Goal: Task Accomplishment & Management: Manage account settings

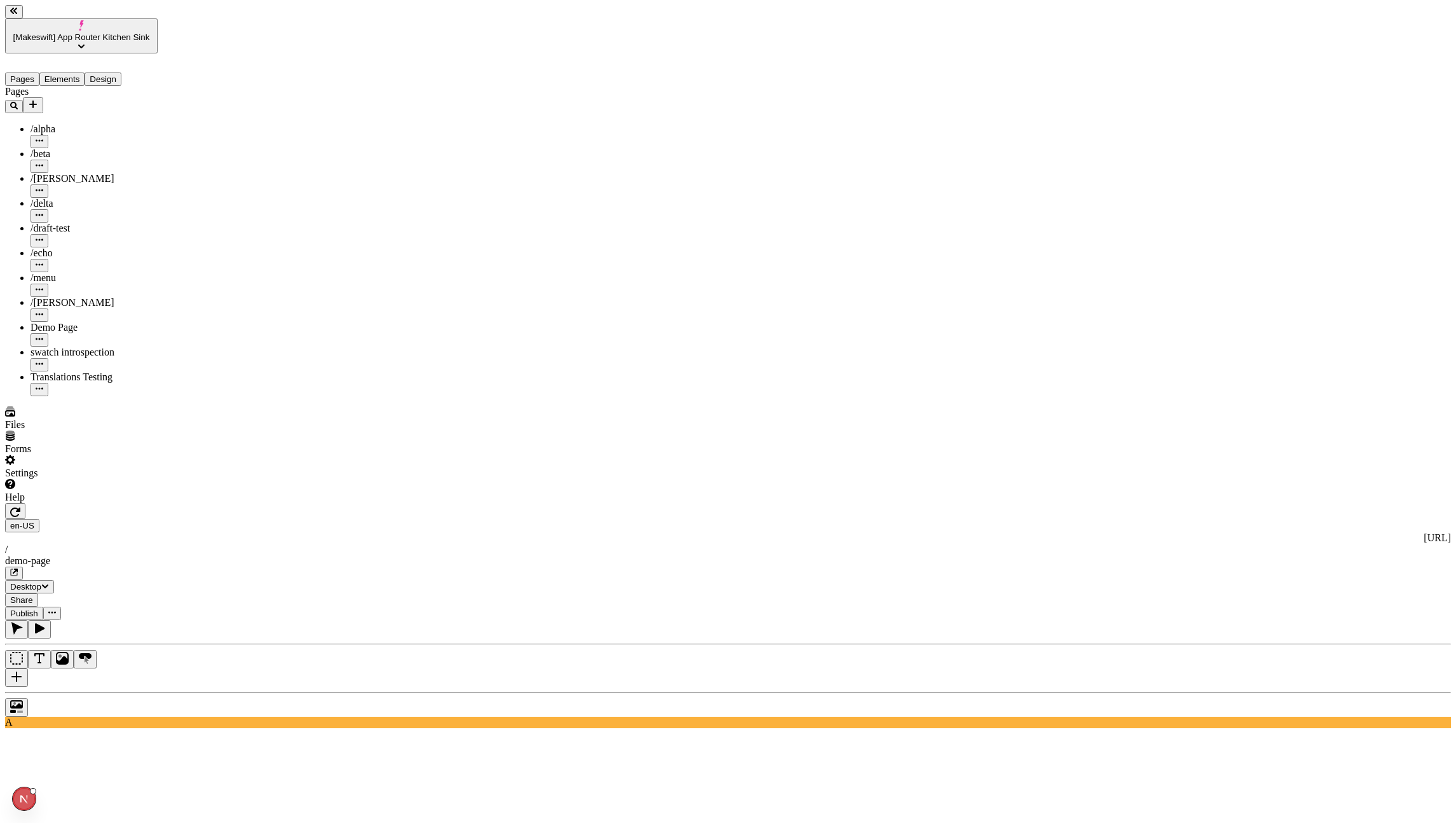
click at [17, 569] on icon "button" at bounding box center [14, 573] width 7 height 7
click at [23, 567] on button "button" at bounding box center [13, 573] width 17 height 13
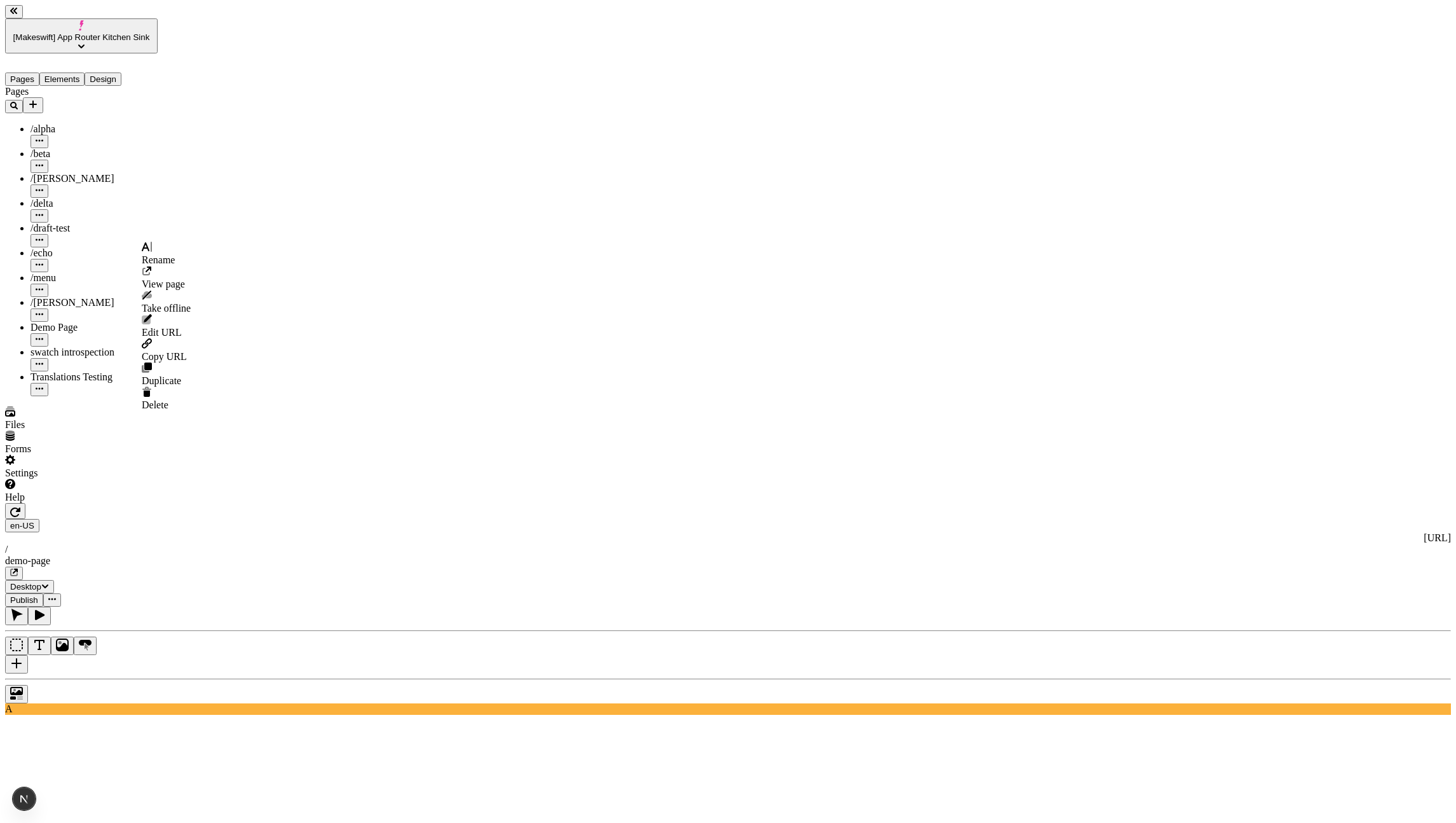
click at [48, 333] on button "button" at bounding box center [39, 340] width 17 height 13
click at [102, 367] on div "Pages /alpha /beta /charlie /delta /draft-test /echo /menu /romeo Demo Page swa…" at bounding box center [81, 240] width 152 height 310
click at [56, 595] on icon "button" at bounding box center [52, 598] width 7 height 7
click at [17, 568] on icon "button" at bounding box center [13, 572] width 7 height 7
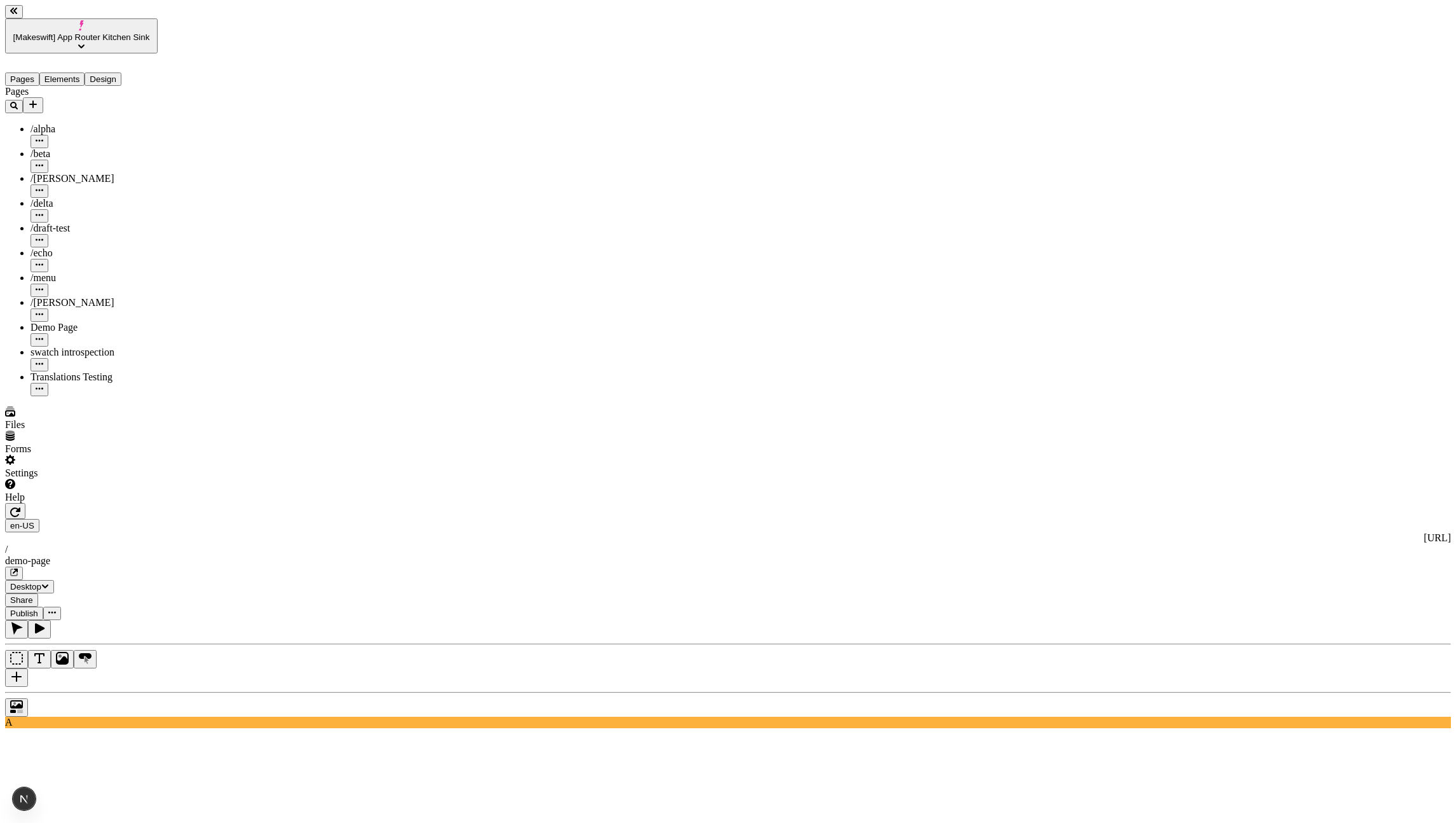
click at [5, 396] on div "Pages /alpha /beta /charlie /delta /draft-test /echo /menu /romeo Demo Page swa…" at bounding box center [81, 240] width 152 height 310
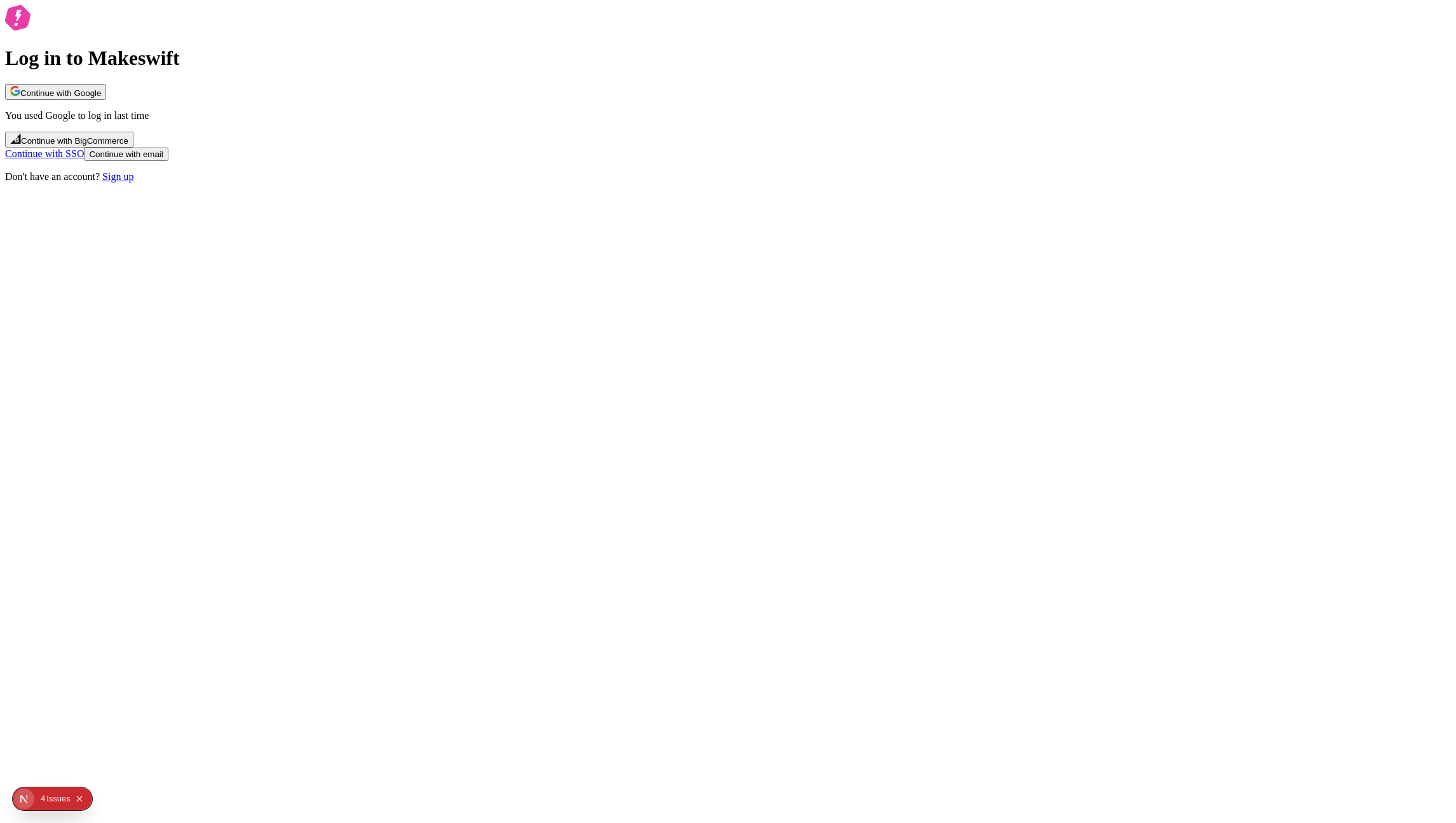
click at [719, 161] on div "Continue with Google You used Google to log in last time Continue with BigComme…" at bounding box center [728, 122] width 1446 height 77
click at [106, 100] on button "Continue with Google" at bounding box center [55, 92] width 101 height 16
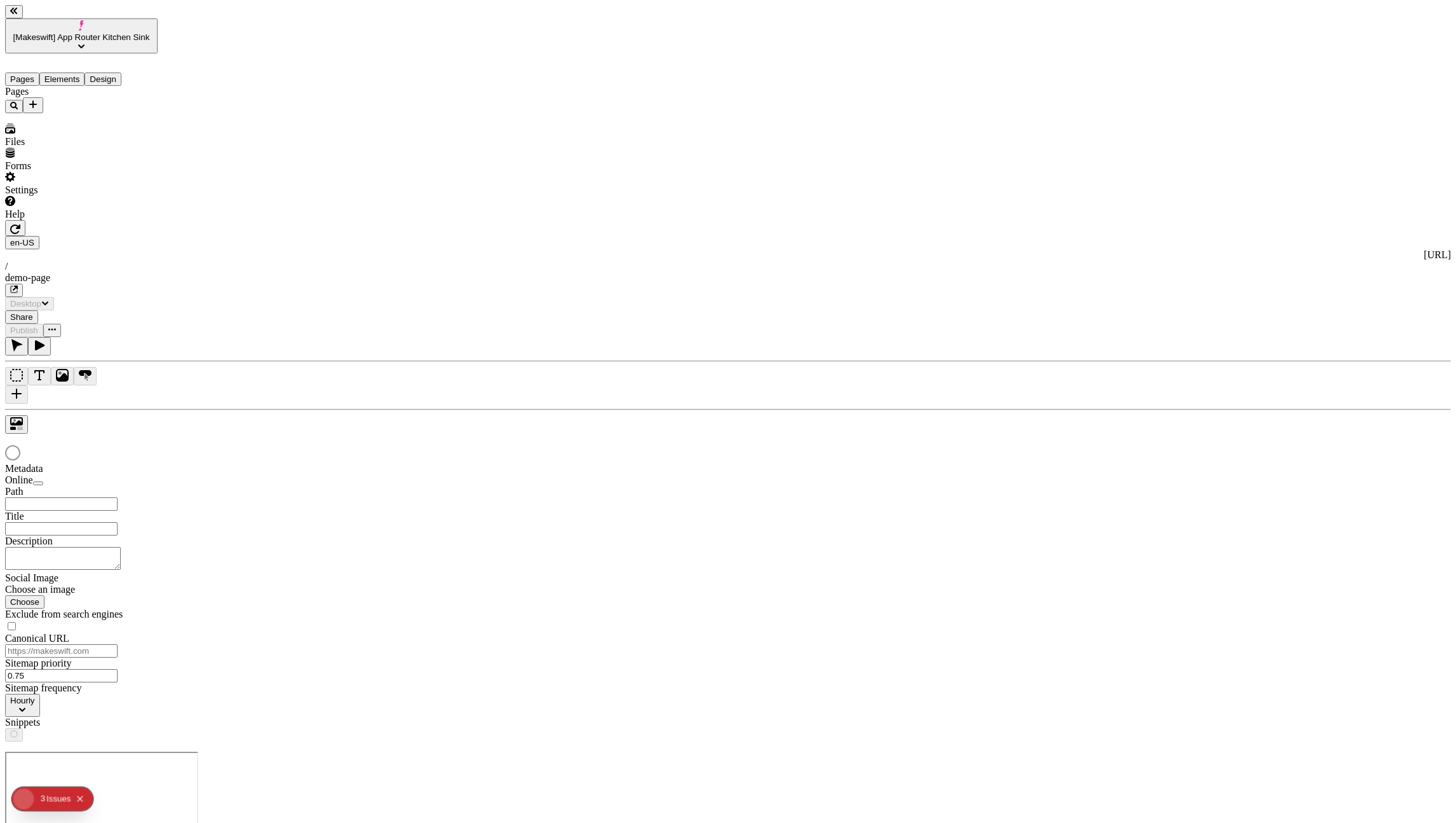
type input "/demo-page"
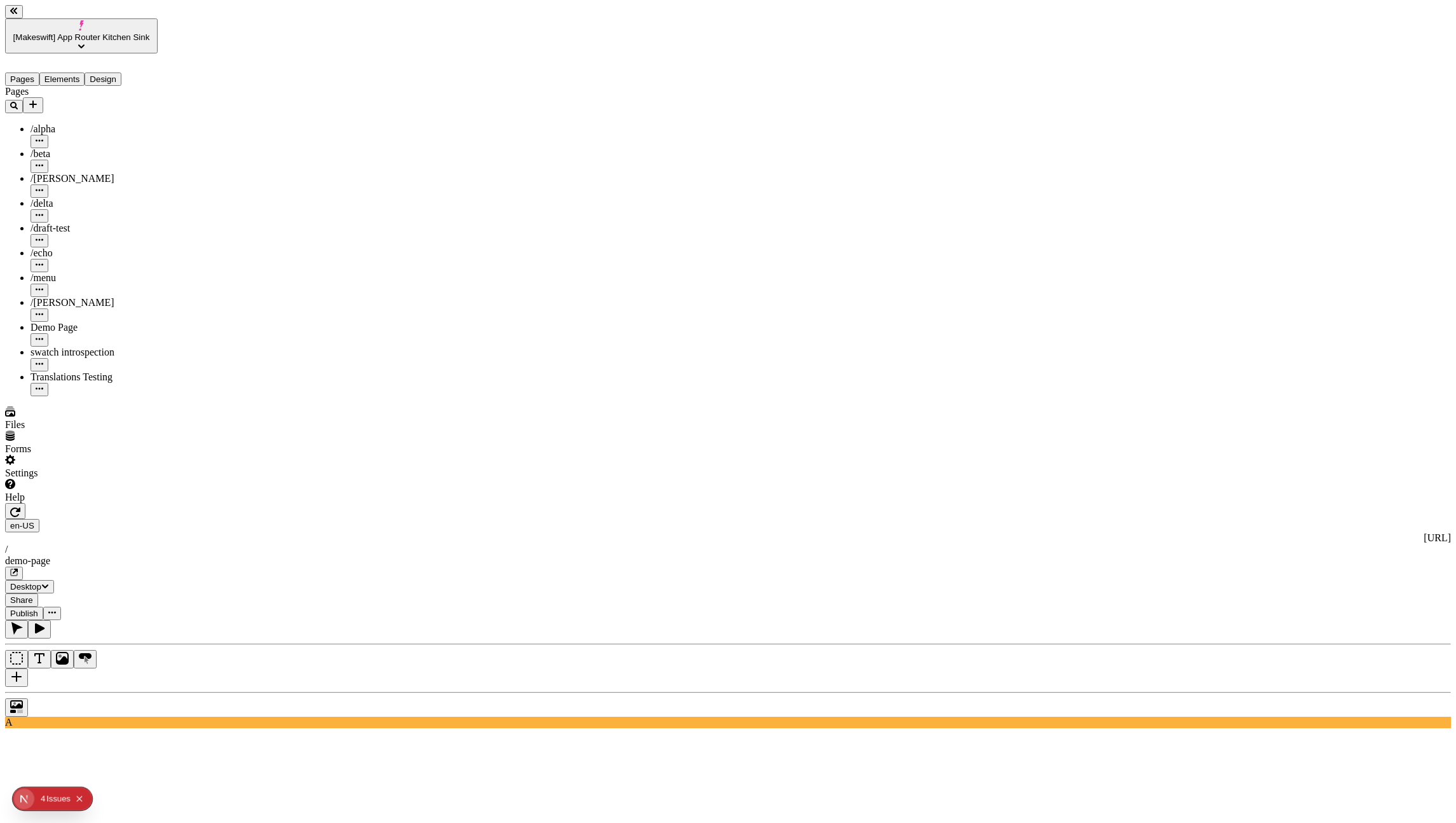
click at [88, 24] on button "[Makeswift] App Router Kitchen Sink" at bounding box center [81, 36] width 152 height 35
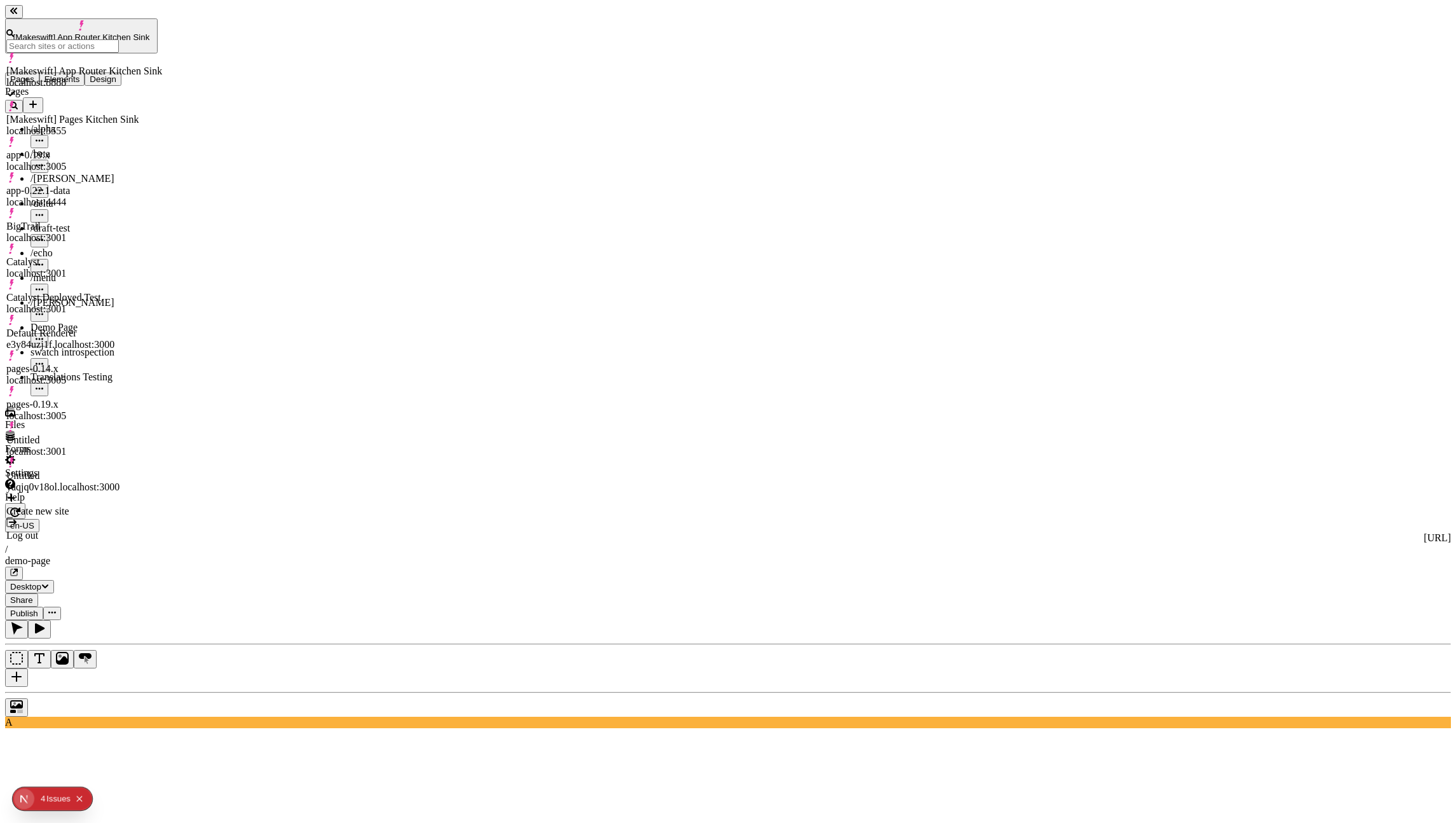
click at [120, 315] on div "Default Renderer e3y84uzj1f.localhost:3000" at bounding box center [84, 332] width 156 height 36
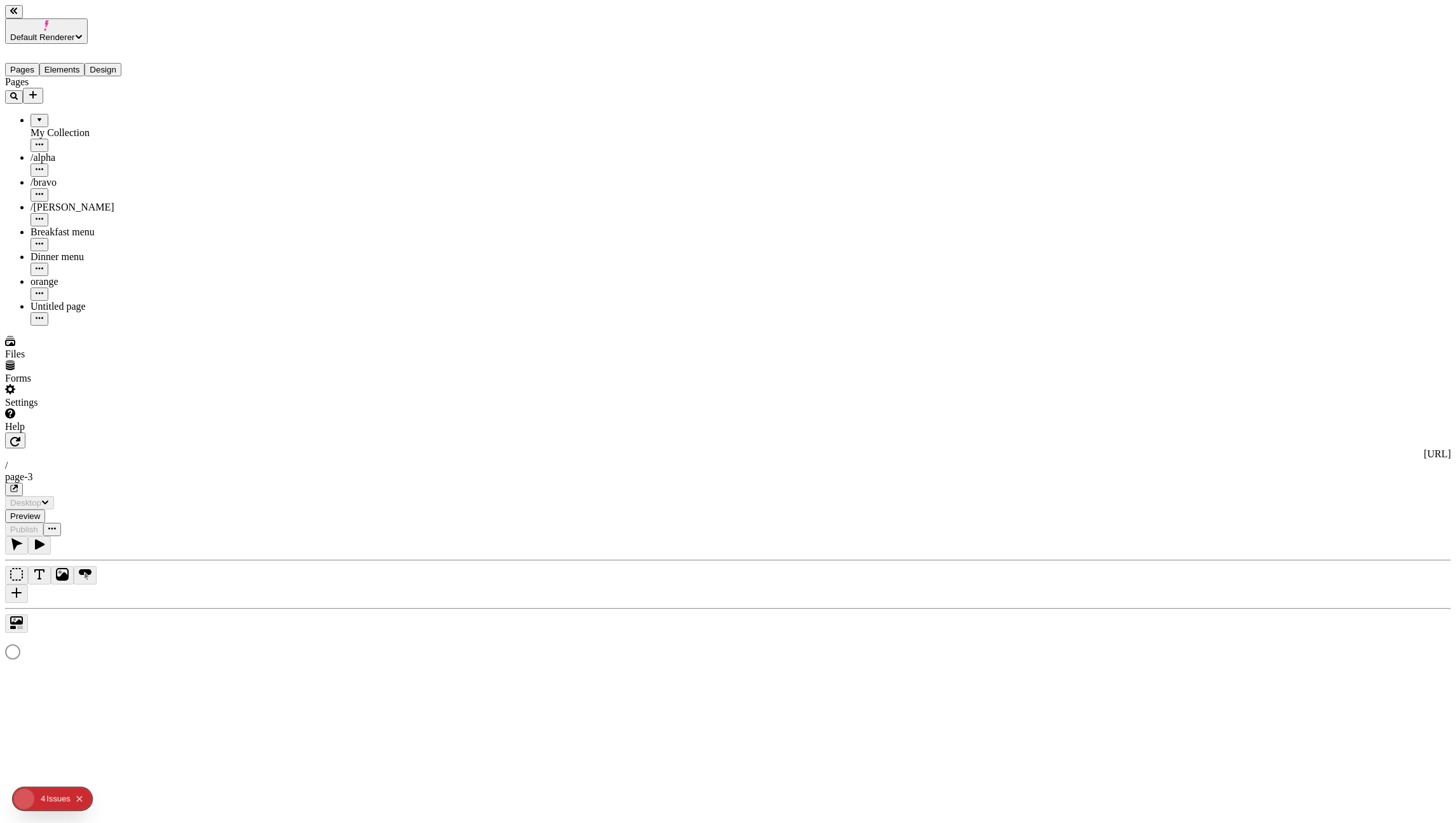
type input "/page-3"
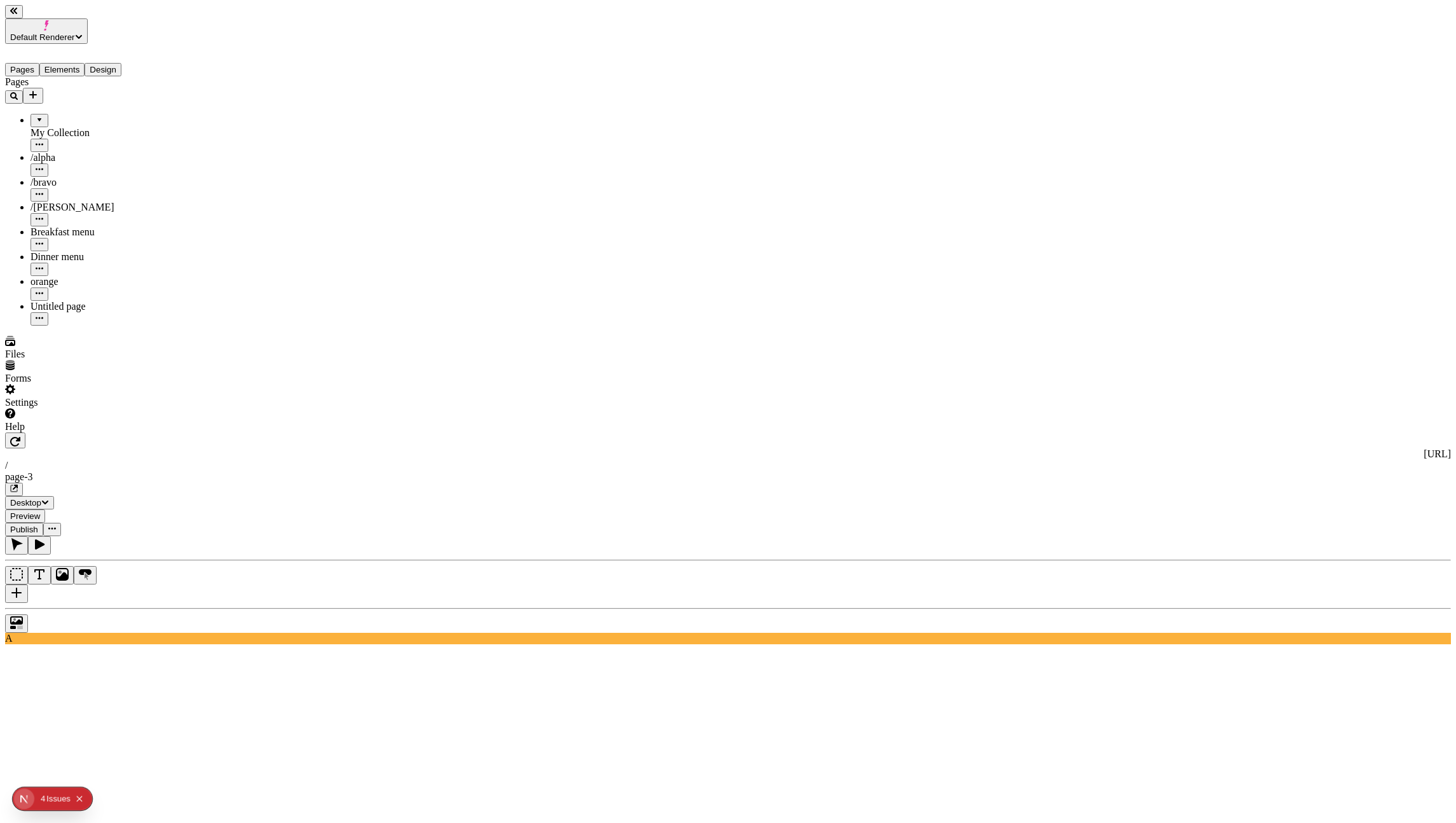
click at [26, 433] on button "button" at bounding box center [15, 440] width 20 height 16
click at [49, 32] on span "Default Renderer" at bounding box center [42, 37] width 65 height 9
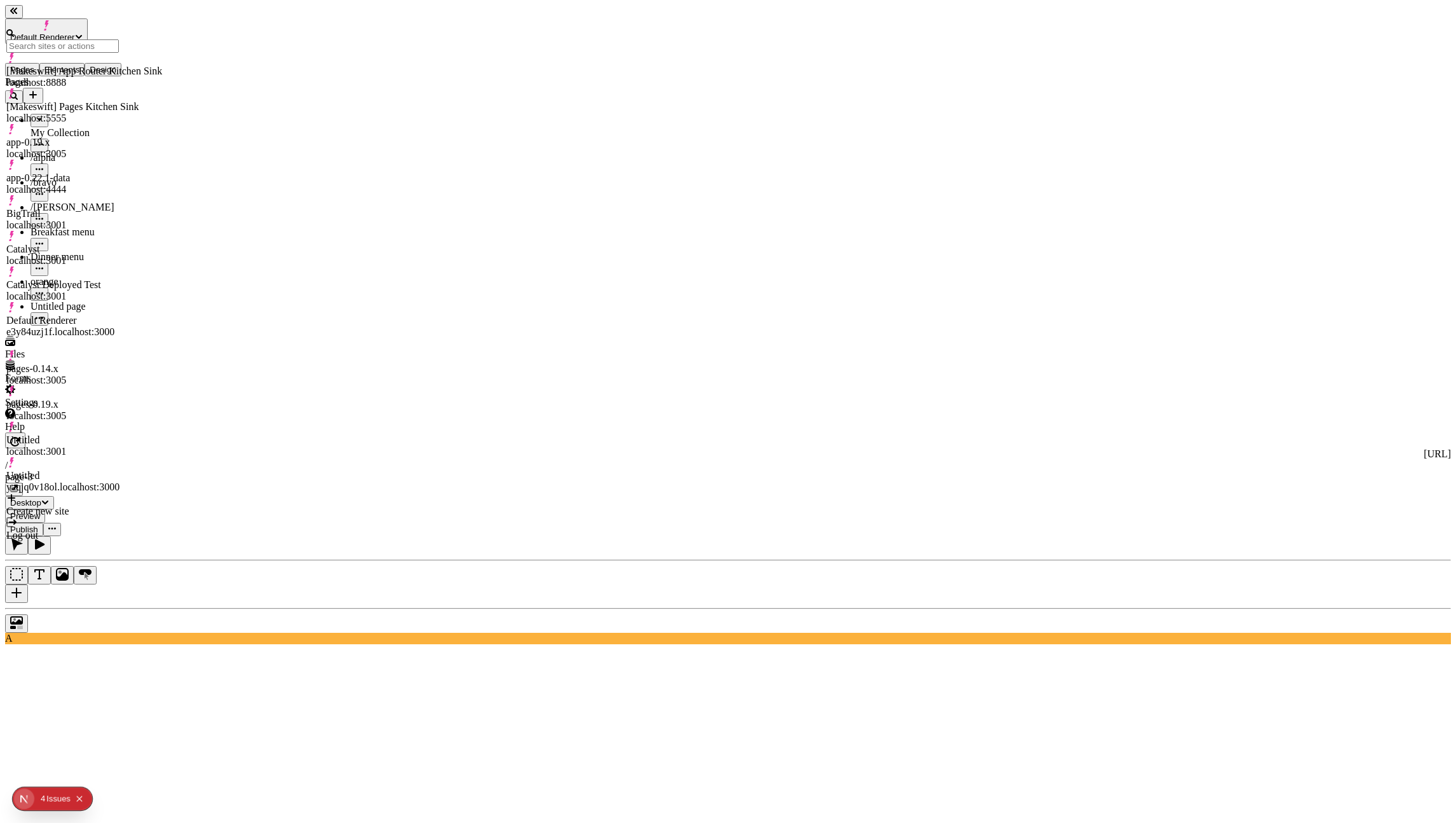
click at [121, 101] on div "[Makeswift] Pages Kitchen Sink" at bounding box center [84, 107] width 156 height 12
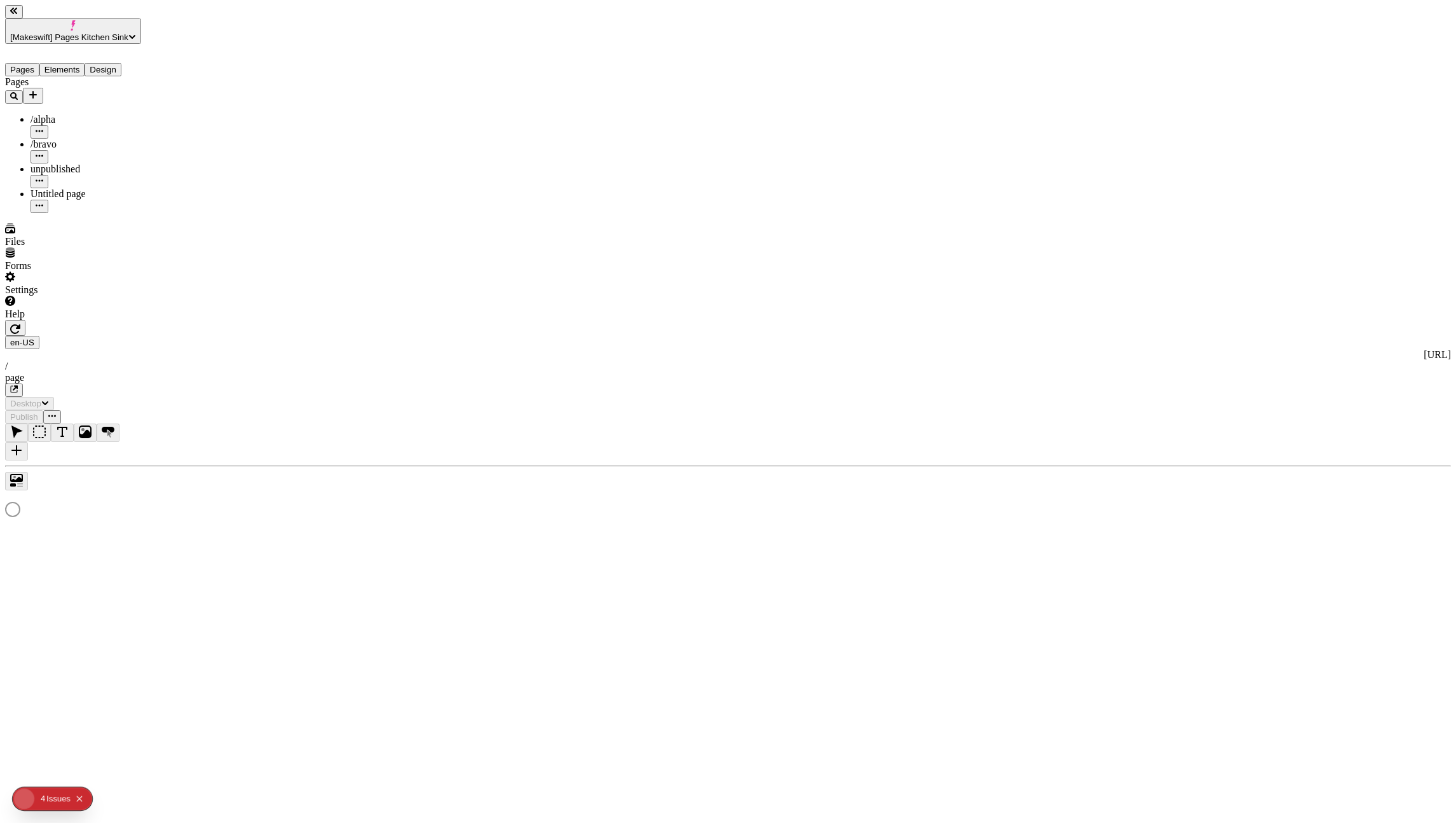
type input "/page"
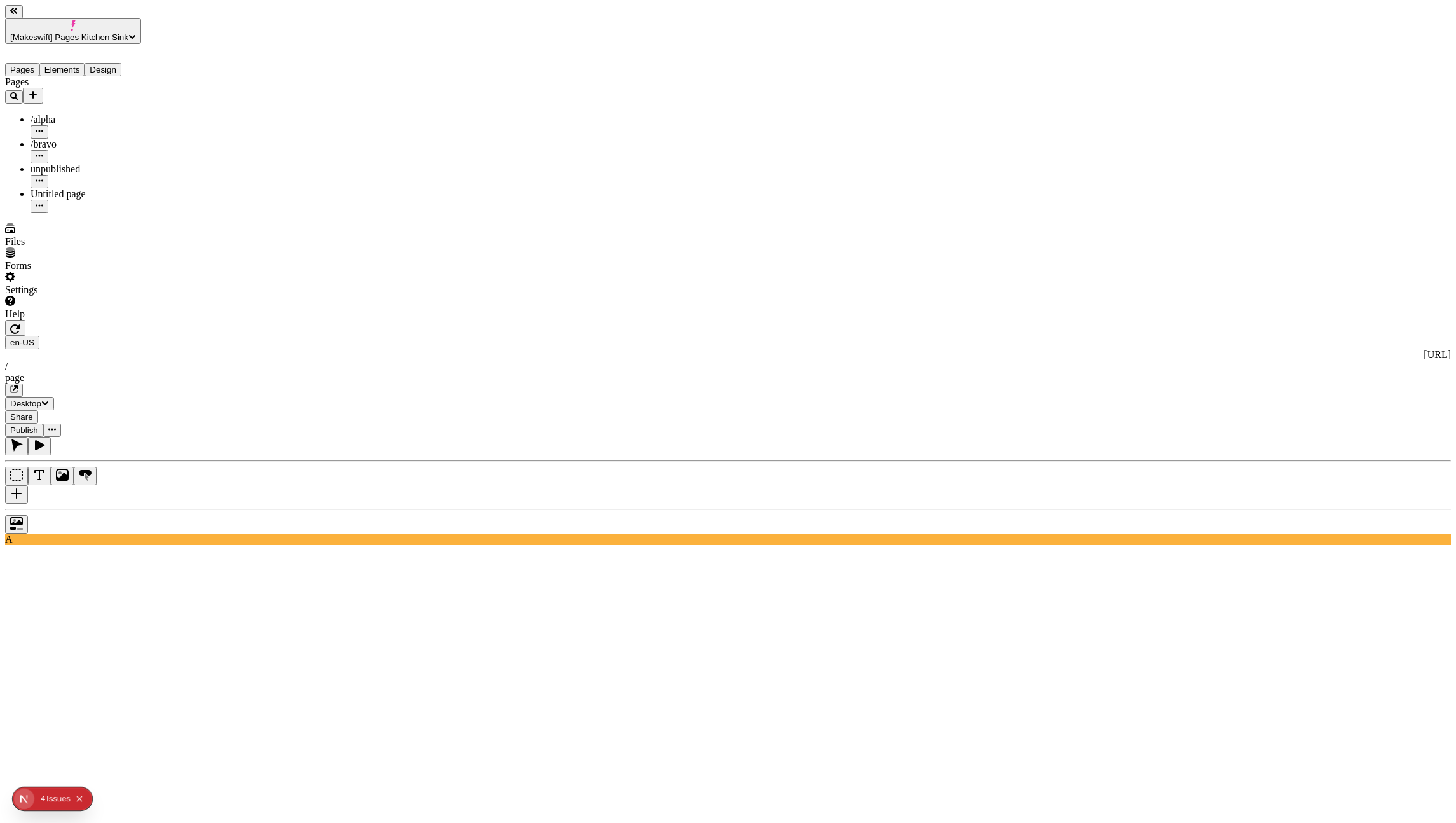
click at [33, 412] on span "Share" at bounding box center [22, 416] width 23 height 9
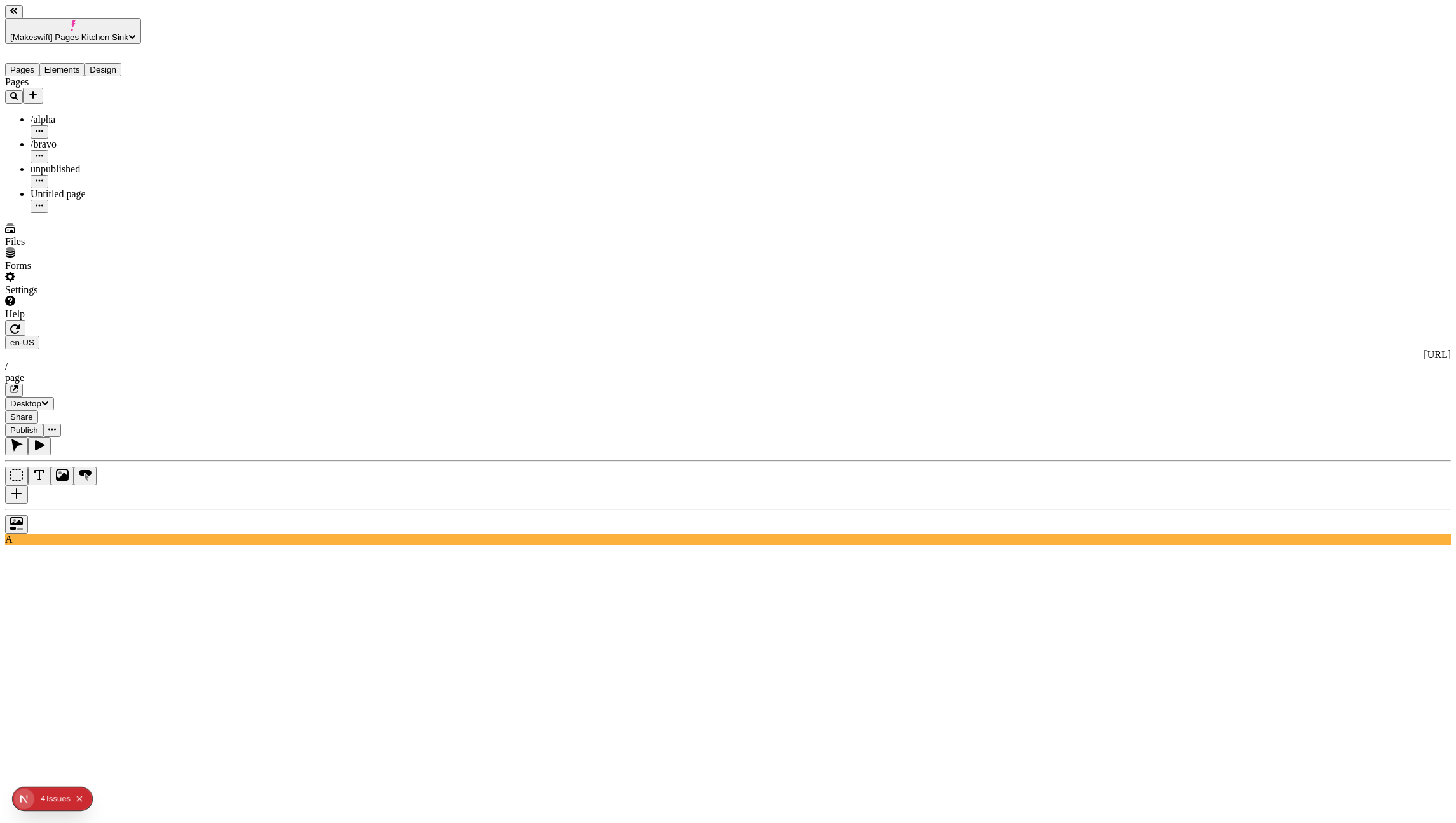
click at [33, 412] on span "Share" at bounding box center [22, 416] width 23 height 9
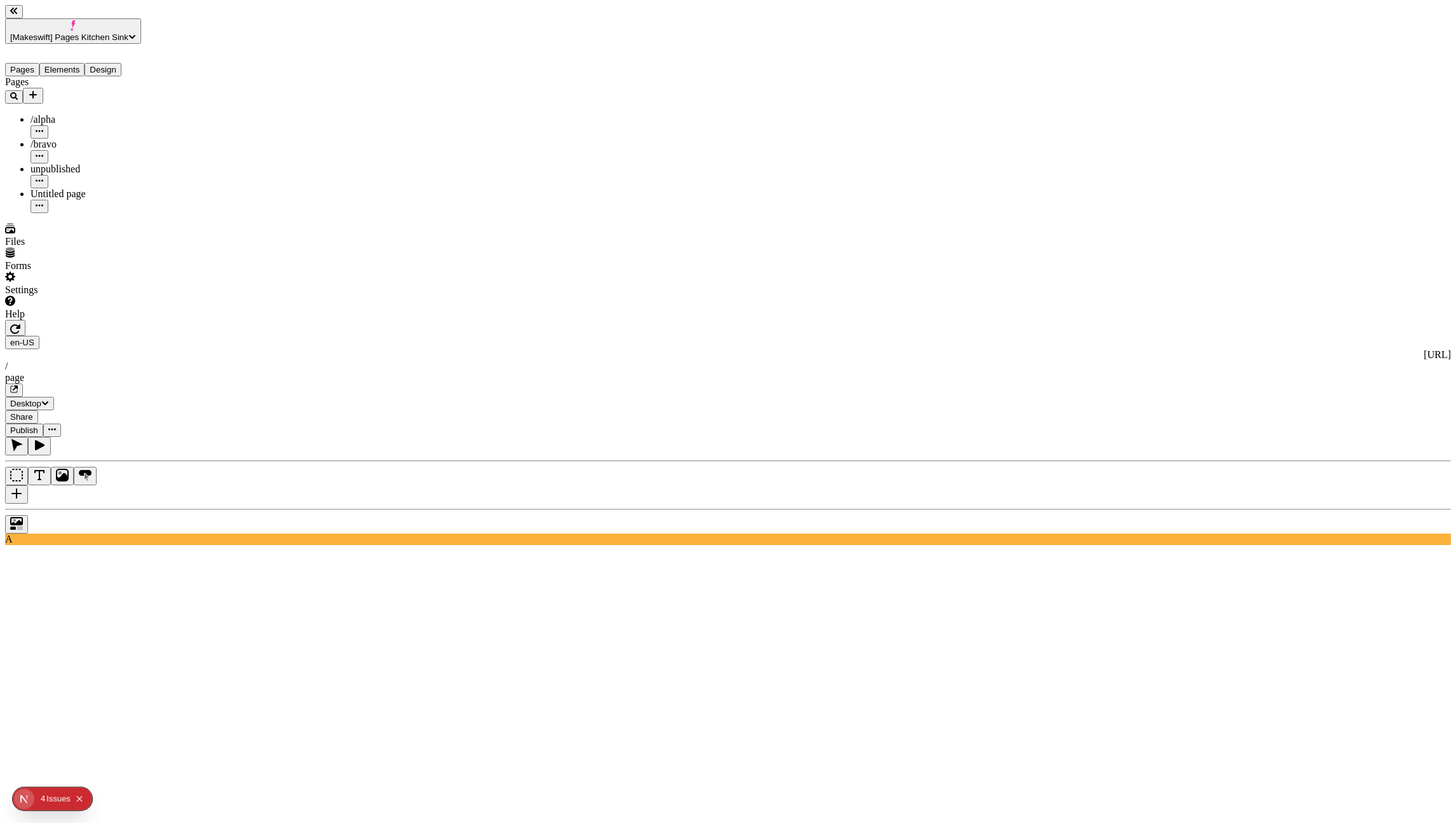
click at [33, 412] on span "Share" at bounding box center [22, 416] width 23 height 9
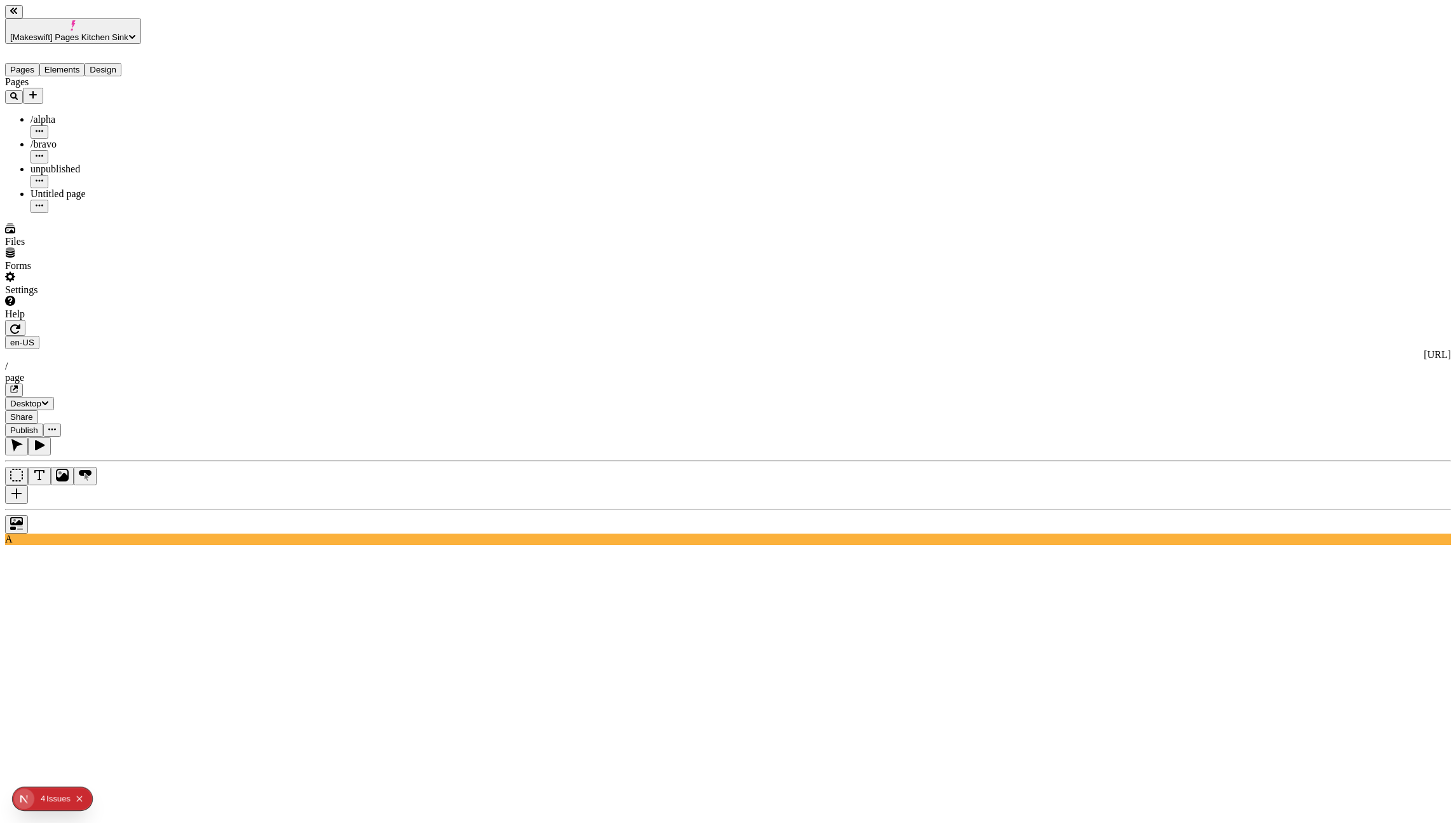
click at [82, 792] on button "Collapse issues badge" at bounding box center [79, 798] width 15 height 15
click at [72, 27] on button "[Makeswift] Pages Kitchen Sink" at bounding box center [73, 31] width 136 height 26
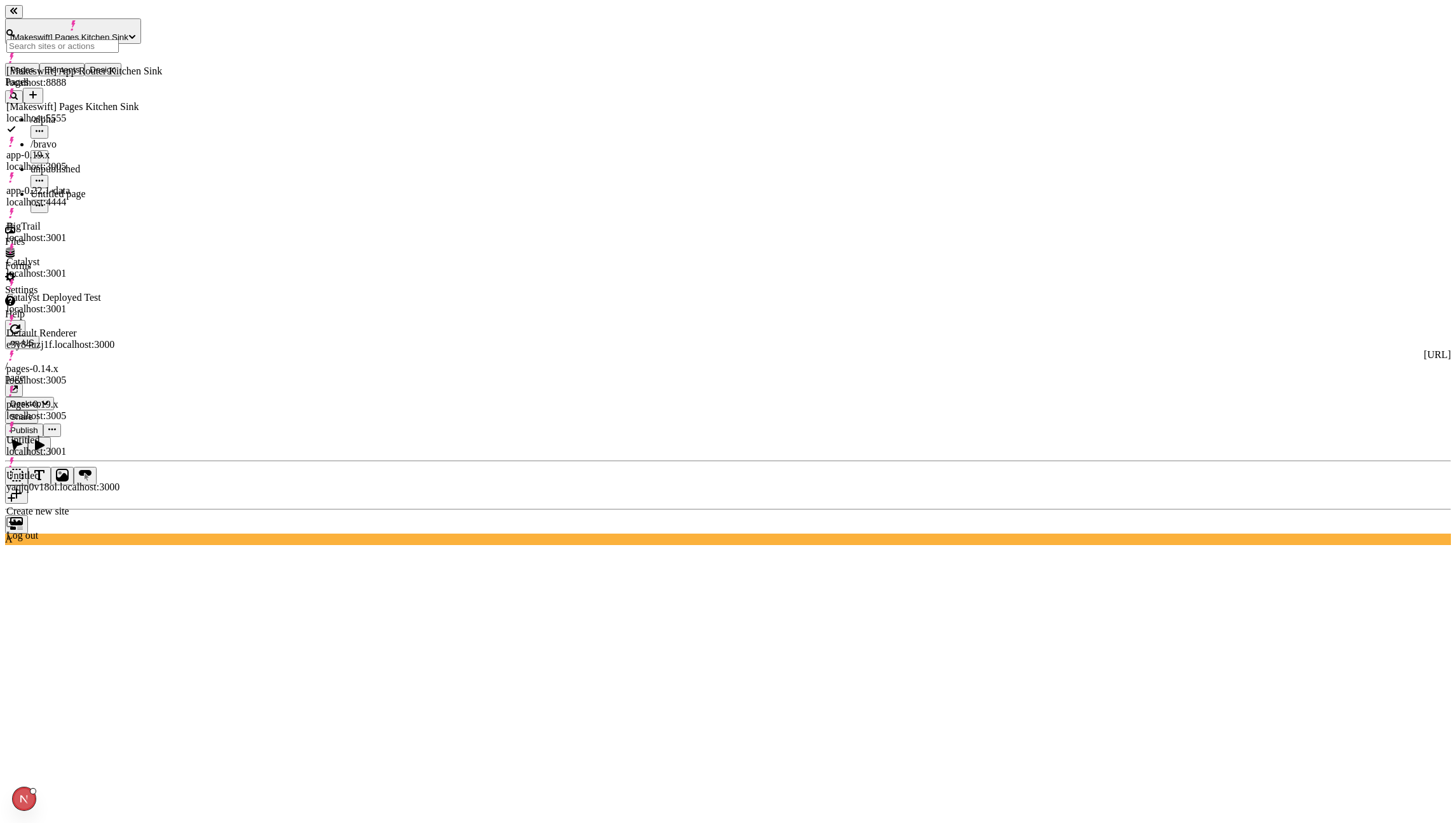
click at [92, 399] on div "pages-0.19.x localhost:3005" at bounding box center [84, 410] width 156 height 23
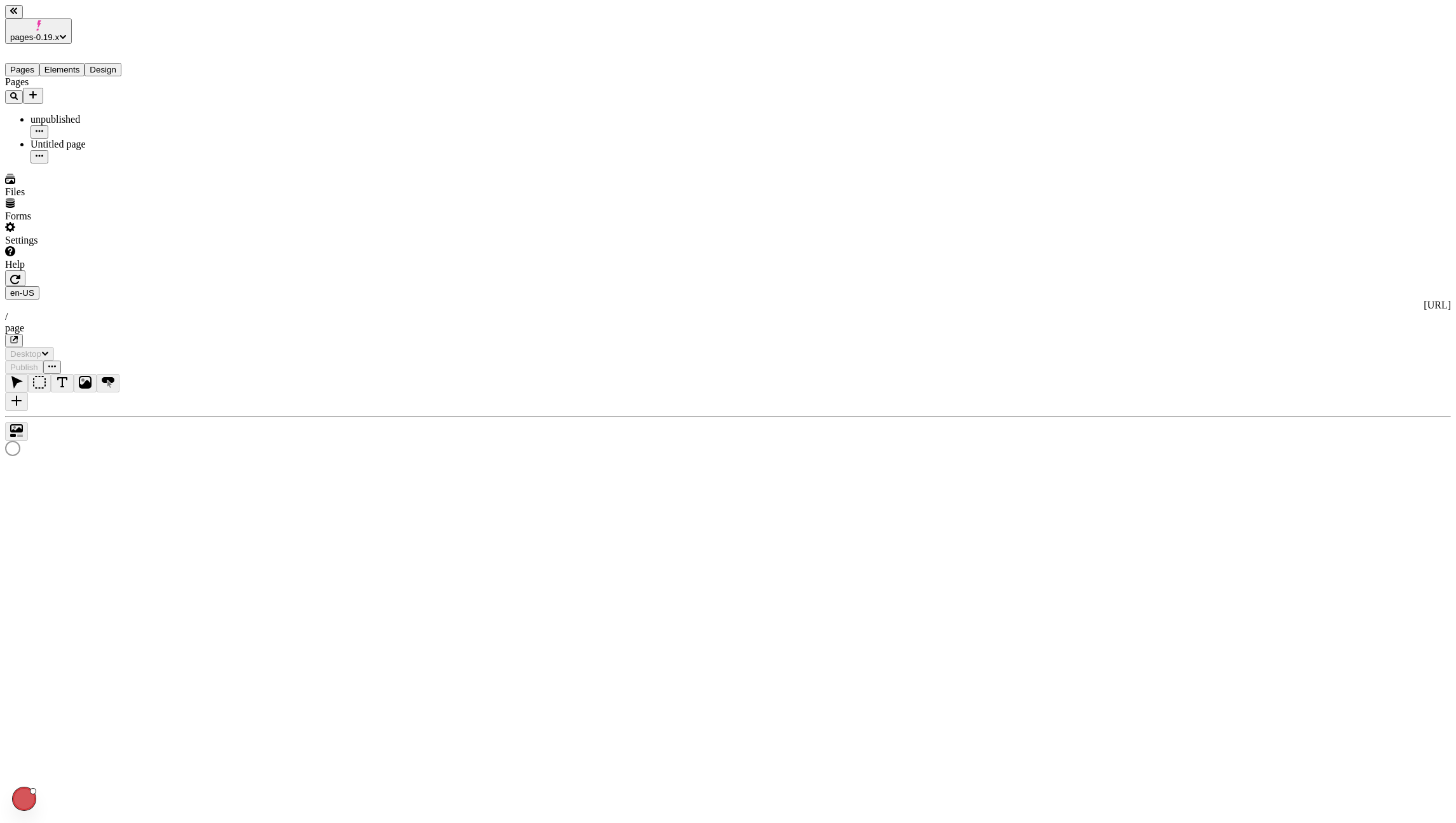
type input "/page"
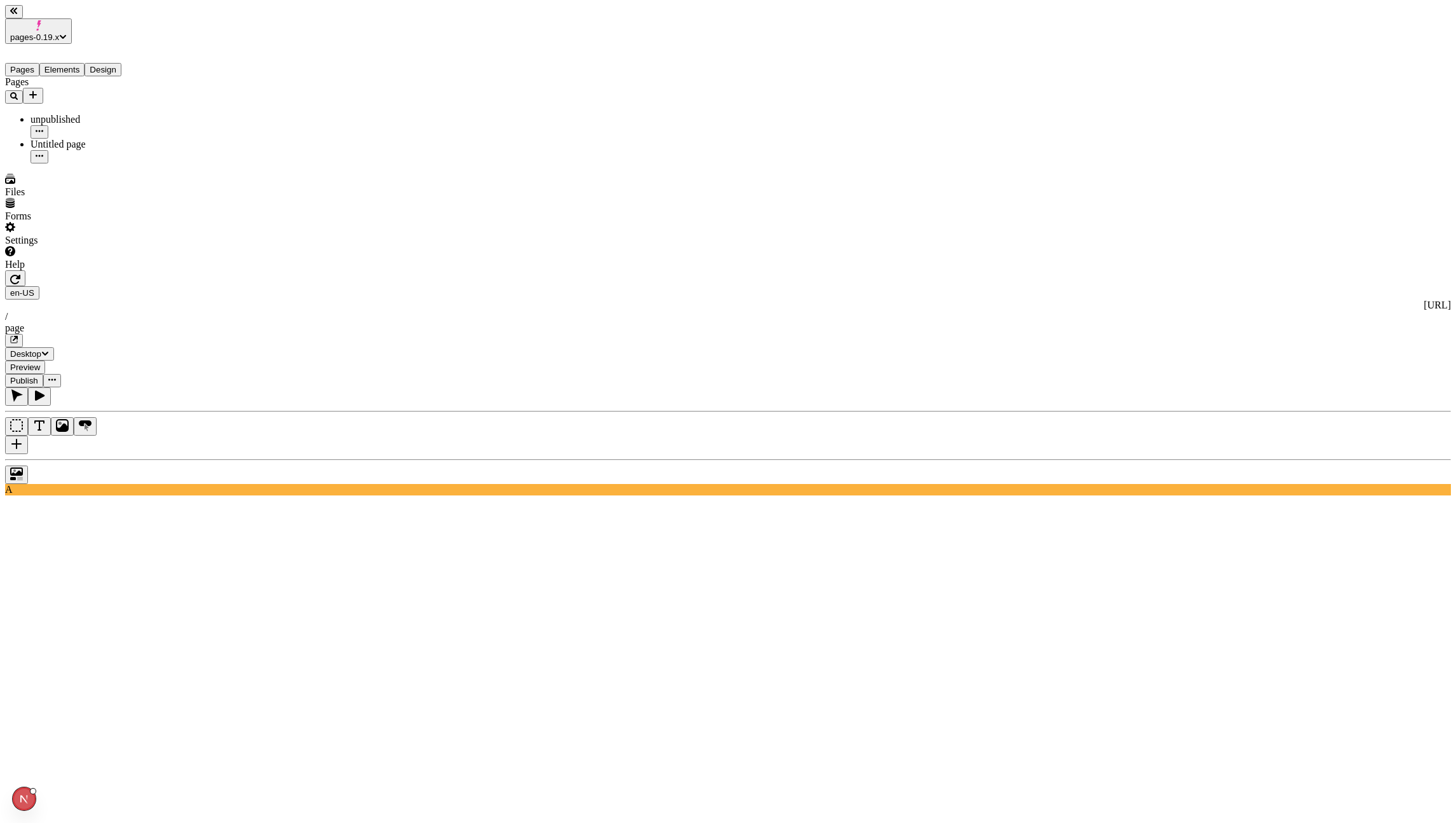
click at [182, 270] on div at bounding box center [97, 270] width 185 height 0
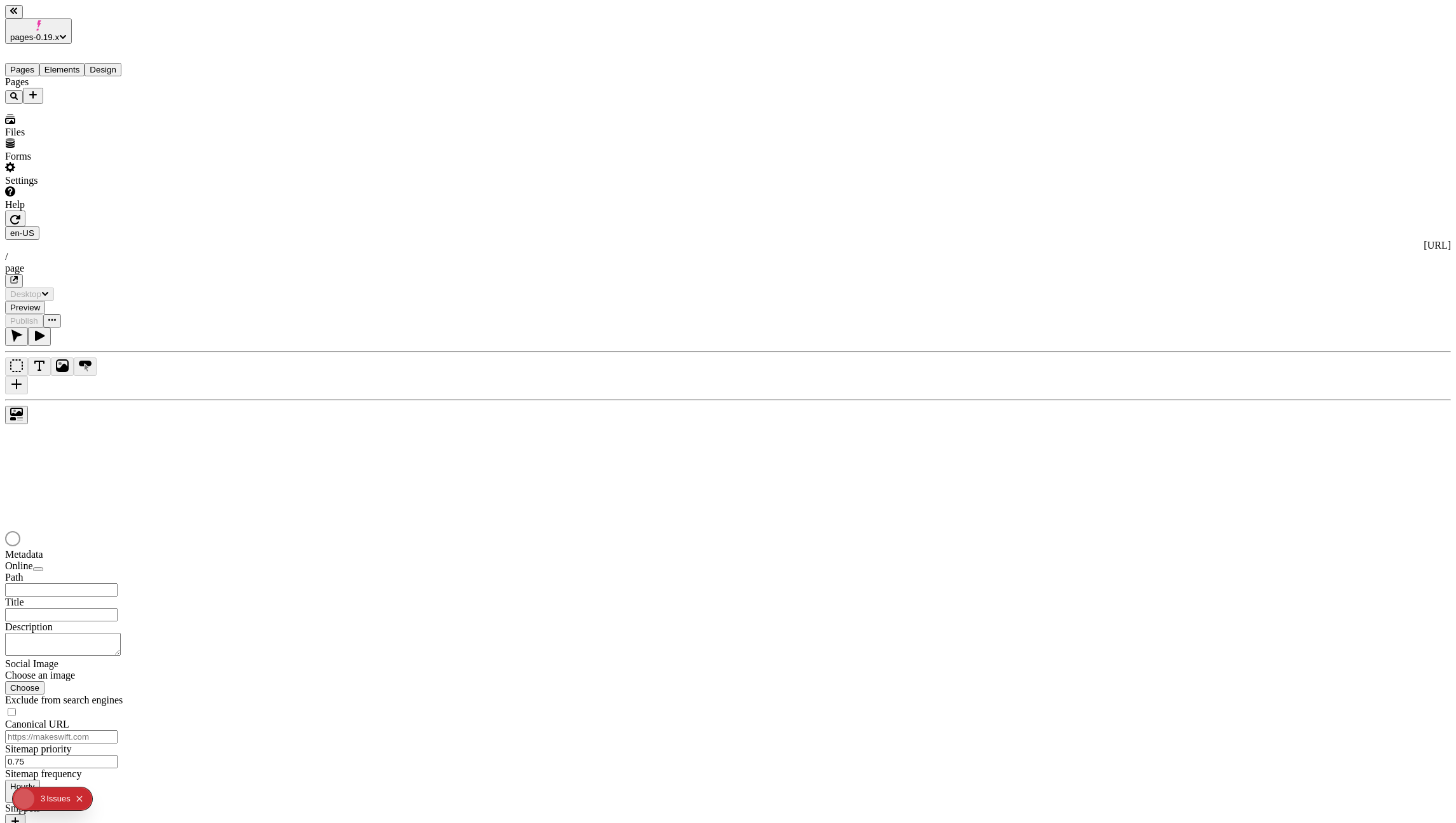
type input "/page"
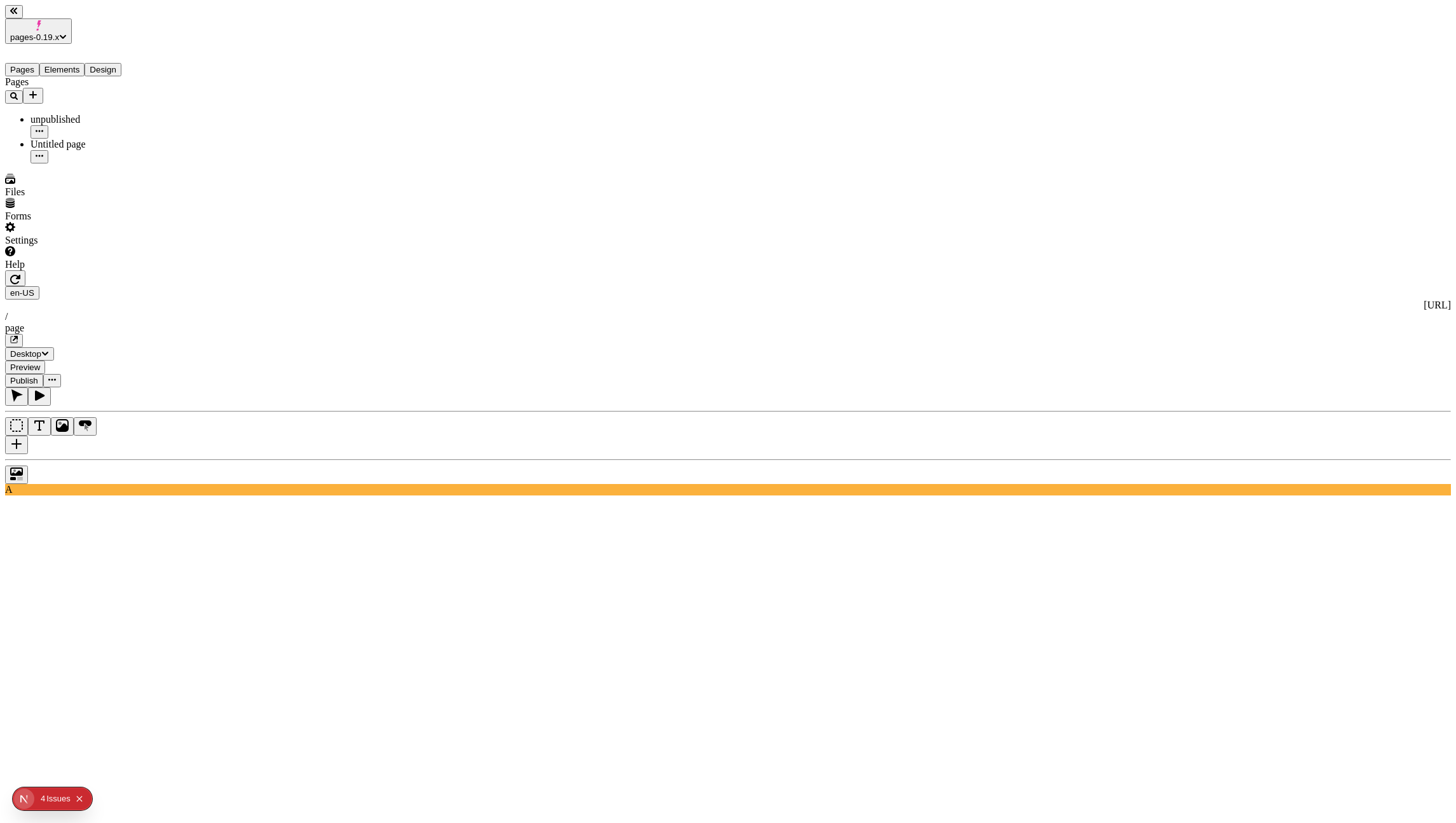
click at [20, 274] on icon "button" at bounding box center [15, 279] width 10 height 10
click at [20, 275] on icon "button" at bounding box center [15, 279] width 10 height 9
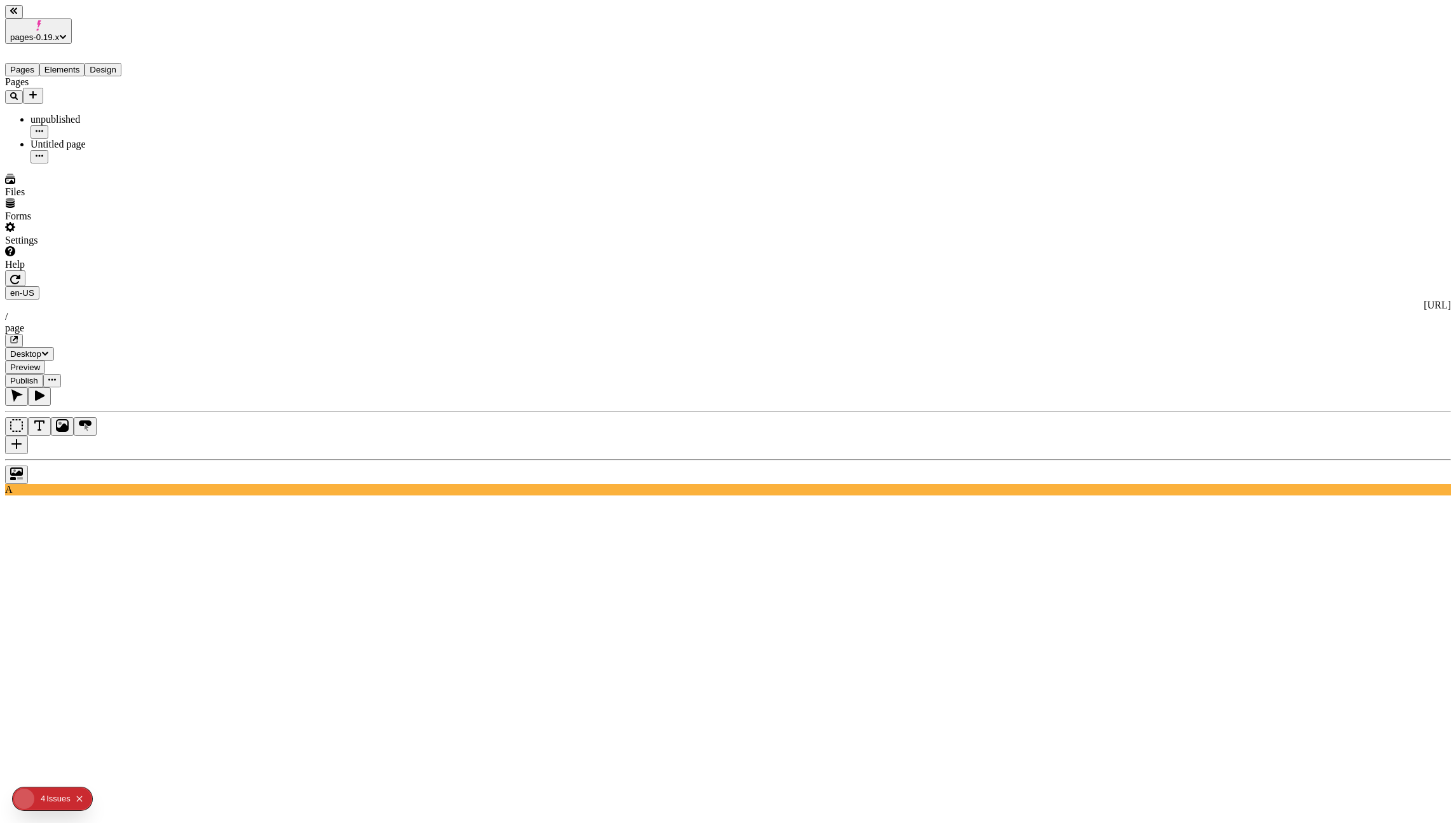
click at [20, 275] on icon "button" at bounding box center [15, 279] width 10 height 9
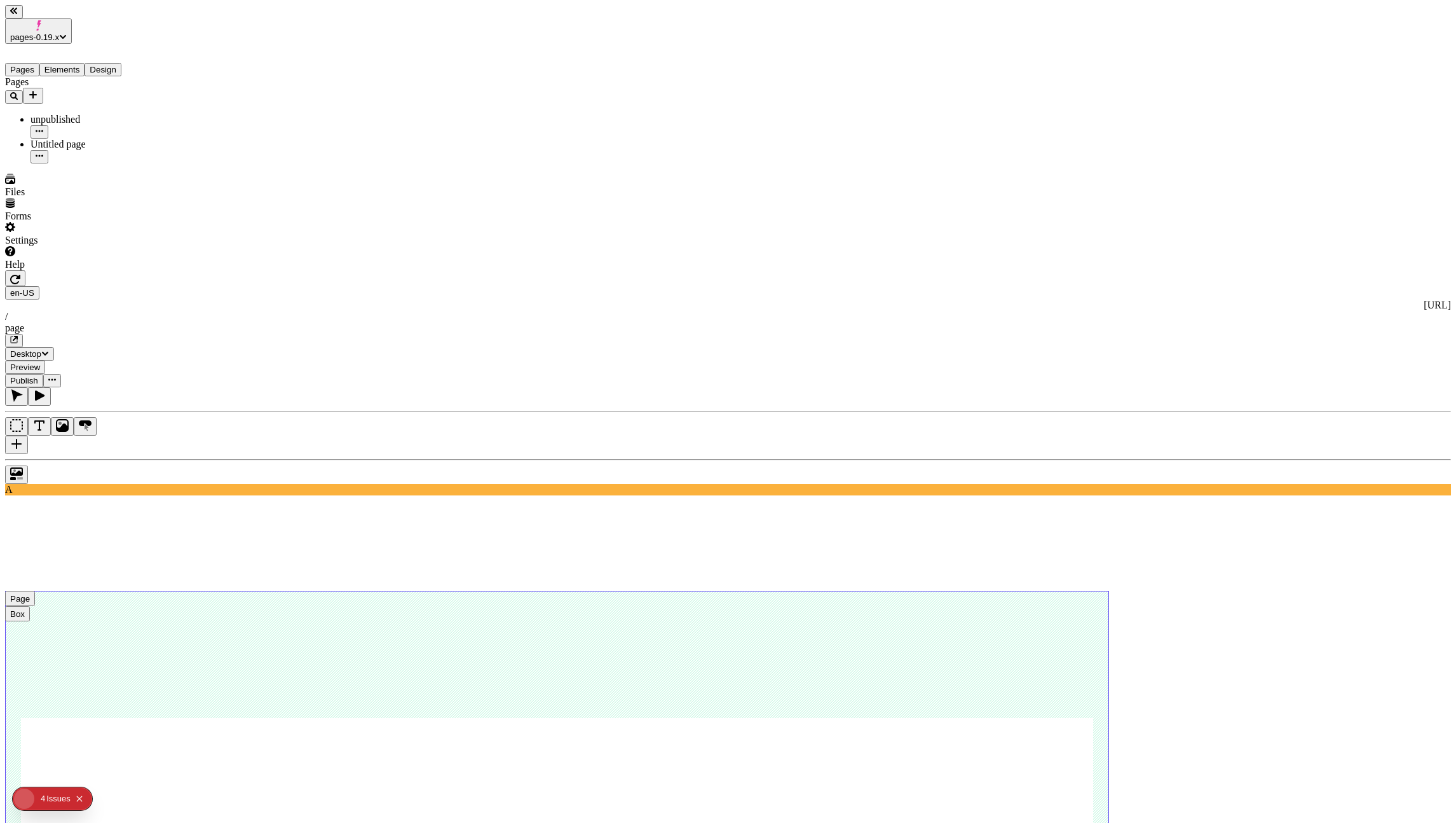
click at [741, 591] on use at bounding box center [557, 788] width 1104 height 394
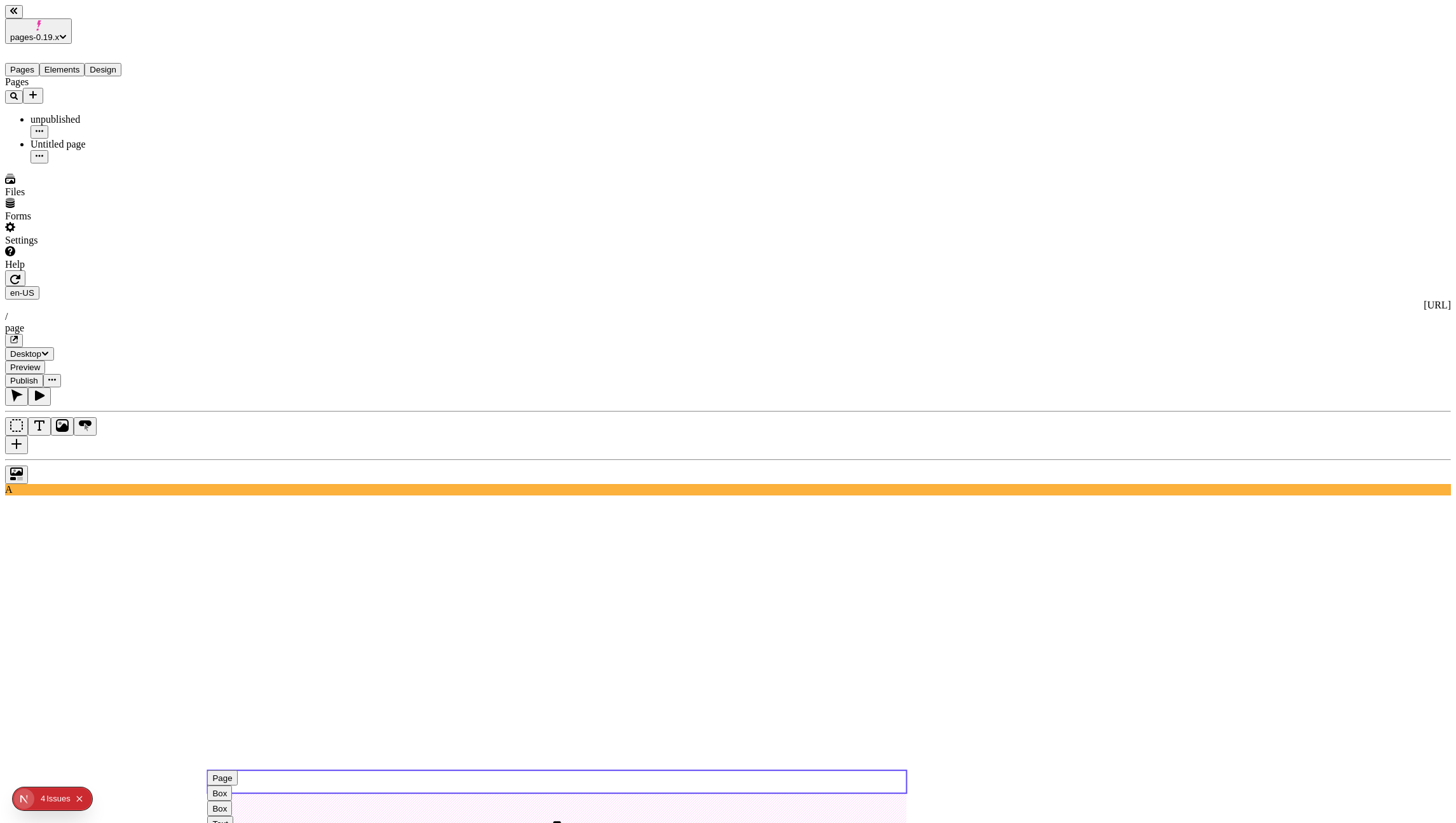
click at [656, 770] on use at bounding box center [557, 781] width 699 height 23
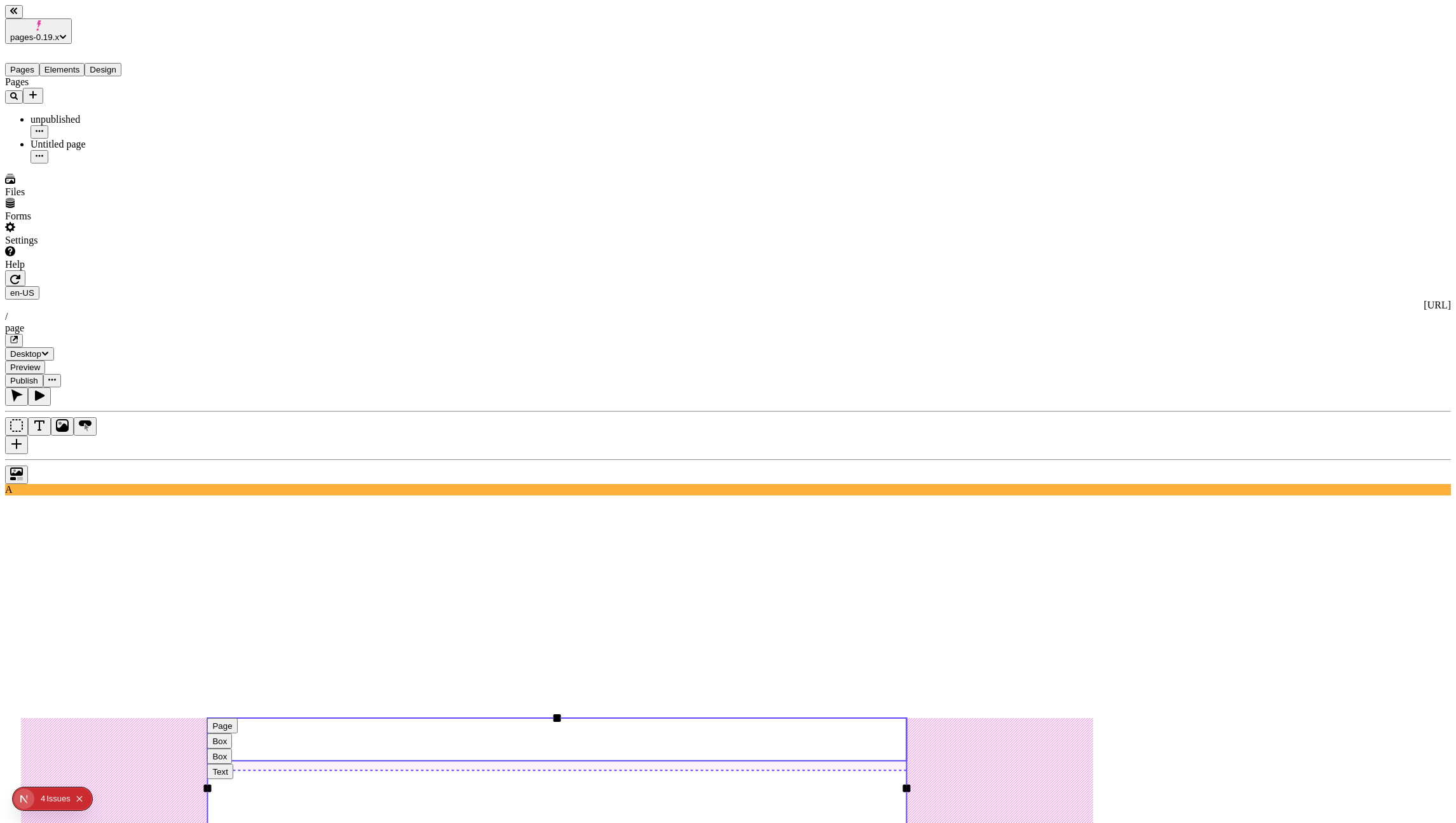
click at [648, 718] on use at bounding box center [557, 739] width 699 height 42
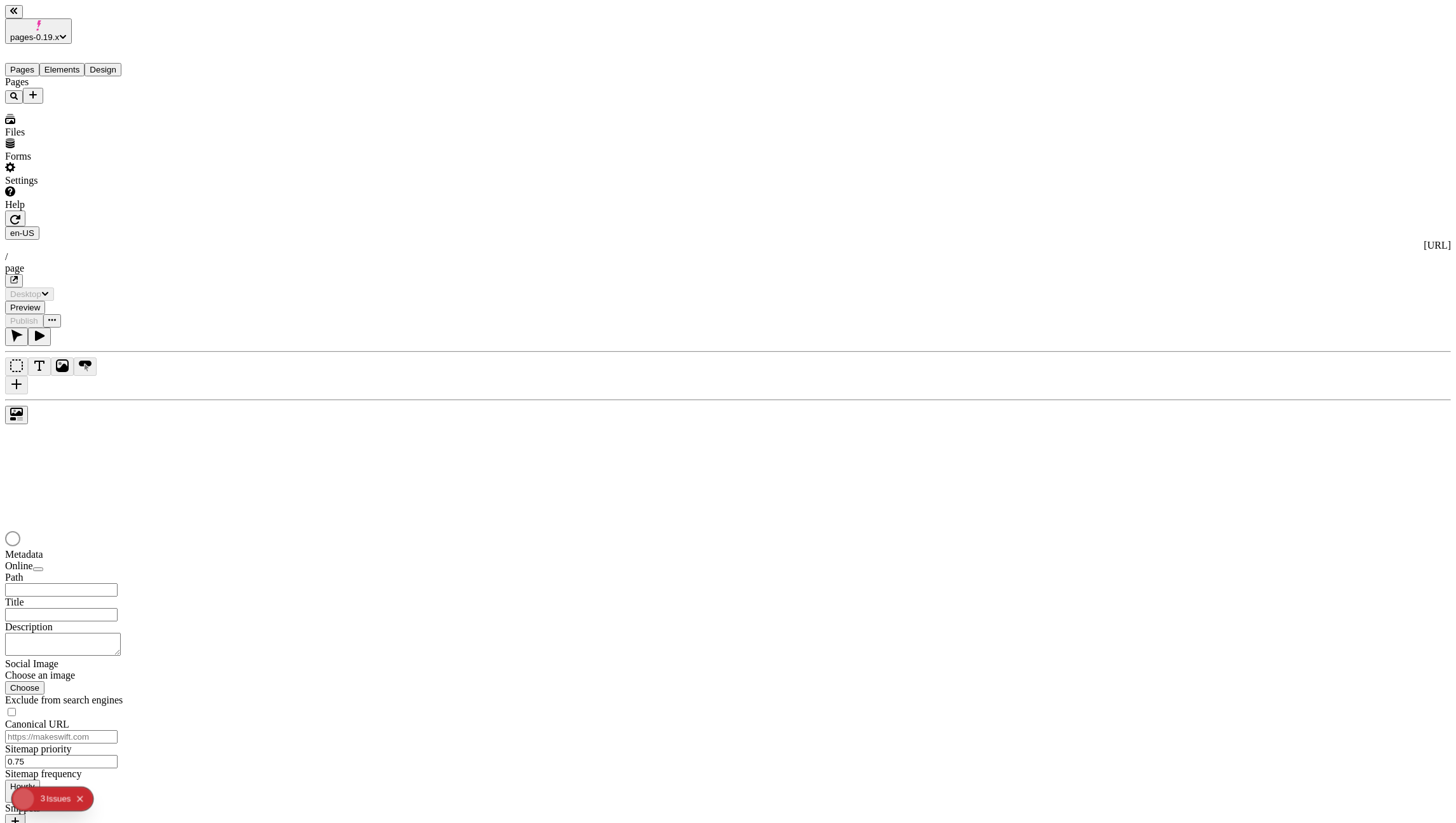
type input "/page"
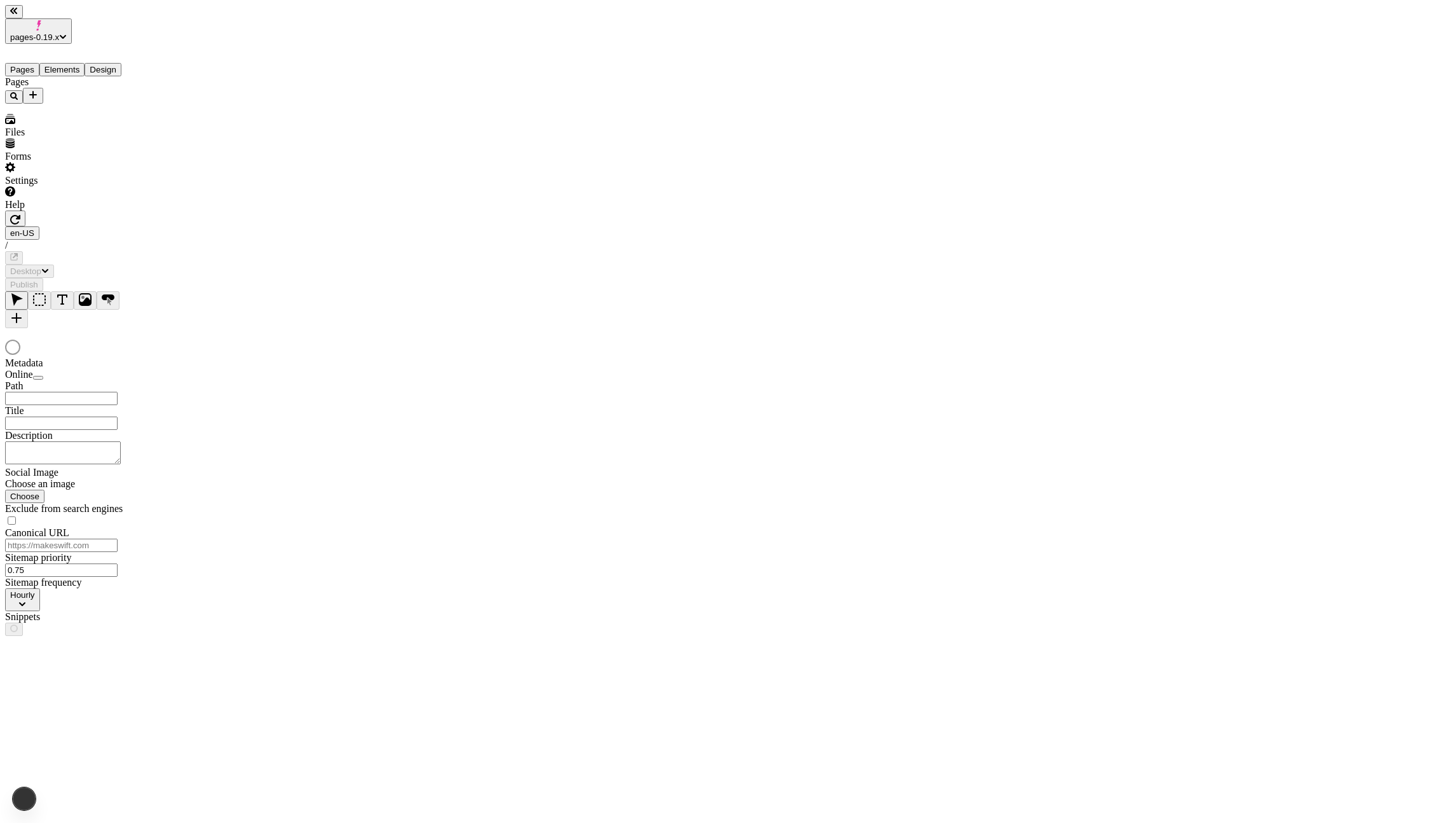
type input "/page"
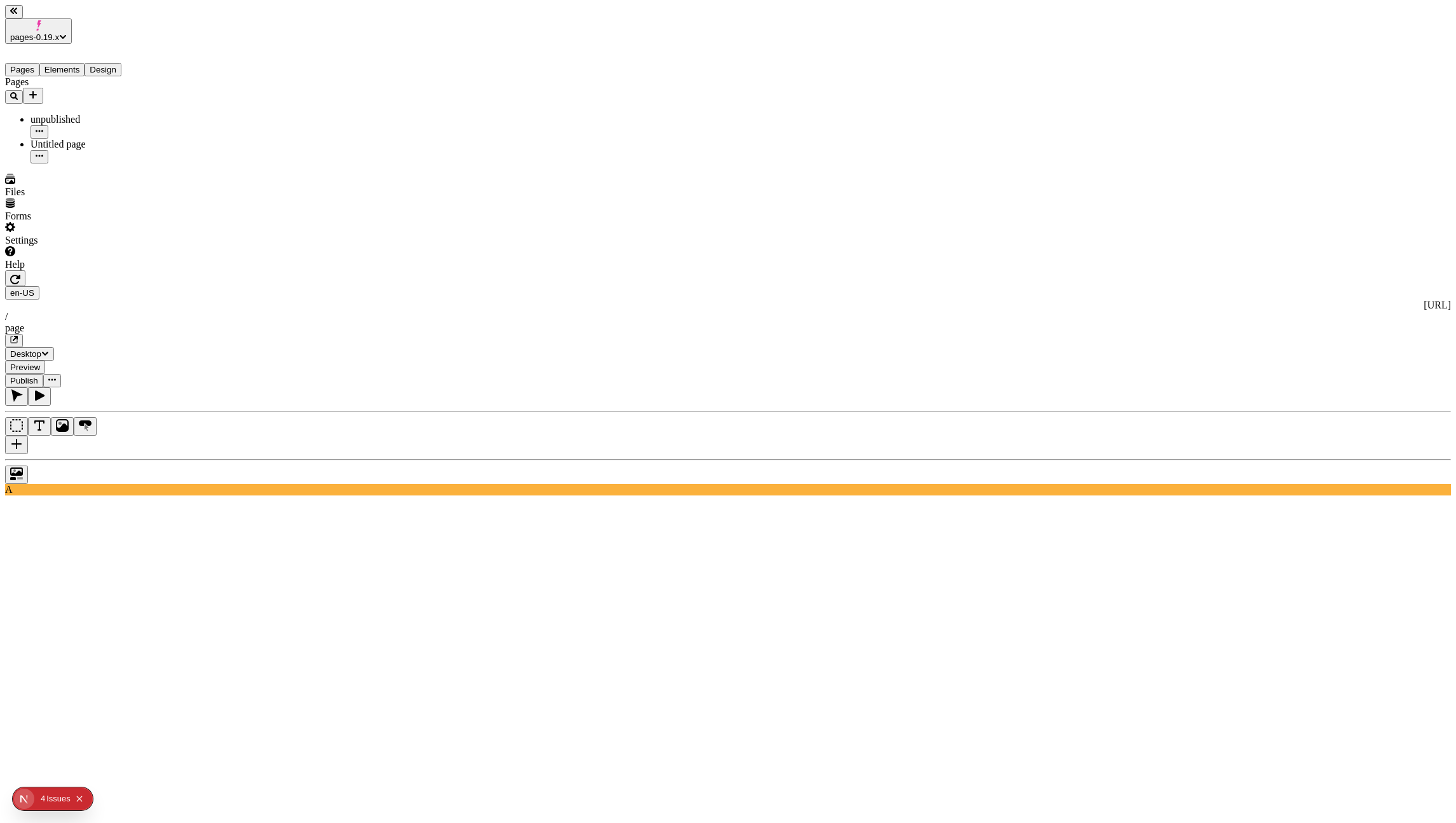
click at [20, 274] on icon "button" at bounding box center [15, 279] width 10 height 10
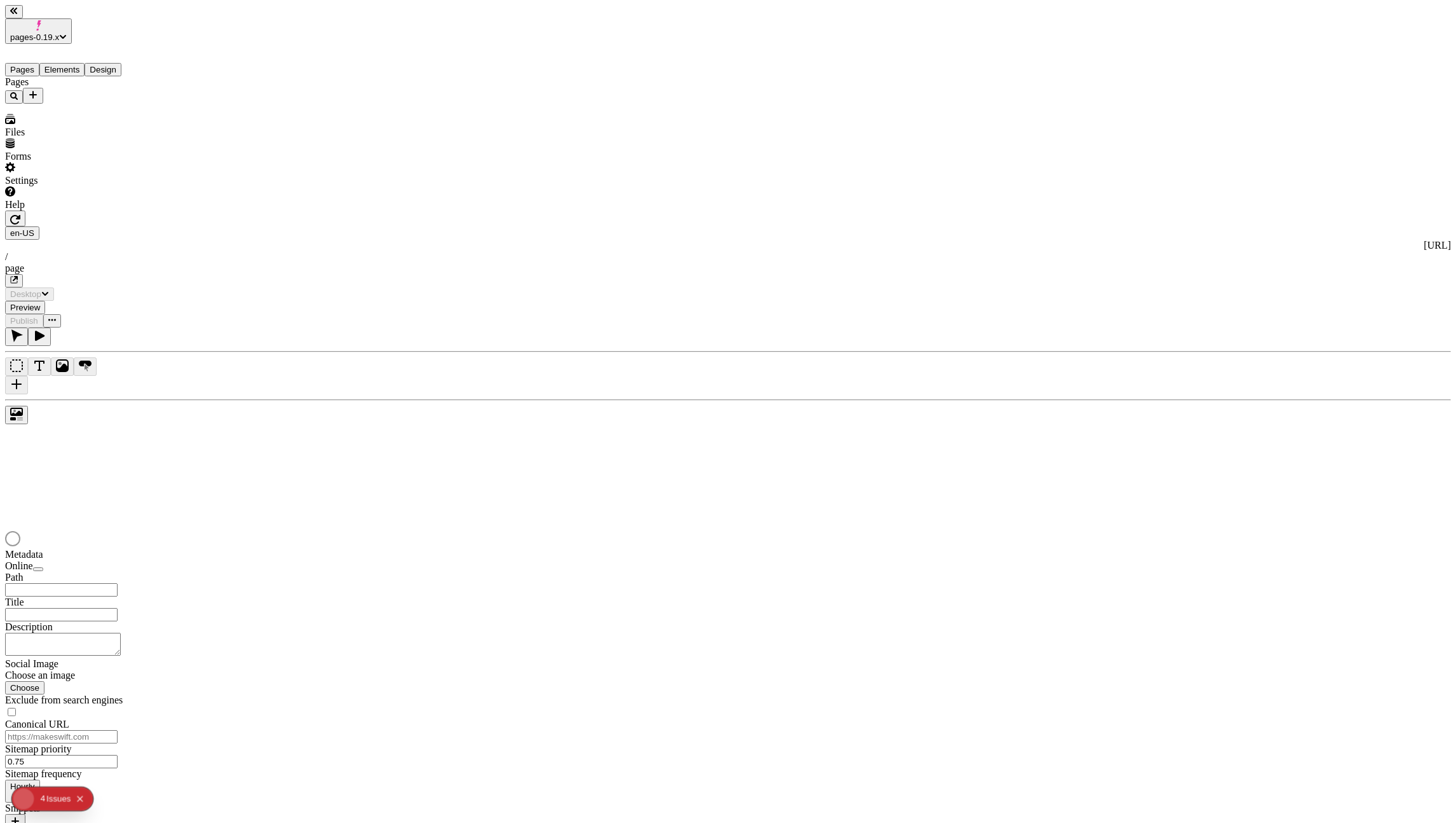
type input "/page"
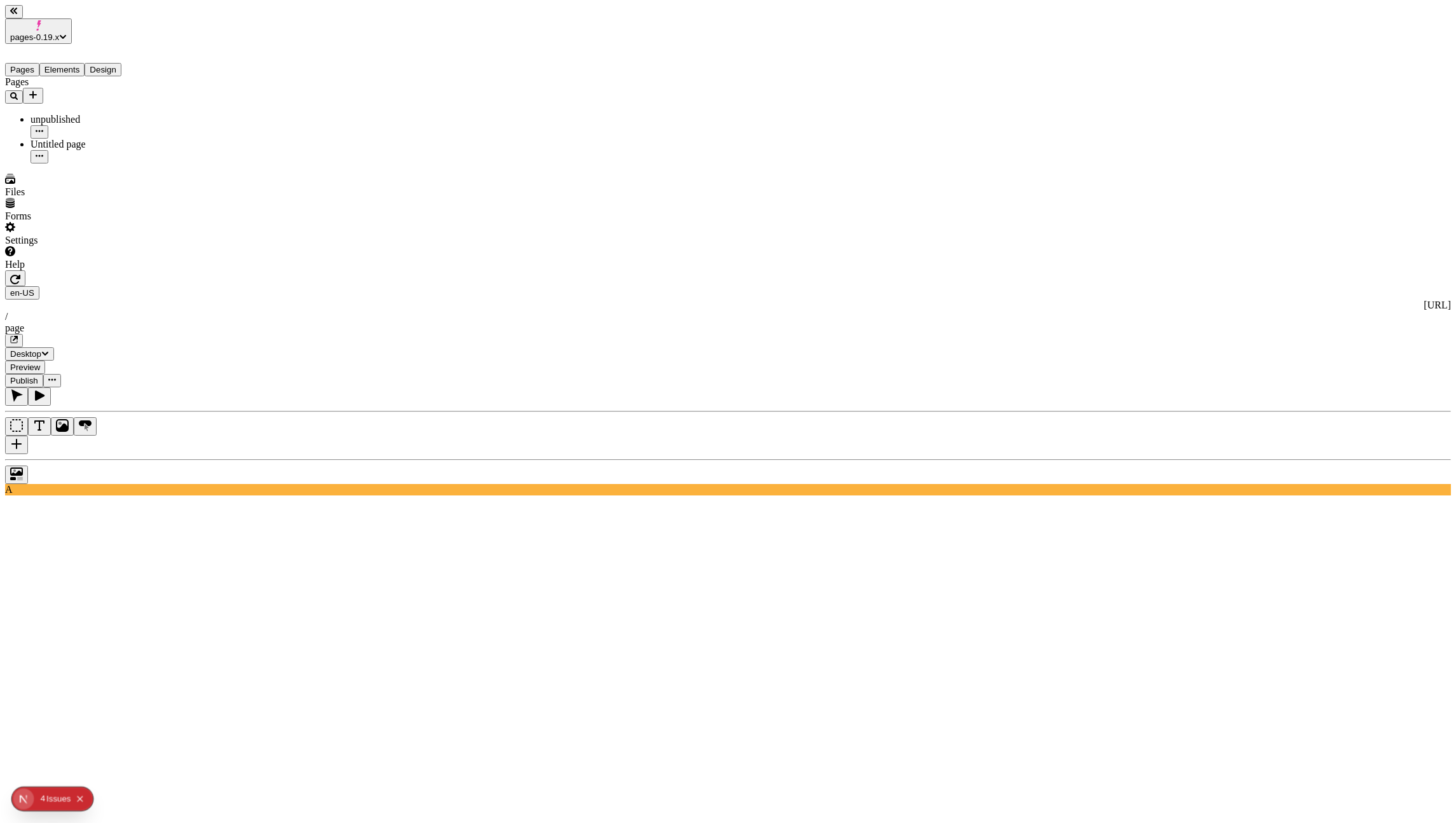
click at [31, 114] on div "unpublished" at bounding box center [94, 120] width 127 height 12
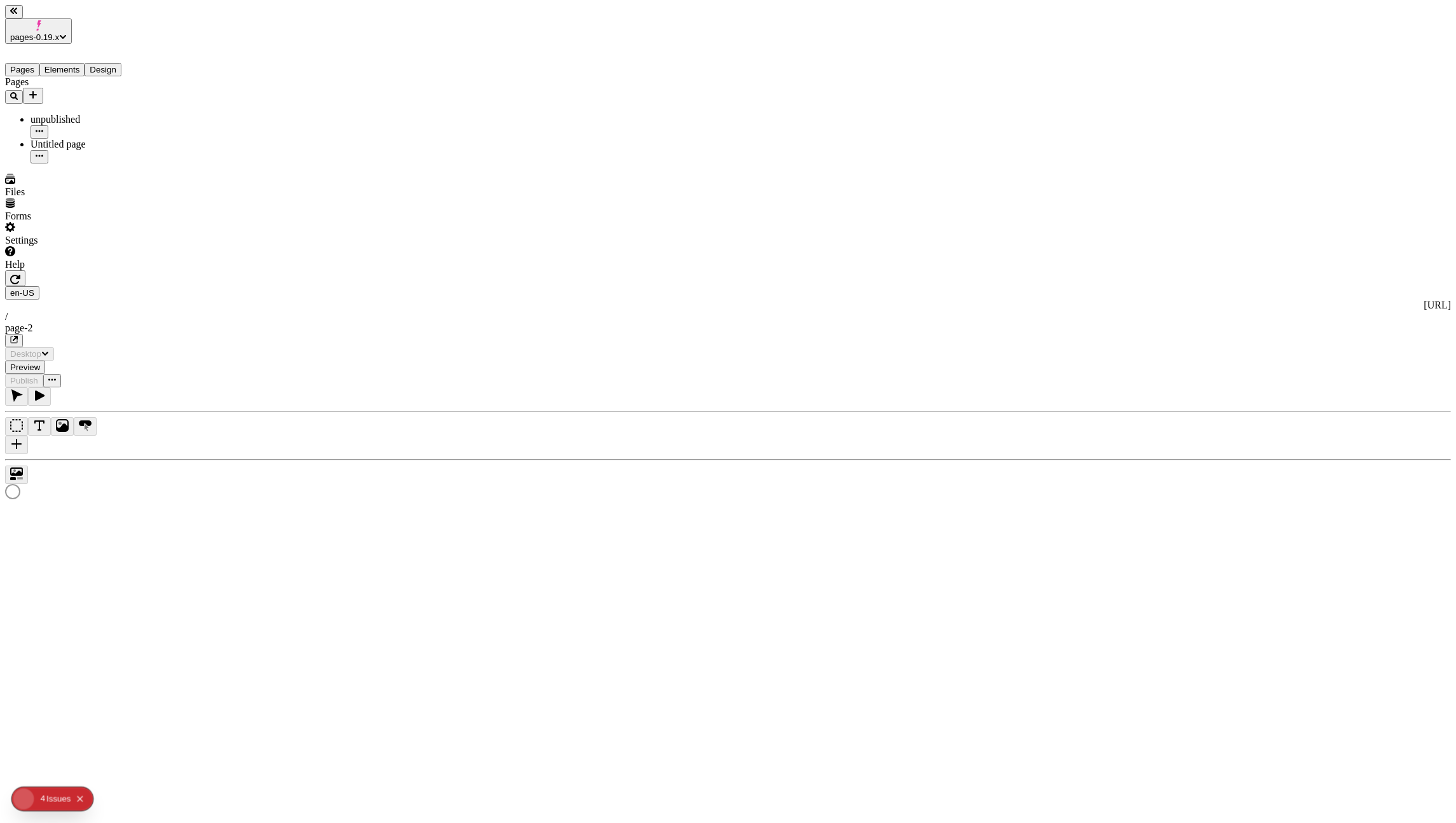
type input "/page-2"
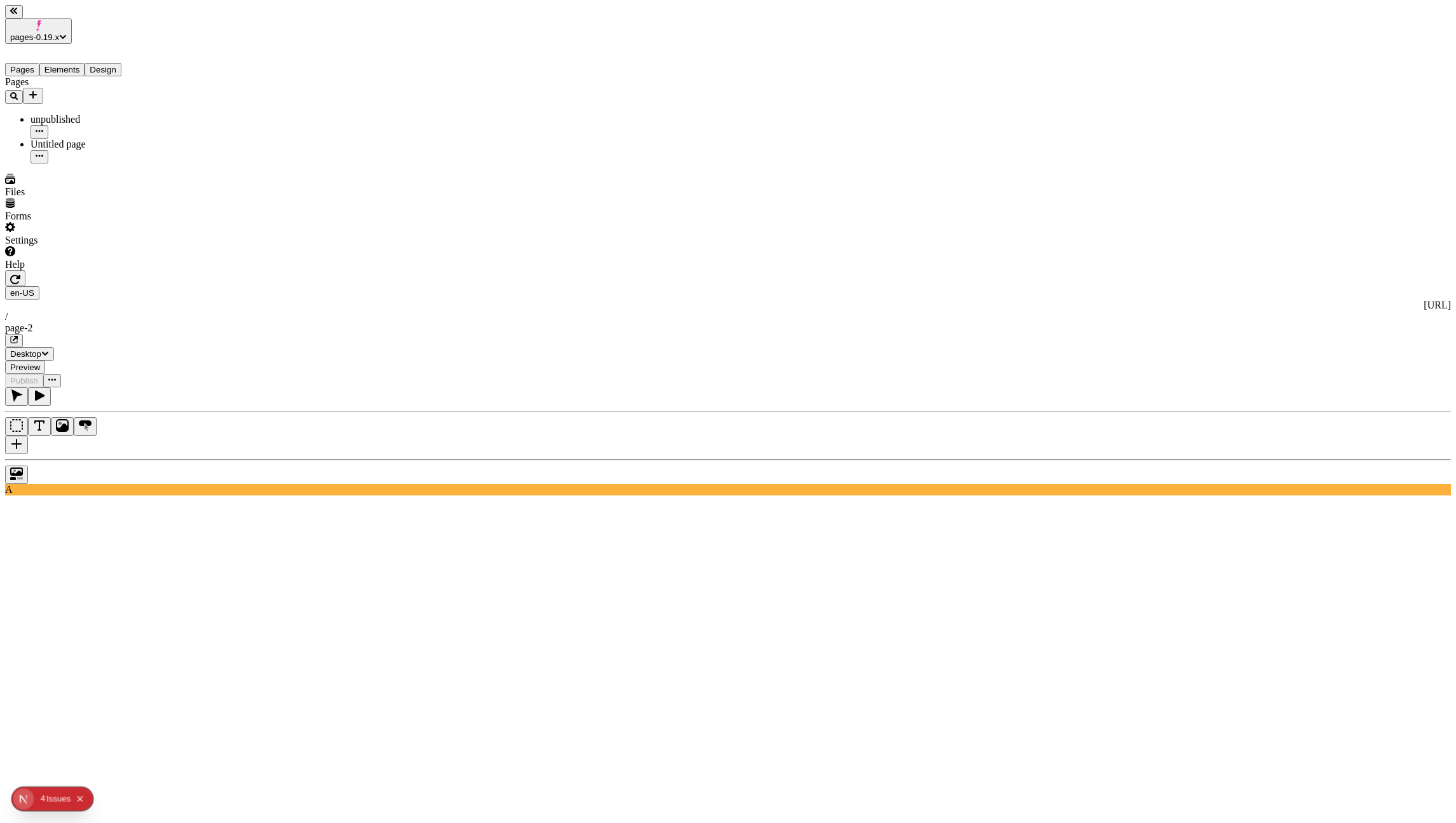
click at [42, 139] on div "Untitled page" at bounding box center [94, 151] width 127 height 25
click at [59, 32] on span "pages-0.19.x" at bounding box center [34, 37] width 49 height 9
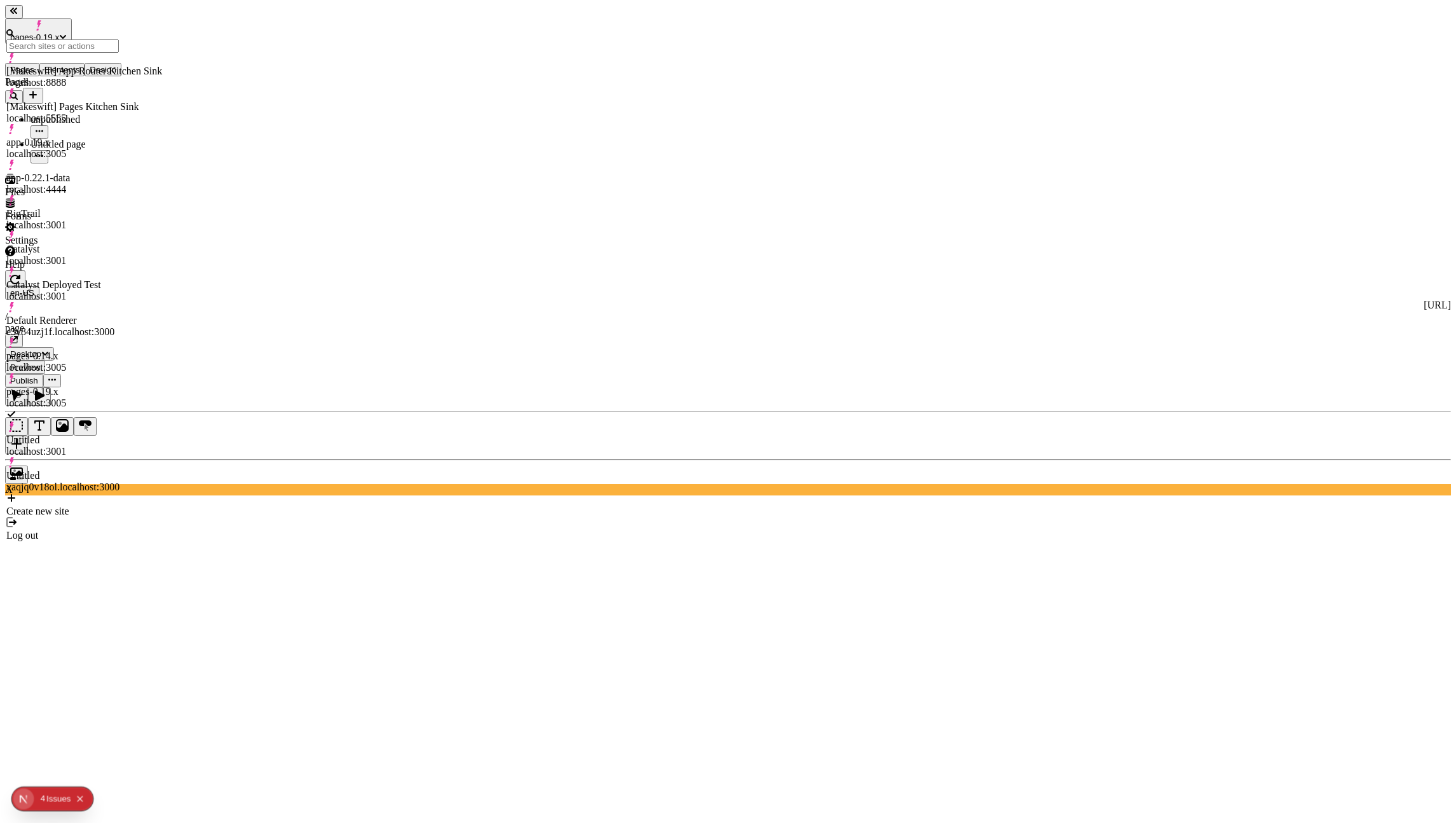
click at [91, 66] on div "[Makeswift] App Router Kitchen Sink" at bounding box center [84, 72] width 156 height 12
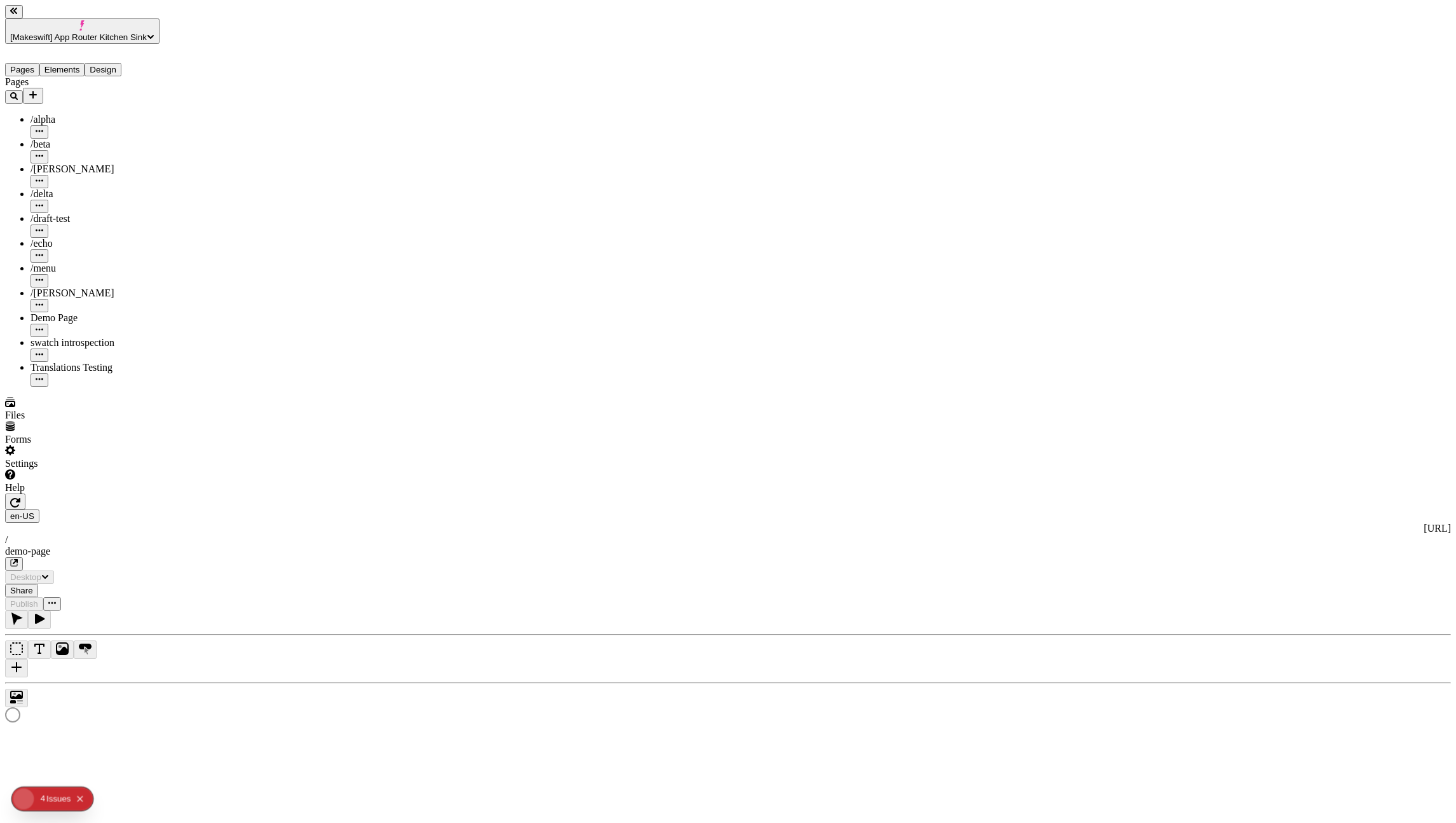
type input "/demo-page"
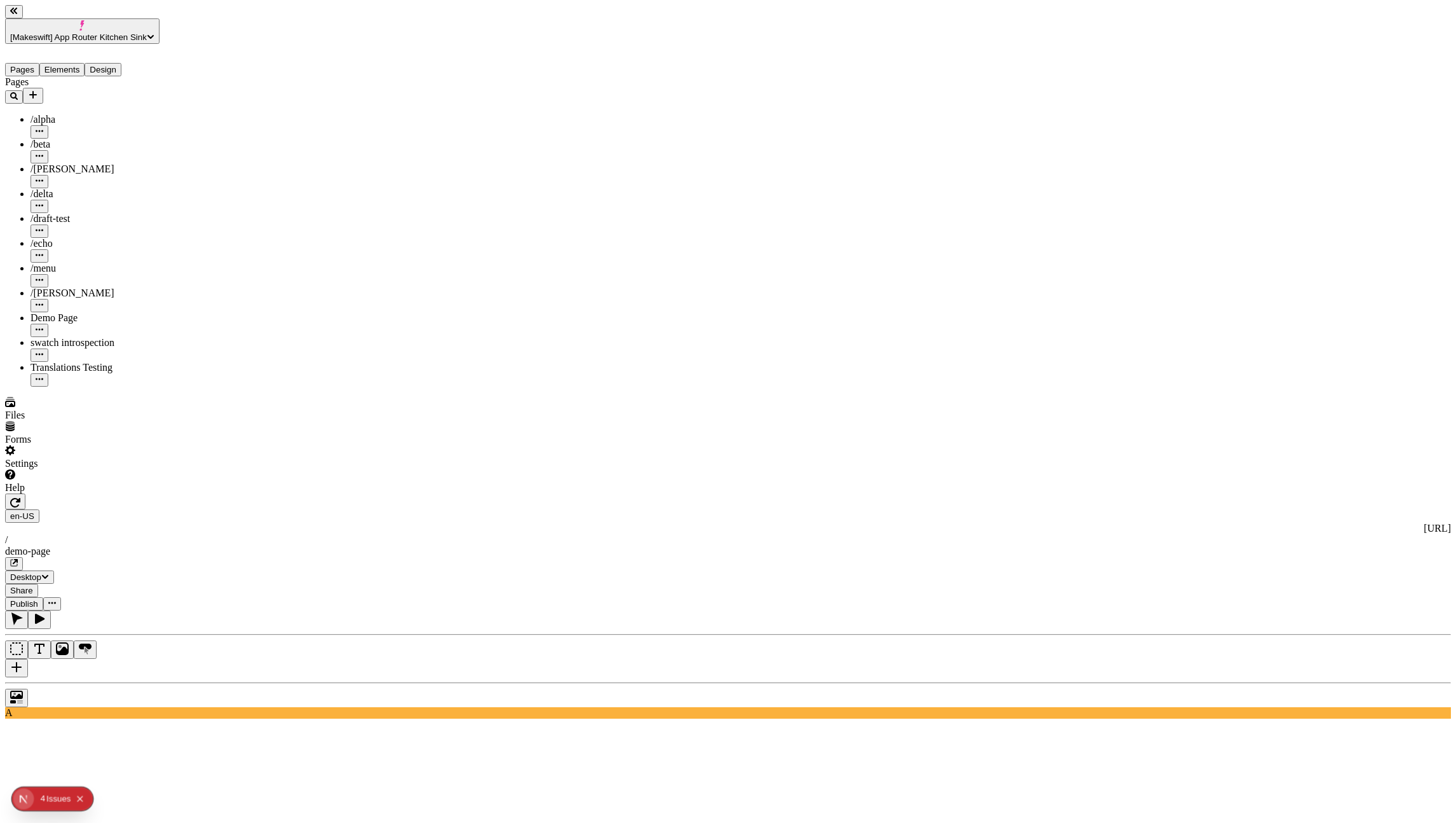
click at [1302, 493] on div "en-US http://localhost:8888 / demo-page Desktop Share Publish" at bounding box center [728, 552] width 1446 height 117
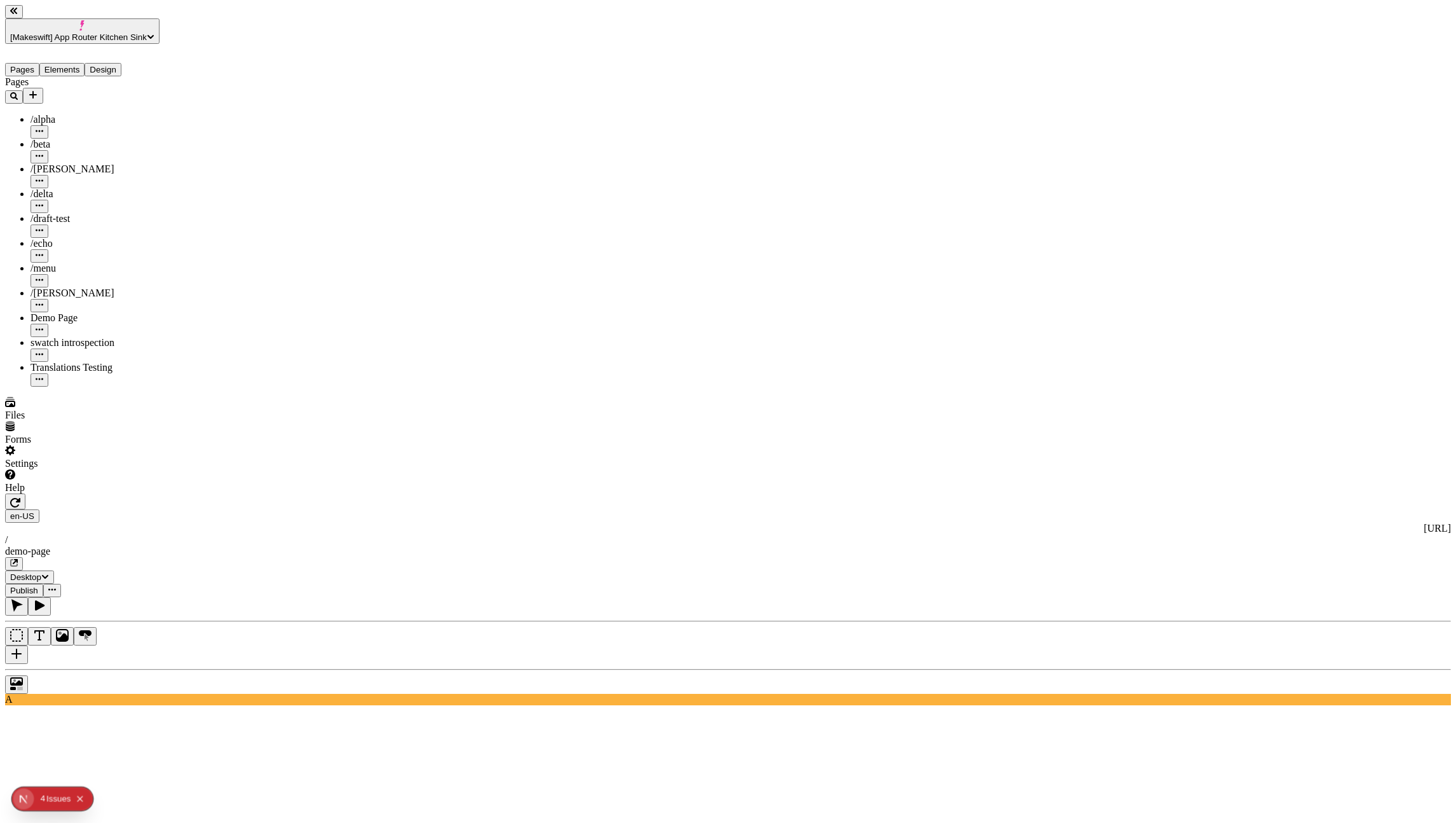
click at [1298, 493] on div "en-US http://localhost:8888 / demo-page Desktop Publish" at bounding box center [728, 545] width 1446 height 104
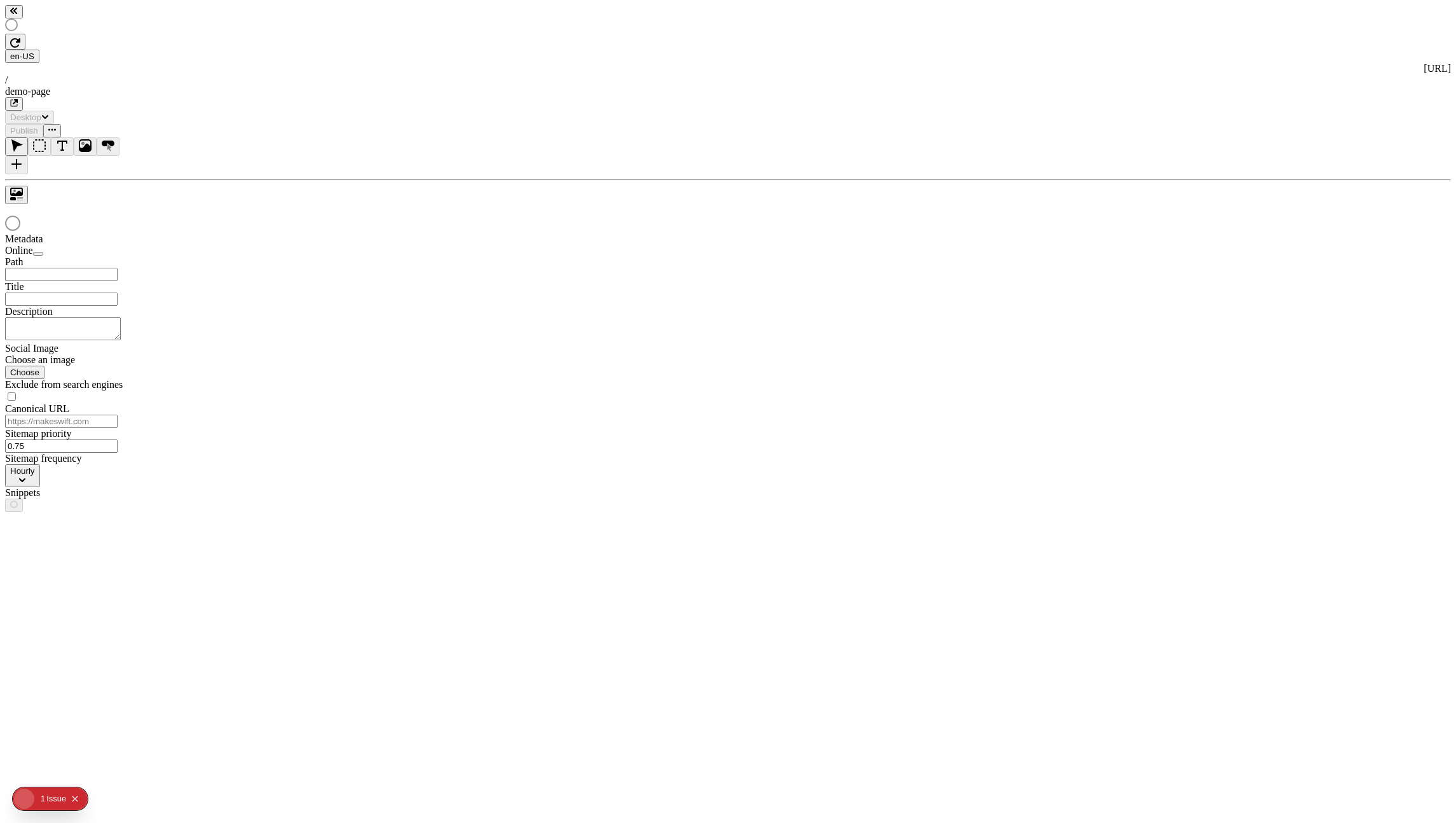
type input "/demo-page"
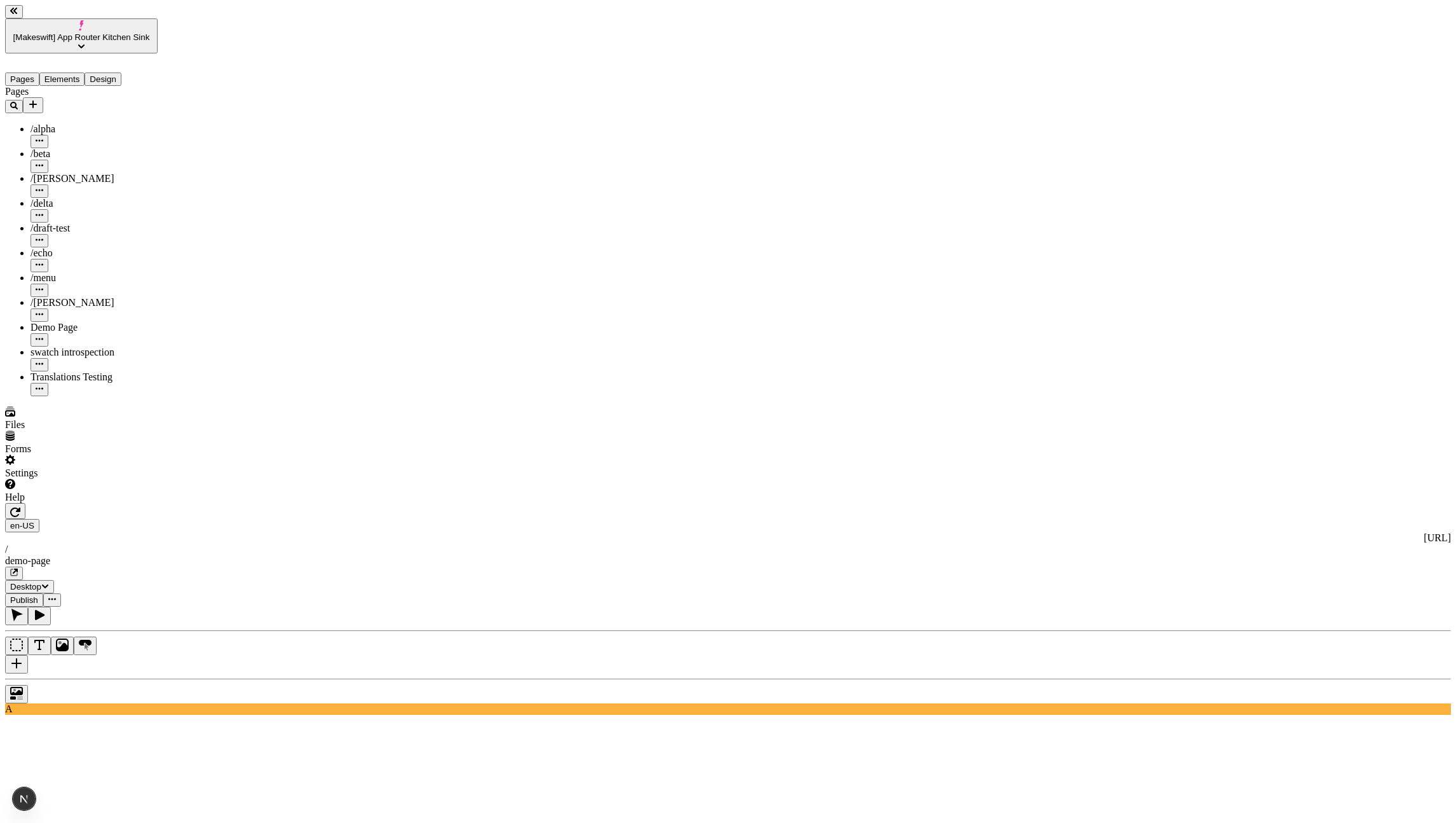
click at [38, 595] on span "Publish" at bounding box center [24, 599] width 28 height 9
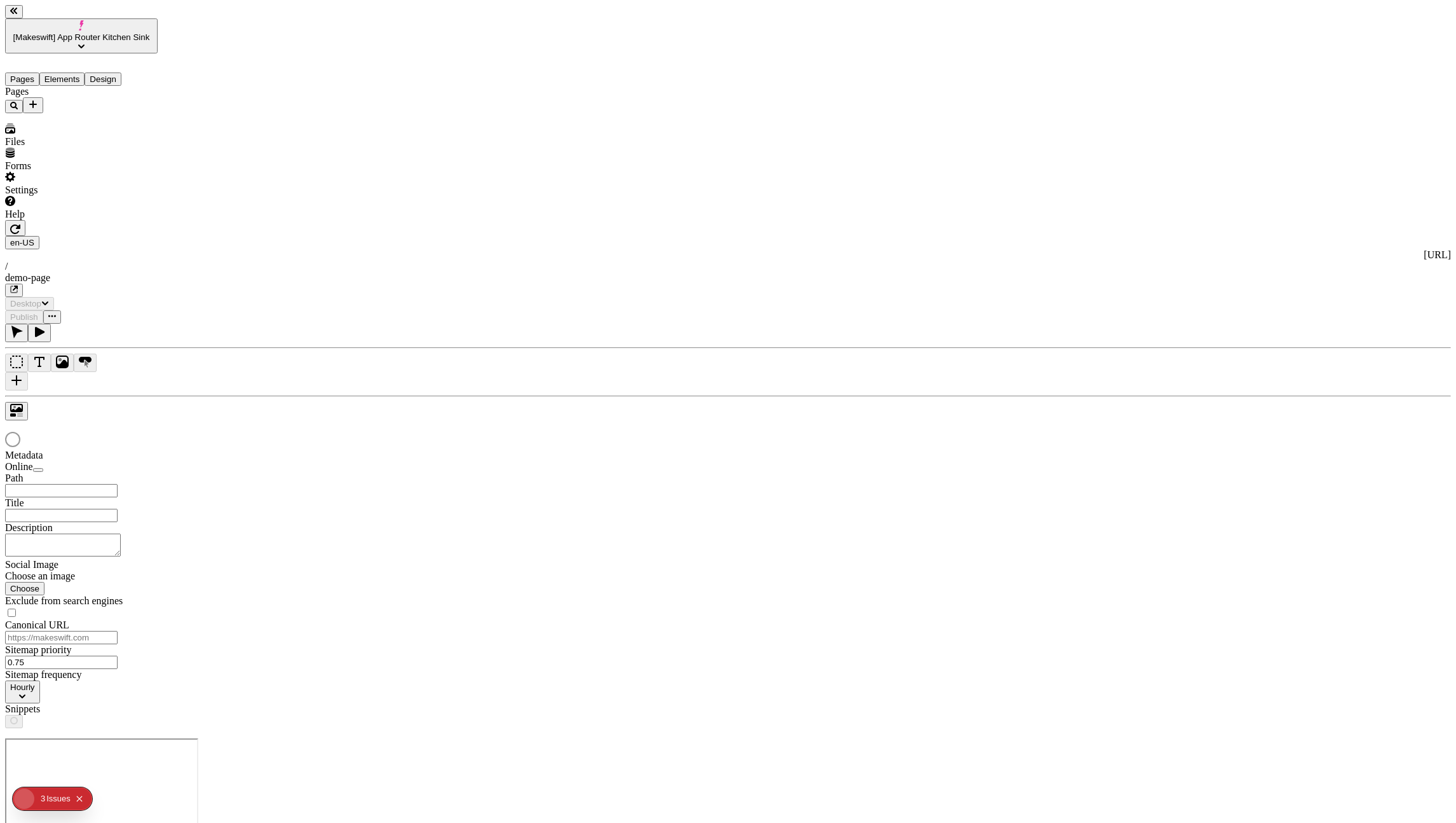
type input "/demo-page"
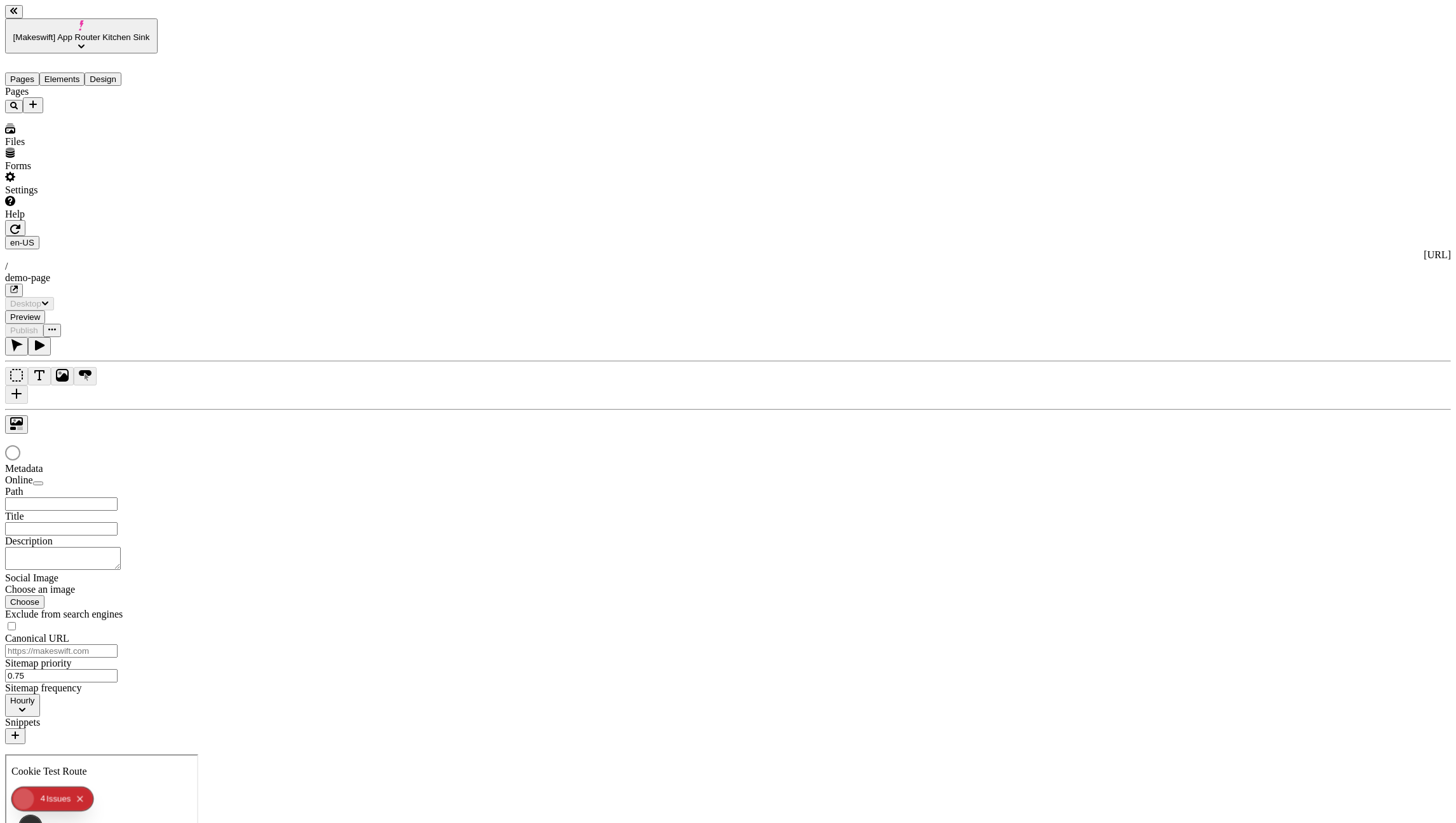
type input "/demo-page"
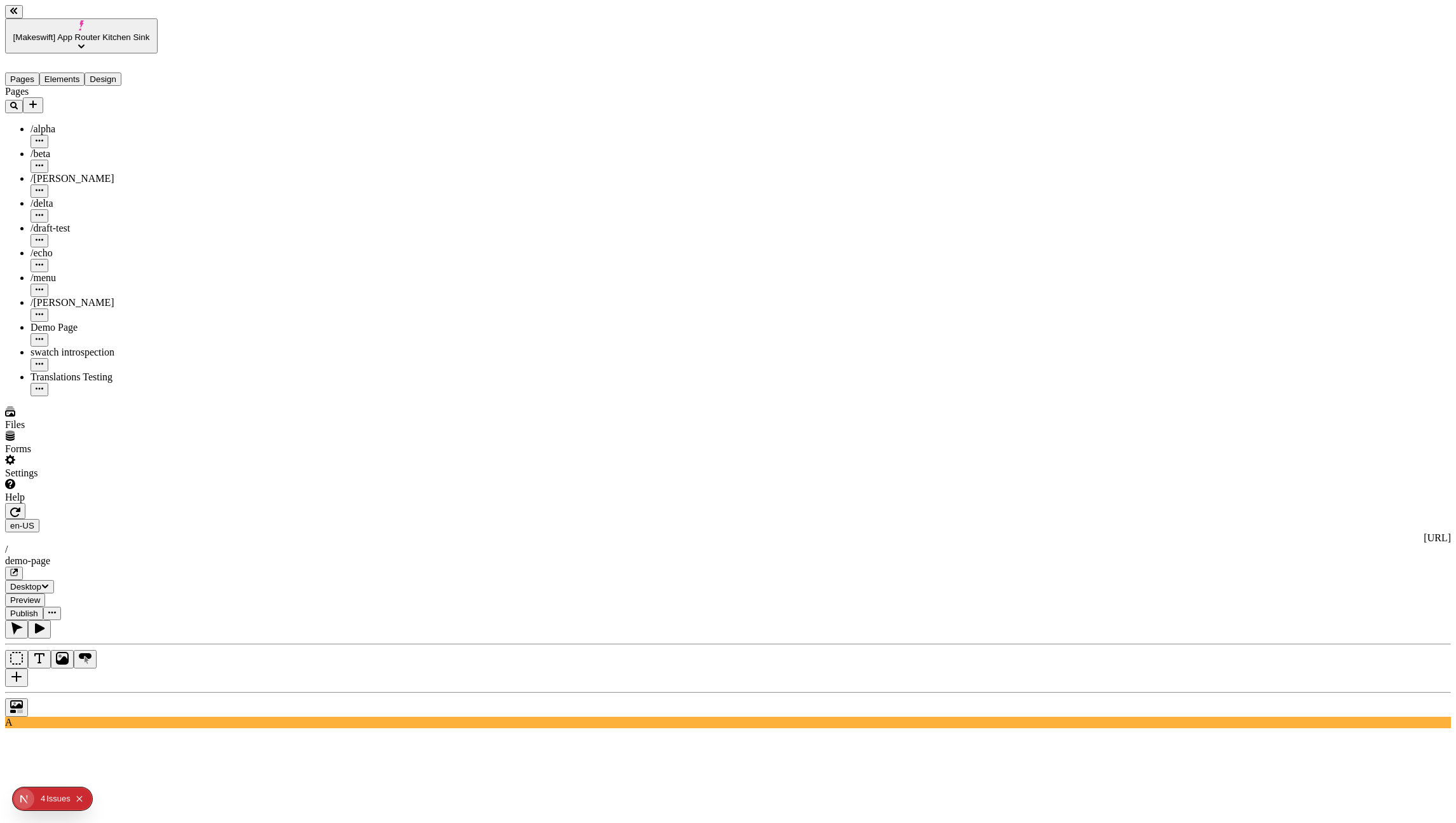
click at [40, 595] on span "Preview" at bounding box center [25, 599] width 30 height 9
click at [43, 607] on button "Publish" at bounding box center [24, 613] width 38 height 13
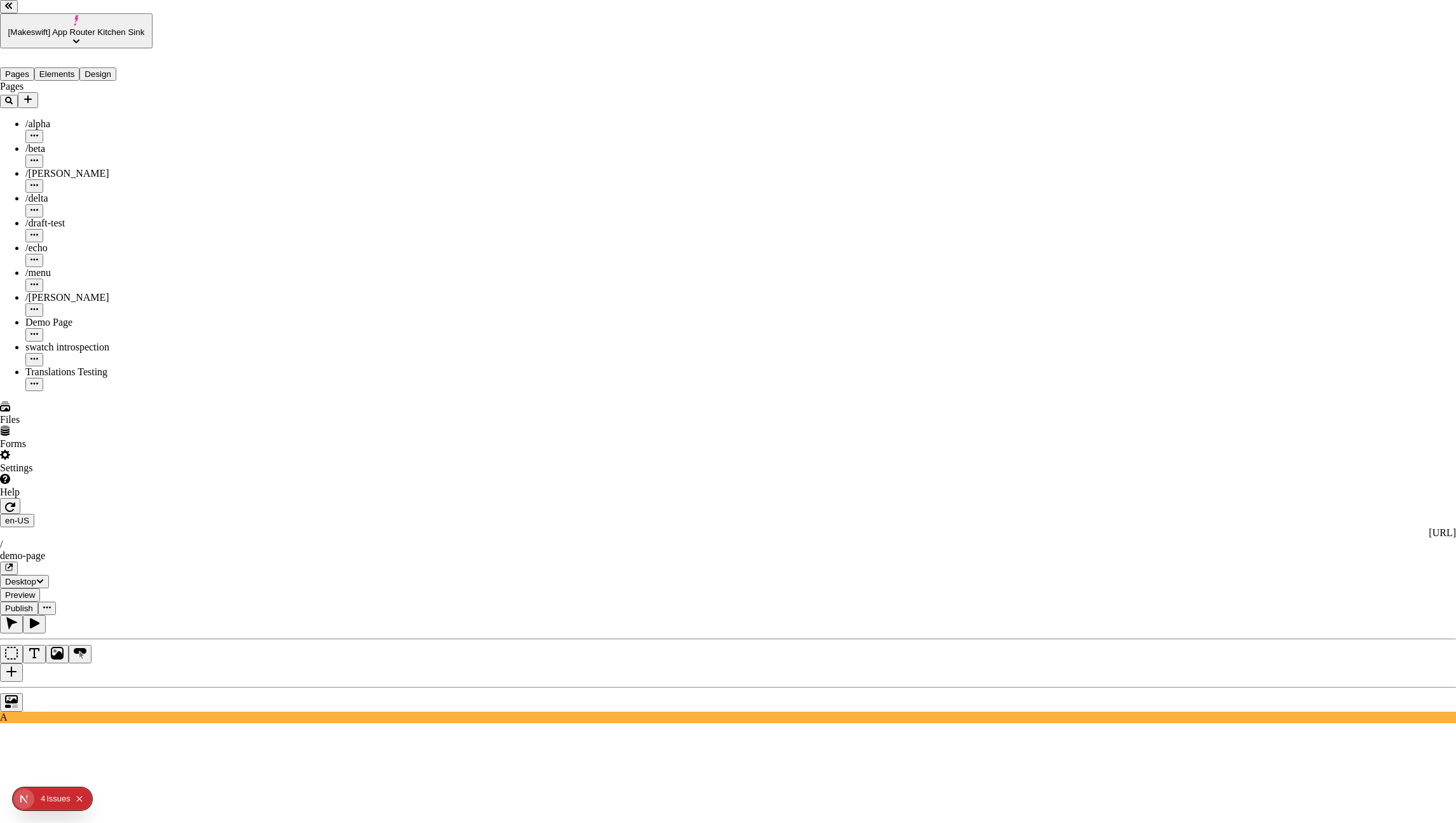
click at [871, 285] on div "Preview" at bounding box center [865, 275] width 112 height 24
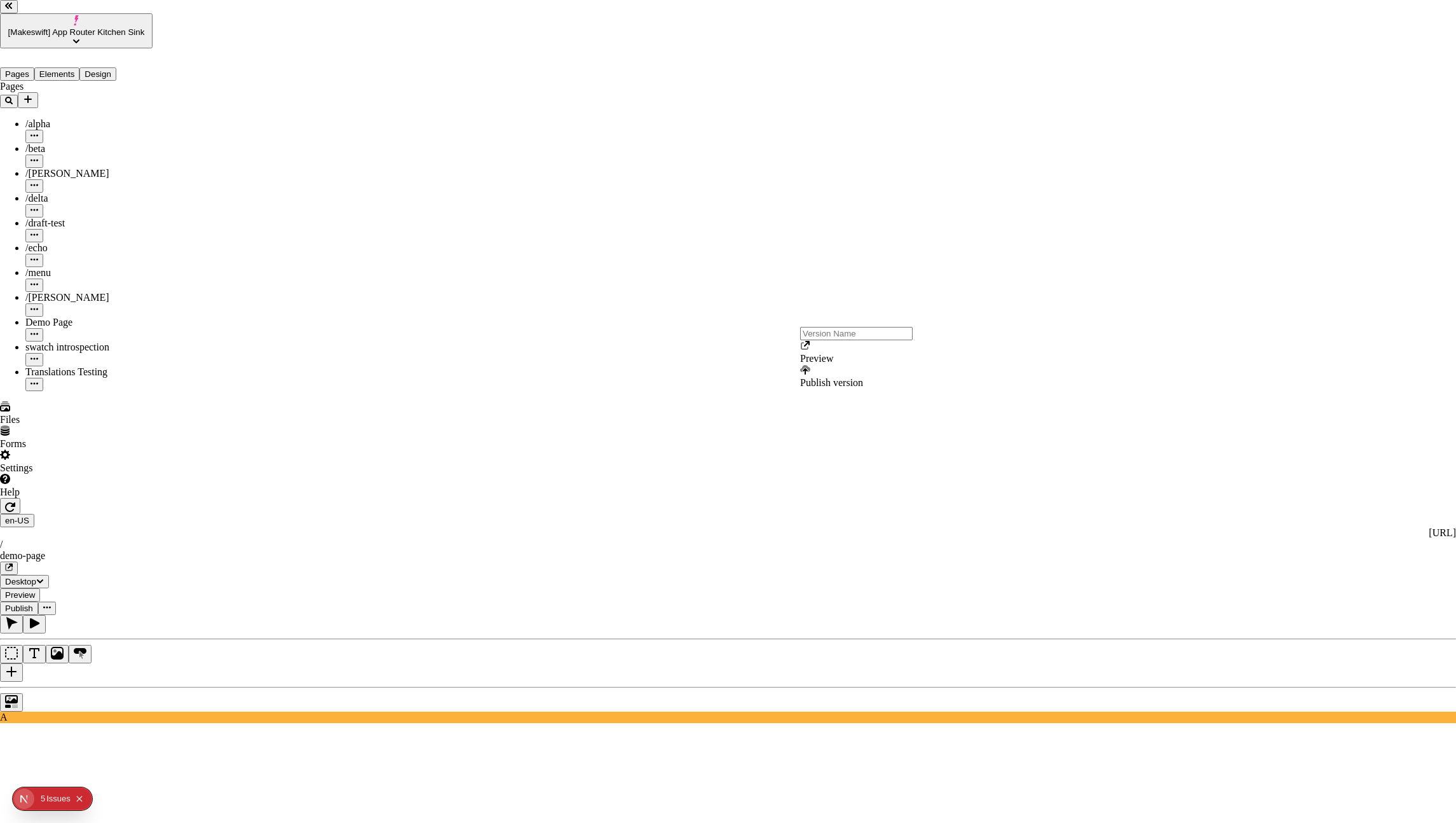
click at [820, 364] on div "Preview" at bounding box center [856, 352] width 112 height 24
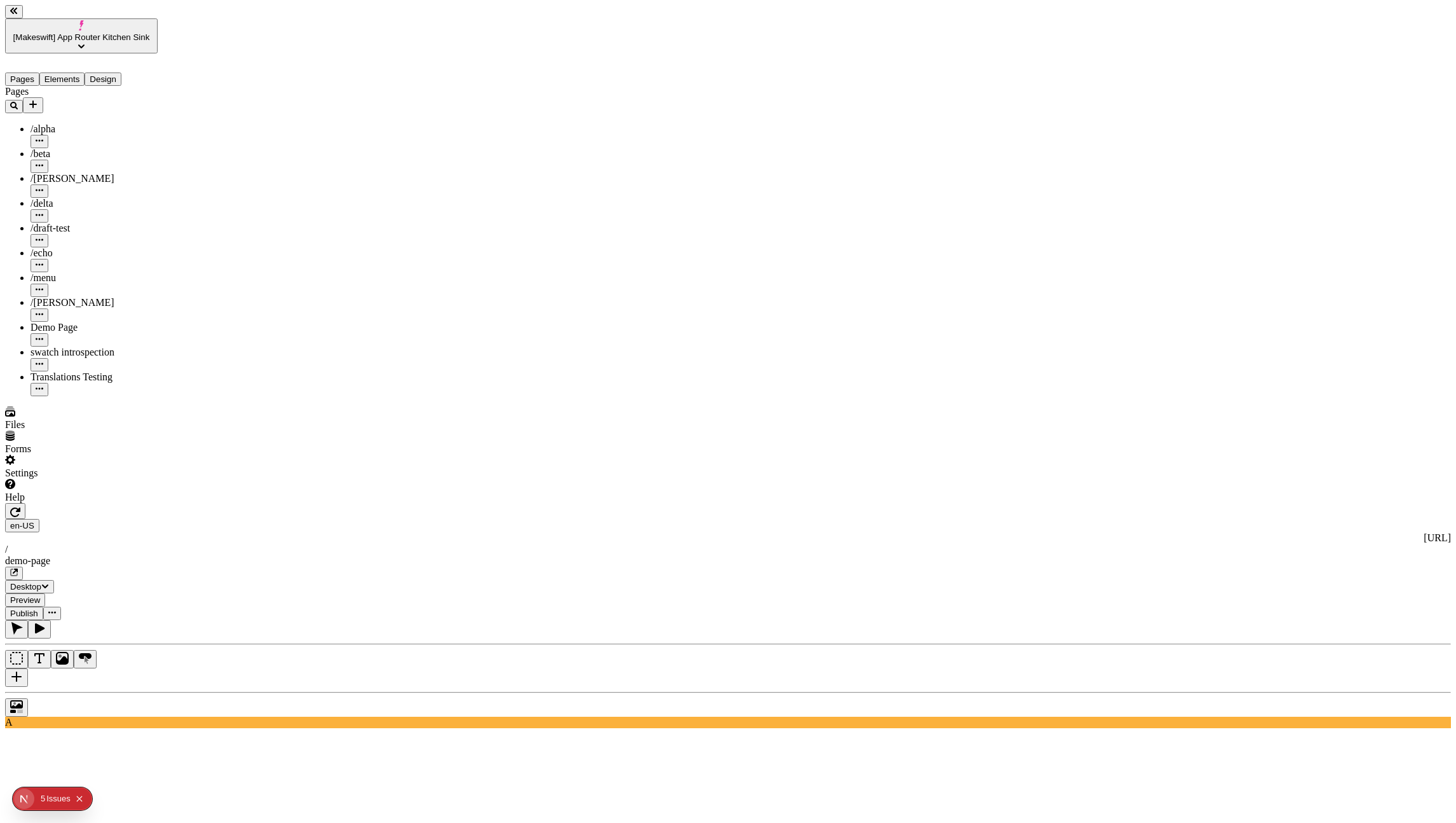
click at [20, 508] on icon "button" at bounding box center [15, 512] width 10 height 9
click at [40, 595] on span "Preview" at bounding box center [25, 599] width 30 height 9
click at [58, 18] on button "[Makeswift] App Router Kitchen Sink" at bounding box center [81, 36] width 152 height 35
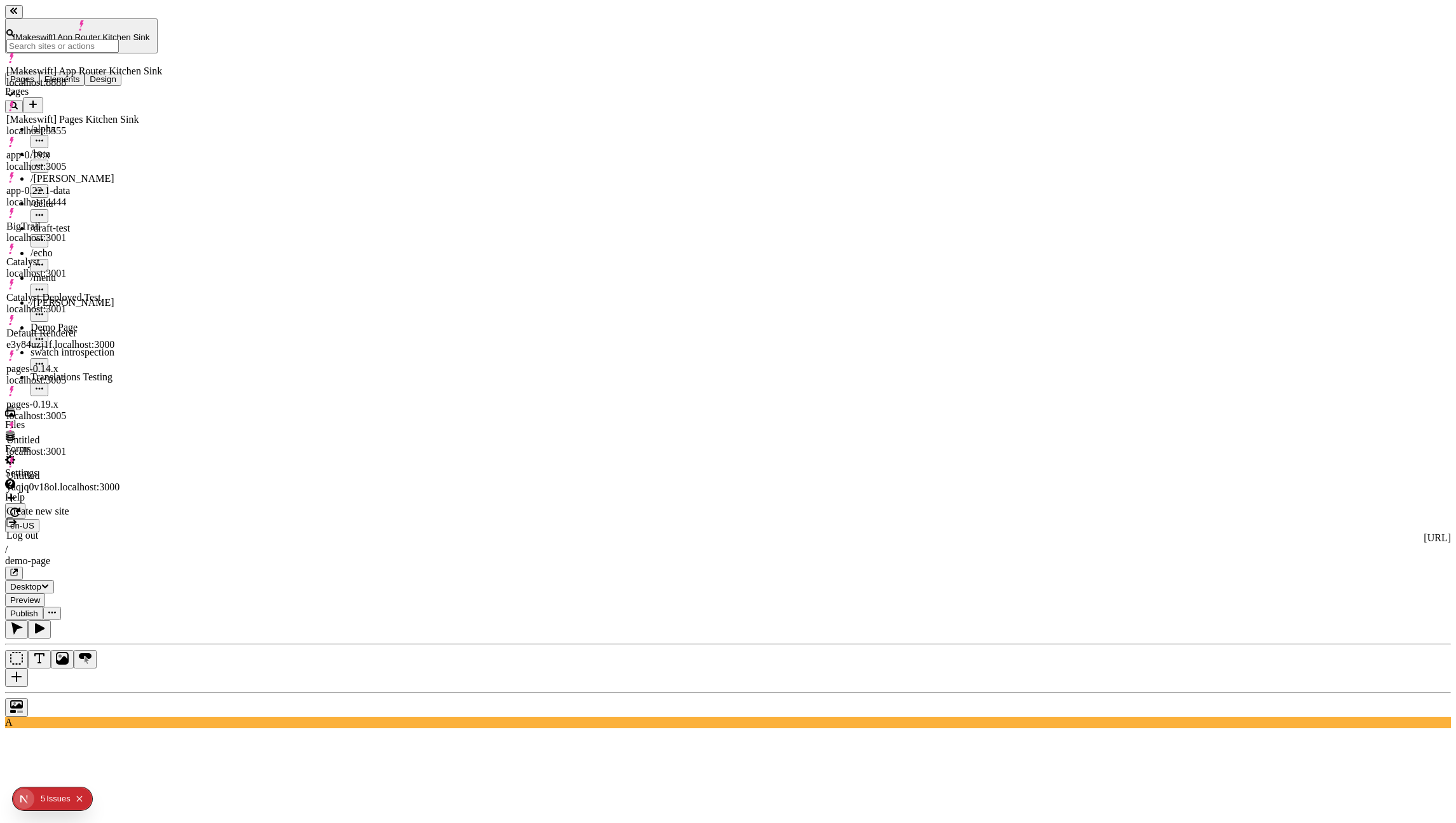
click at [162, 339] on div "e3y84uzj1f.localhost:3000" at bounding box center [84, 345] width 156 height 12
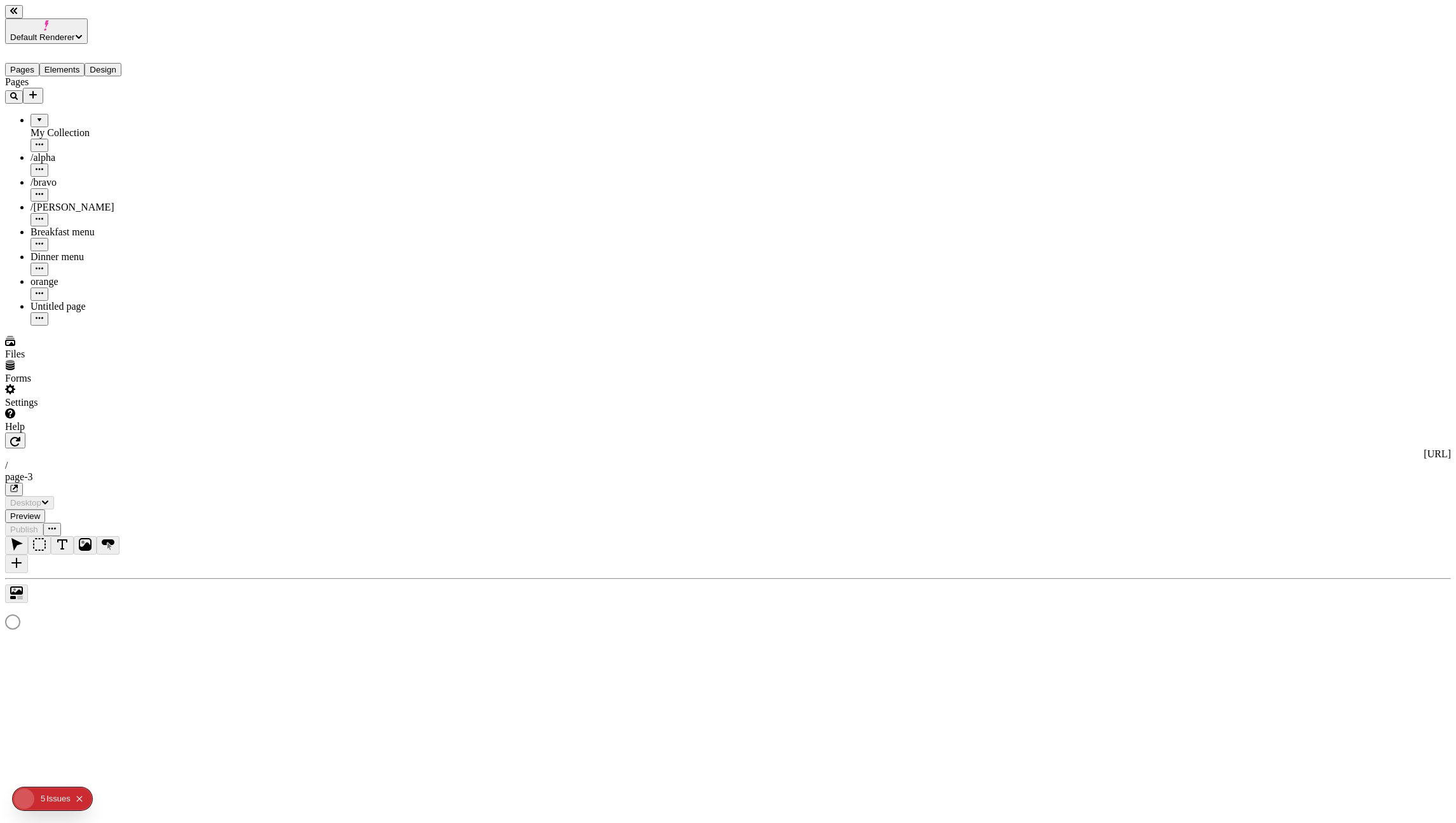
type input "/page-3"
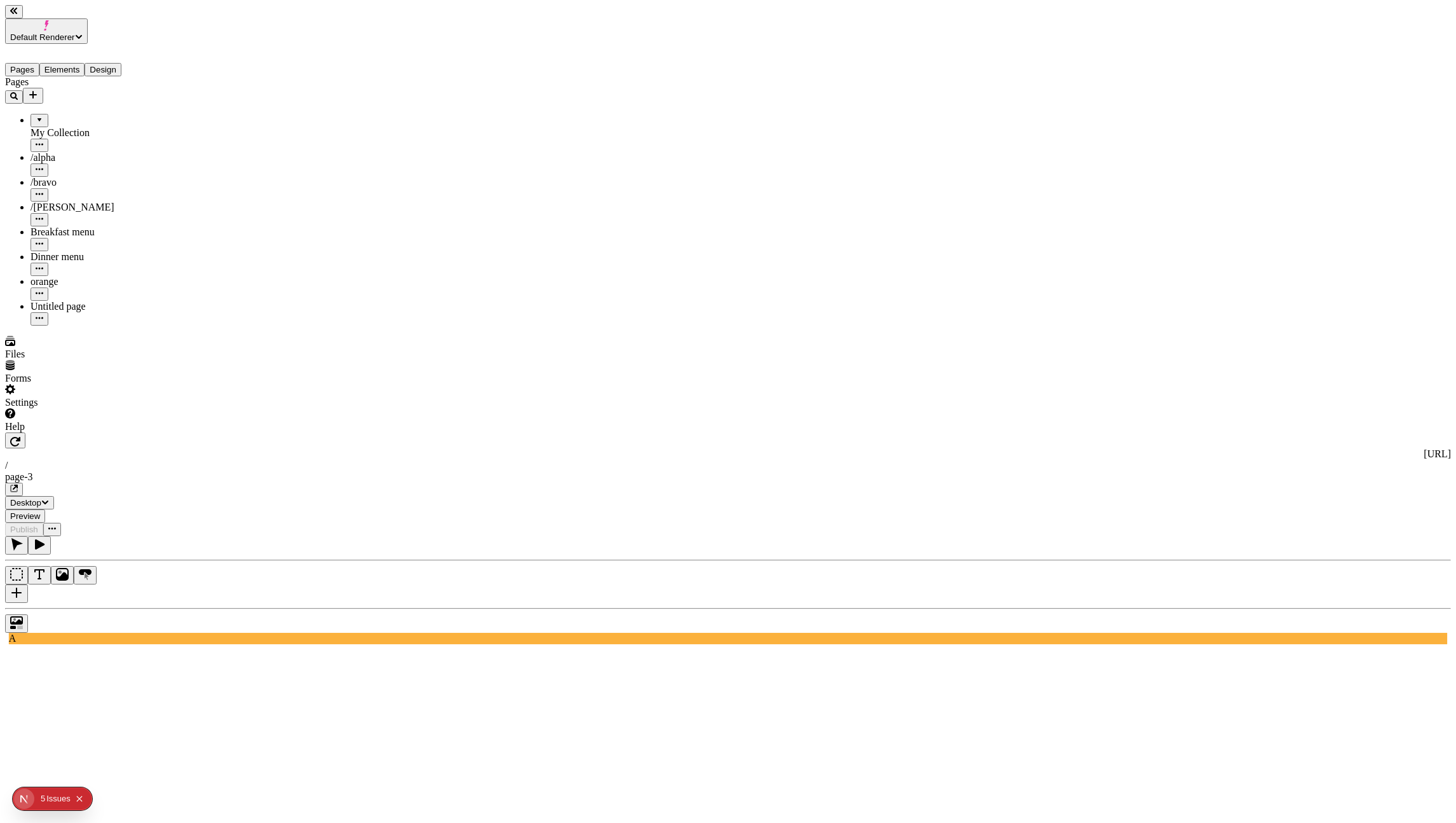
click at [40, 511] on span "Preview" at bounding box center [25, 515] width 30 height 9
click at [75, 32] on span "Default Renderer" at bounding box center [42, 37] width 65 height 9
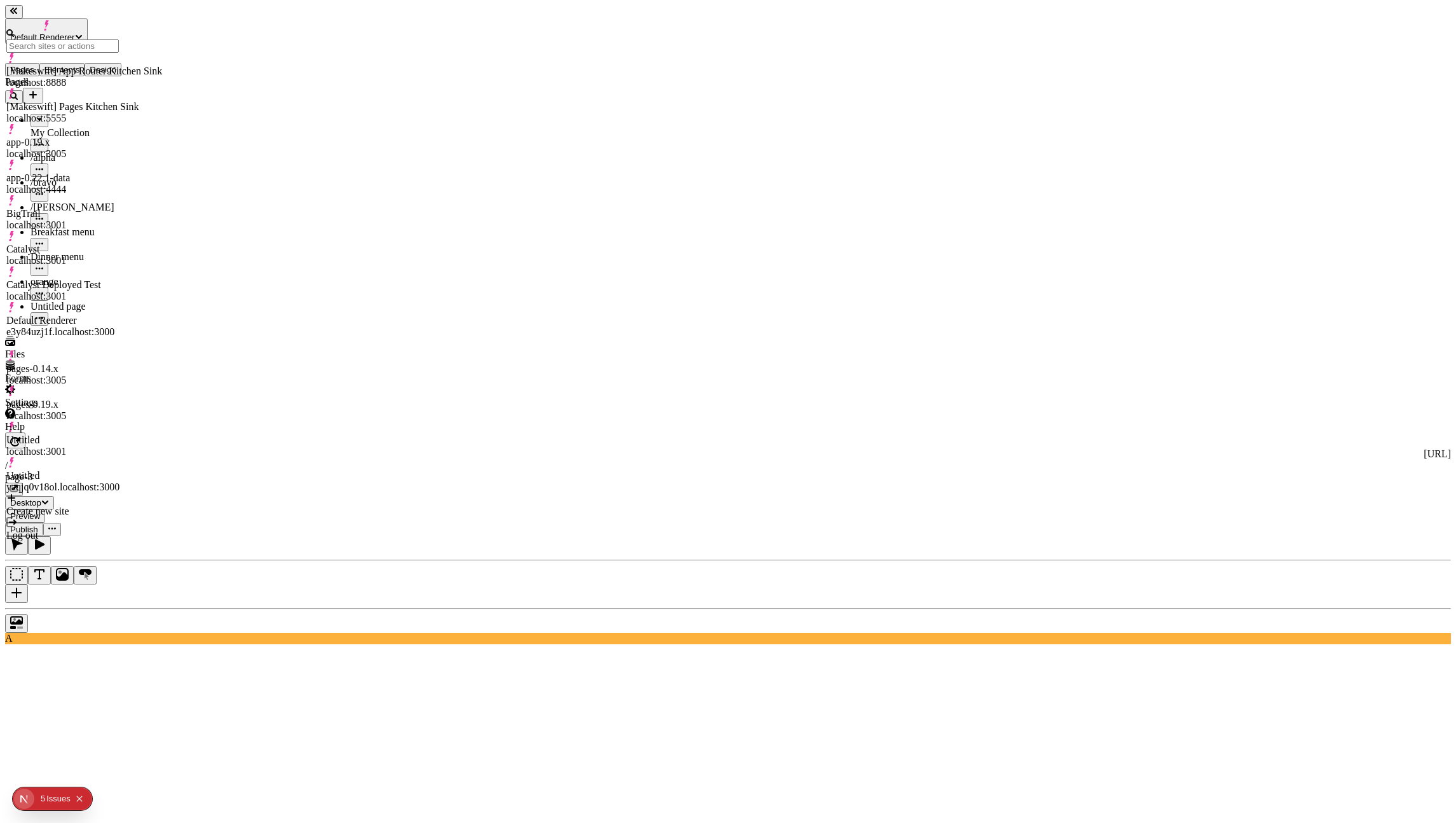
click at [104, 70] on div "[Makeswift] App Router Kitchen Sink" at bounding box center [84, 72] width 156 height 12
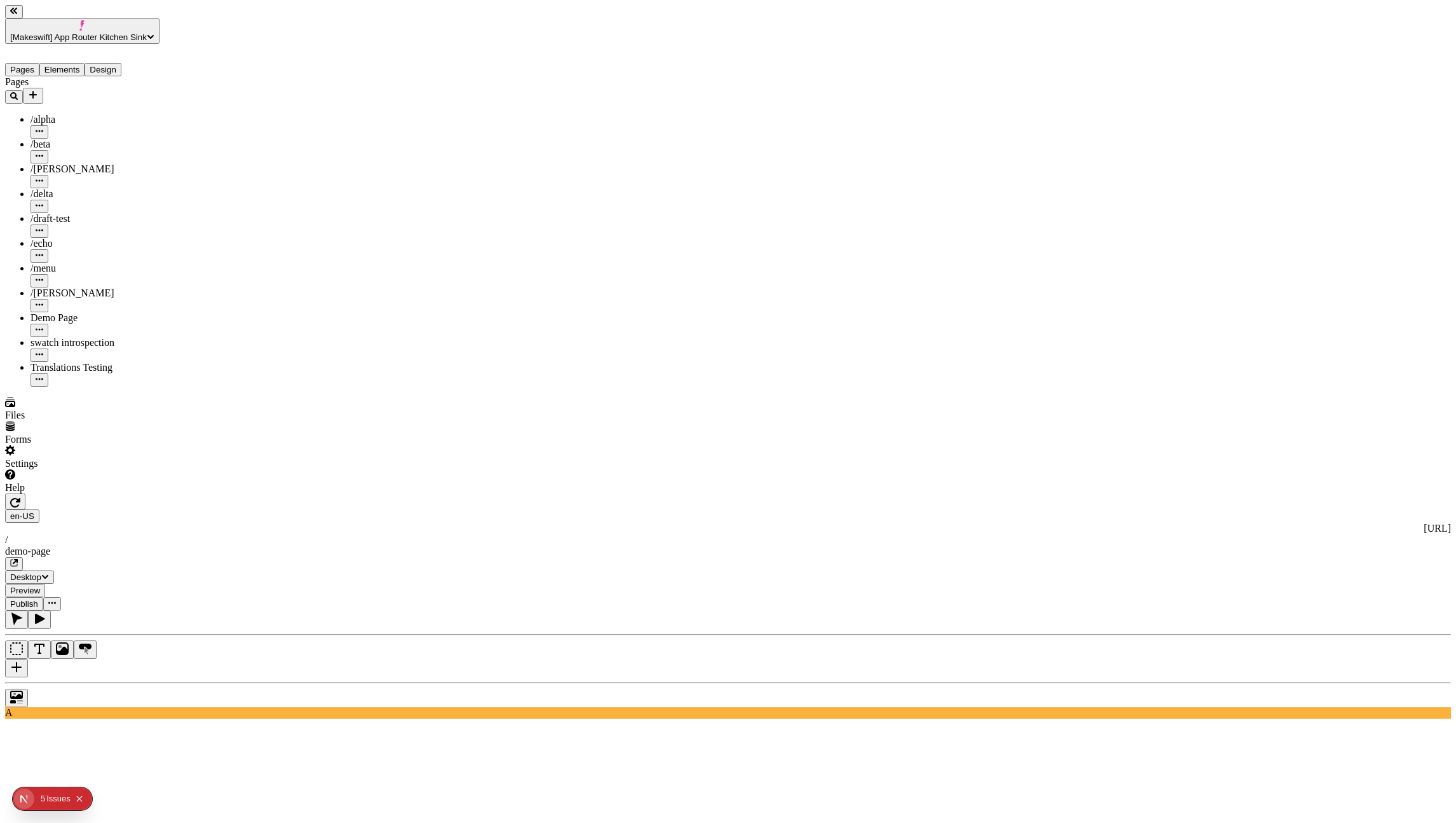
click at [54, 32] on span "[Makeswift] App Router Kitchen Sink" at bounding box center [78, 37] width 136 height 9
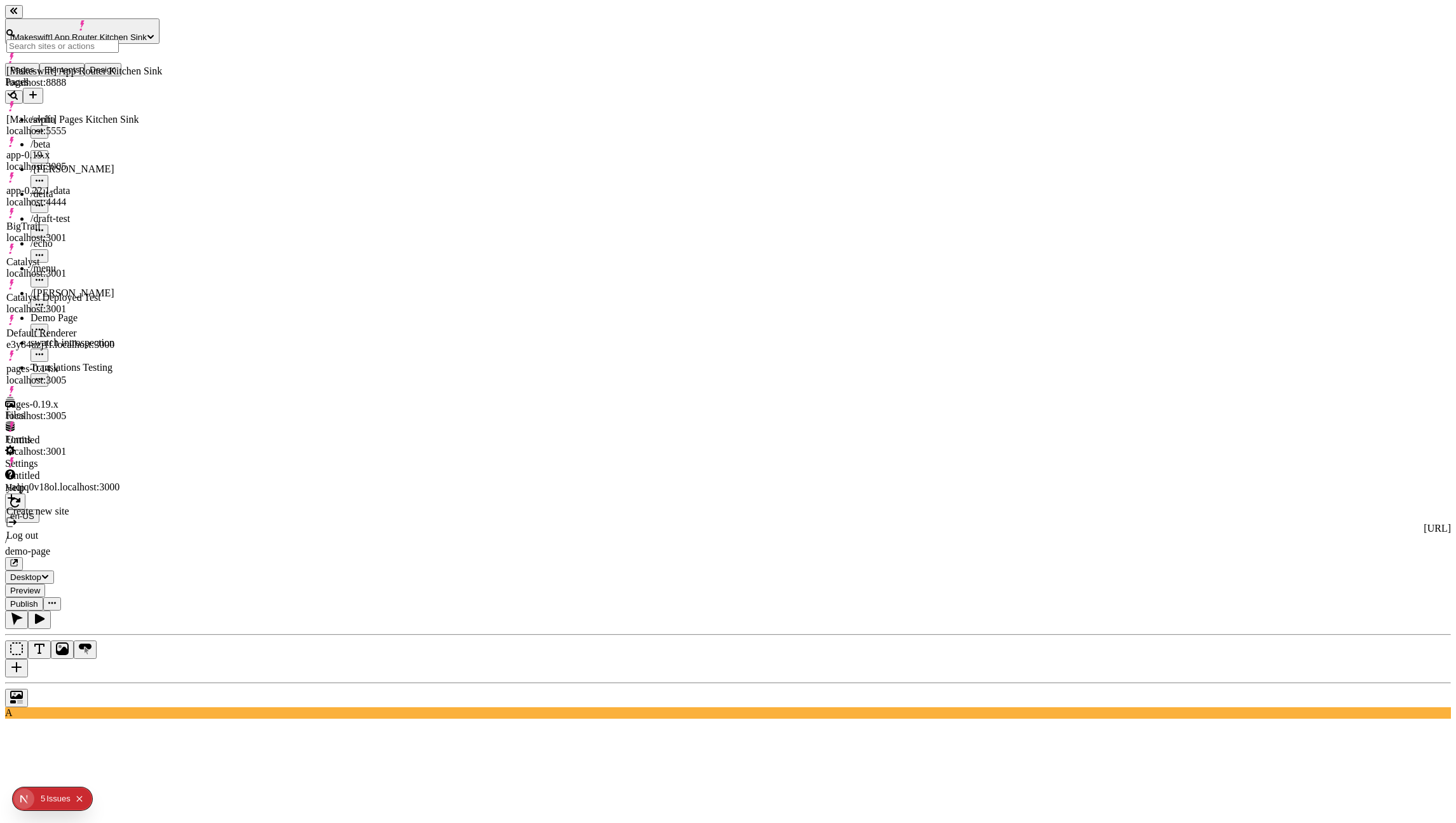
click at [131, 399] on div "pages-0.19.x localhost:3005" at bounding box center [84, 410] width 156 height 23
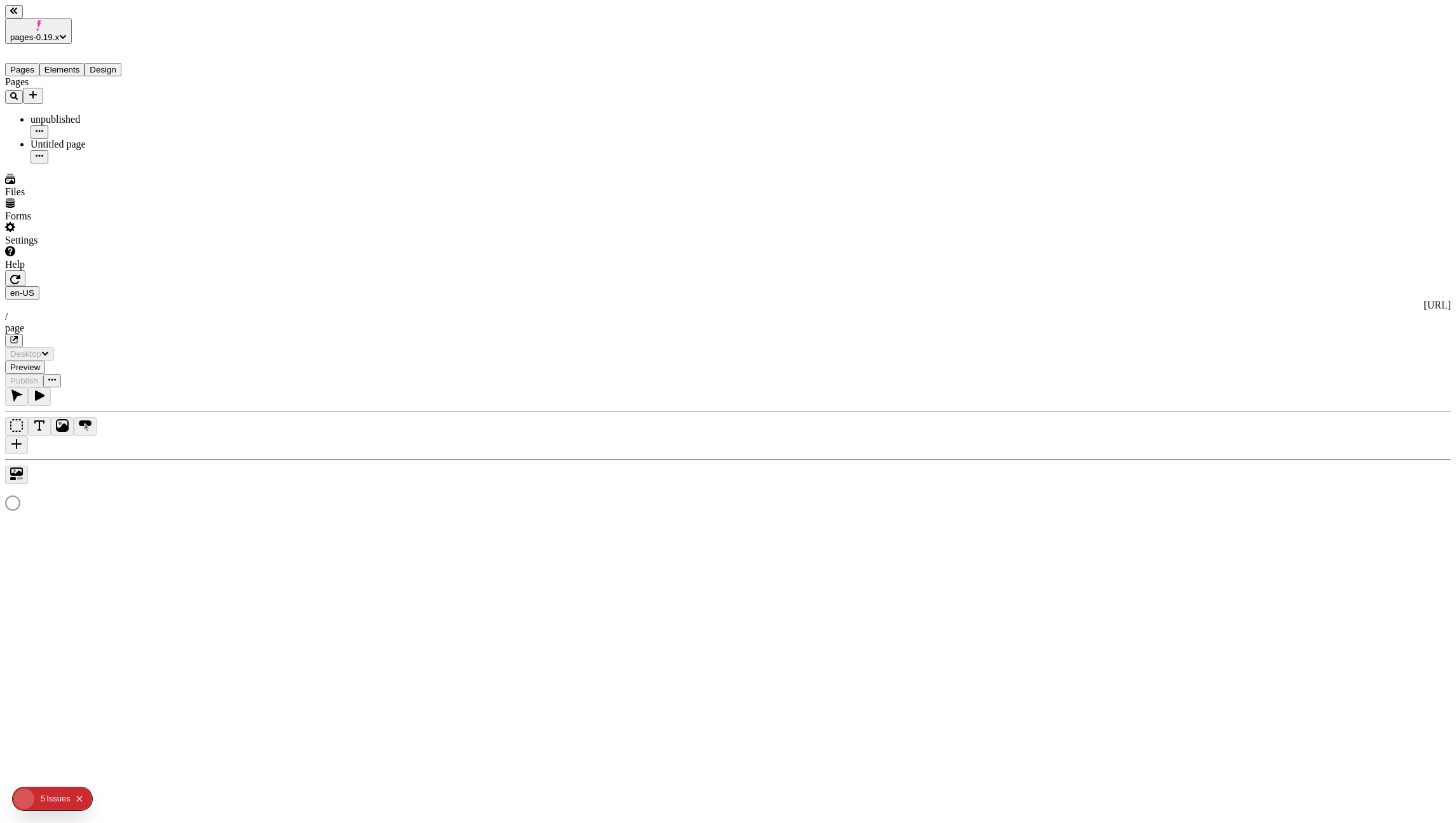
type input "/page"
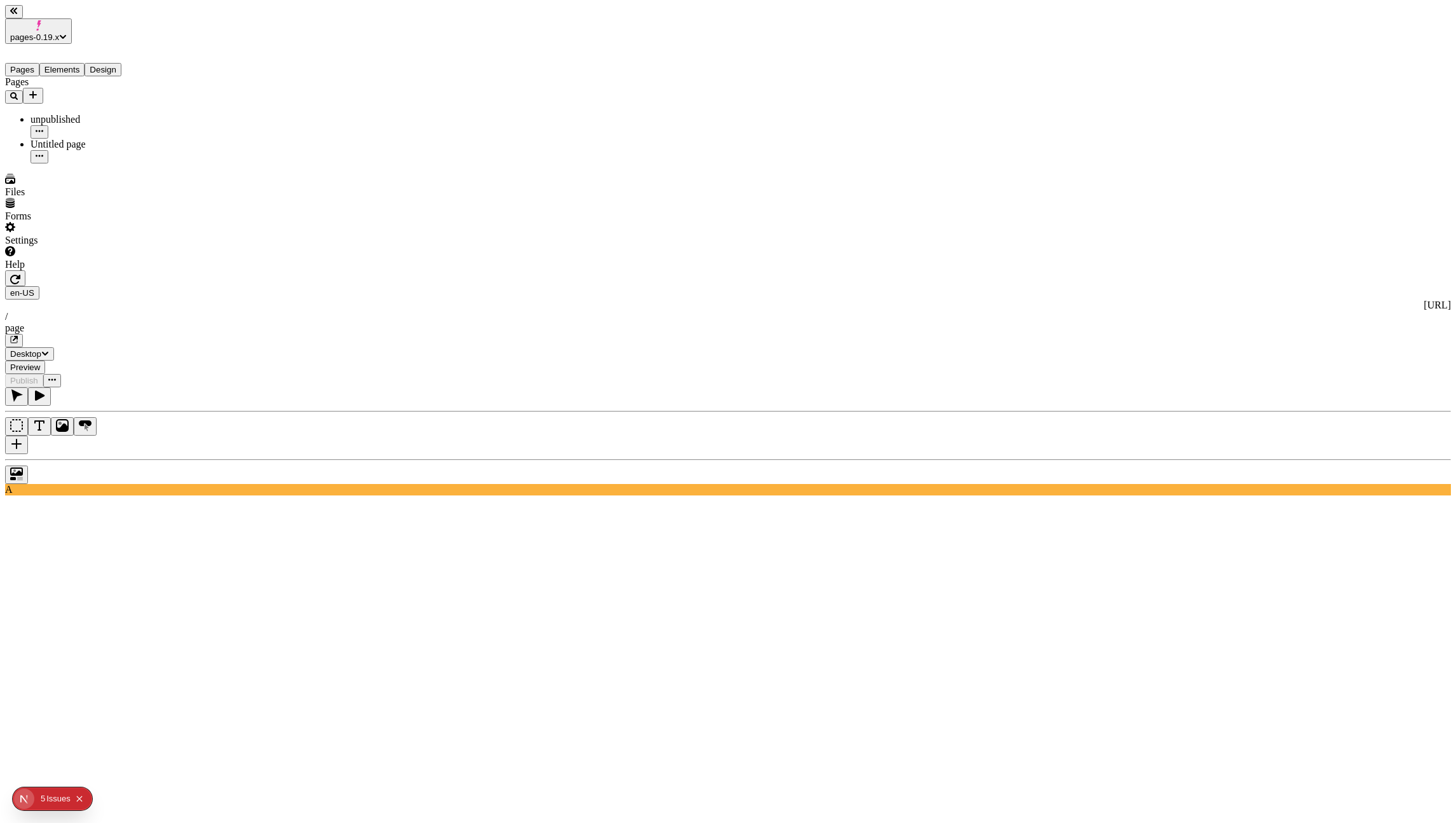
click at [40, 362] on span "Preview" at bounding box center [25, 366] width 30 height 9
click at [59, 32] on span "pages-0.19.x" at bounding box center [34, 37] width 49 height 9
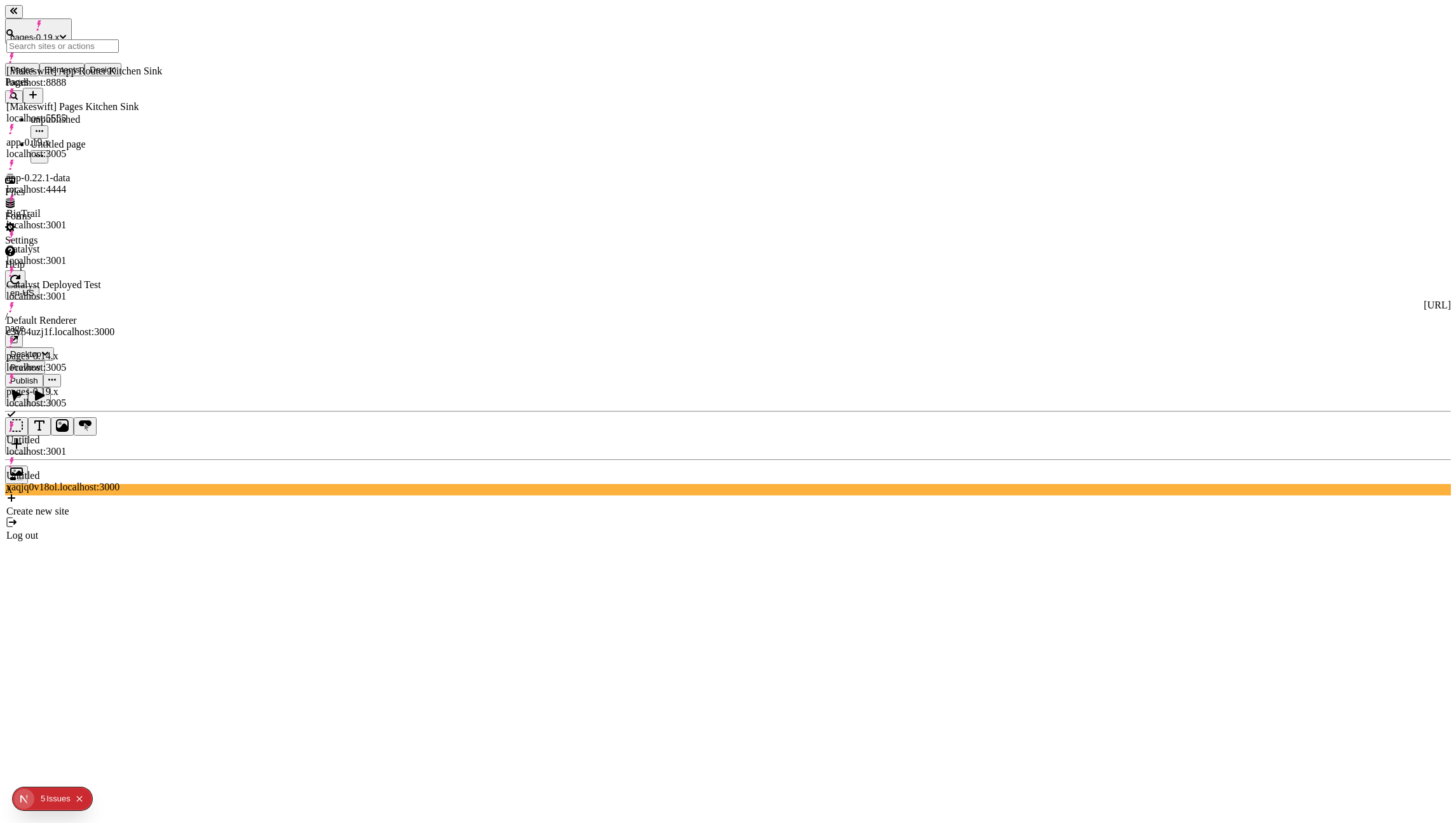
click at [117, 66] on div "[Makeswift] App Router Kitchen Sink" at bounding box center [84, 72] width 156 height 12
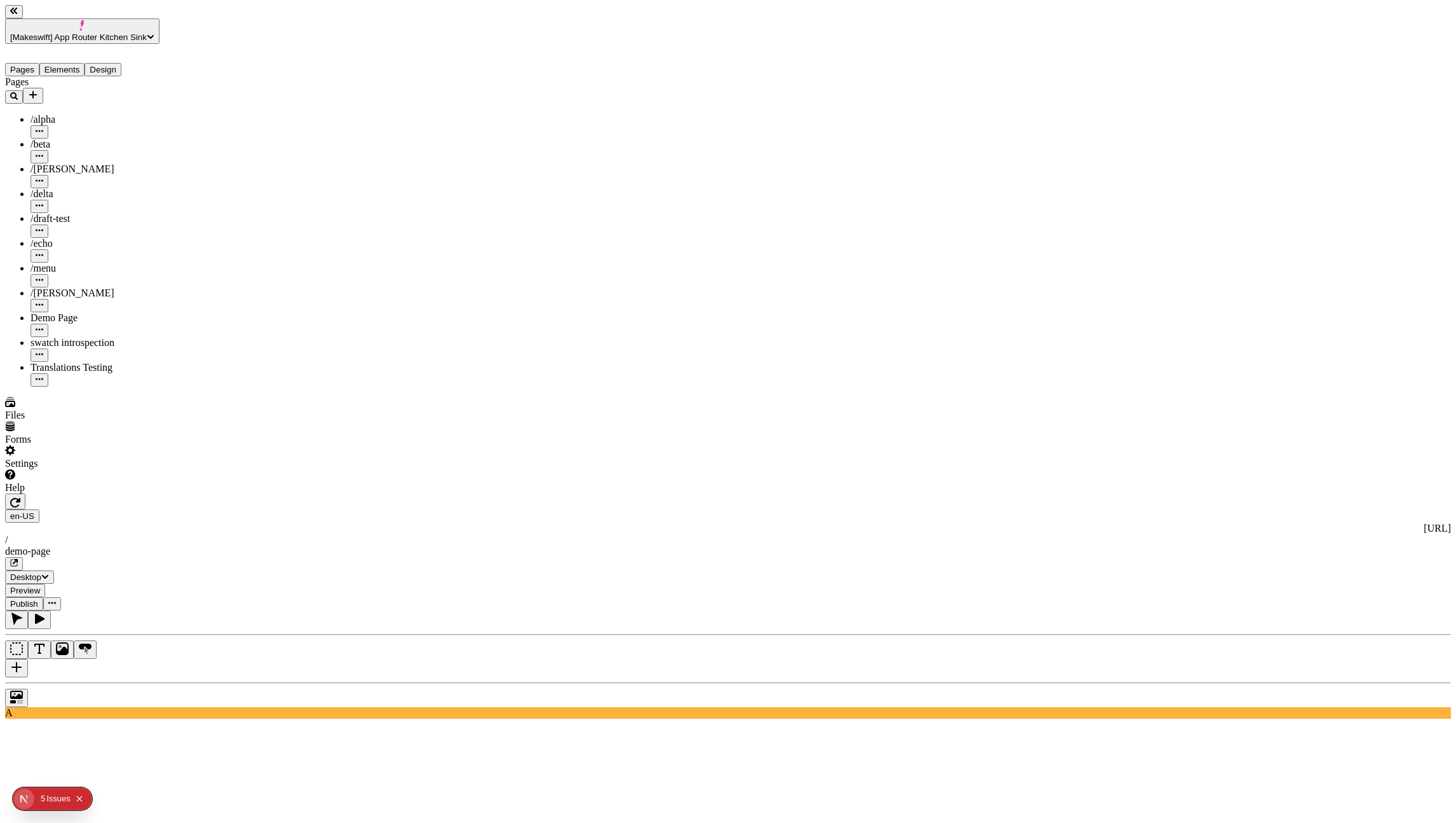
click at [20, 497] on icon "button" at bounding box center [15, 502] width 10 height 10
click at [23, 557] on button "button" at bounding box center [13, 563] width 17 height 13
click at [40, 586] on span "Preview" at bounding box center [25, 590] width 30 height 9
click at [17, 559] on icon "button" at bounding box center [14, 563] width 7 height 7
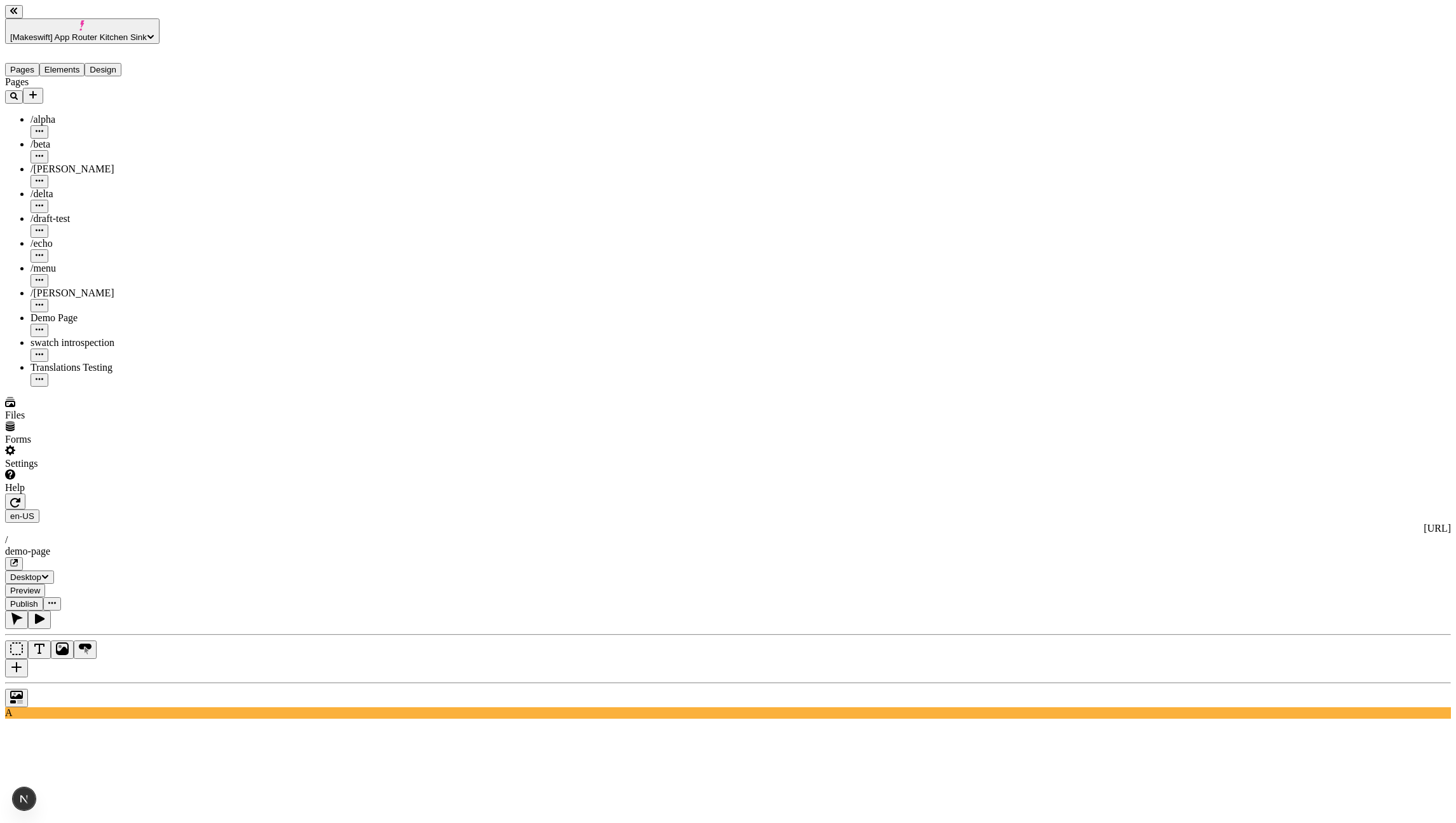
click at [40, 586] on span "Preview" at bounding box center [25, 590] width 30 height 9
click at [17, 559] on icon "button" at bounding box center [15, 562] width 5 height 5
click at [138, 32] on span "[Makeswift] App Router Kitchen Sink" at bounding box center [78, 37] width 136 height 9
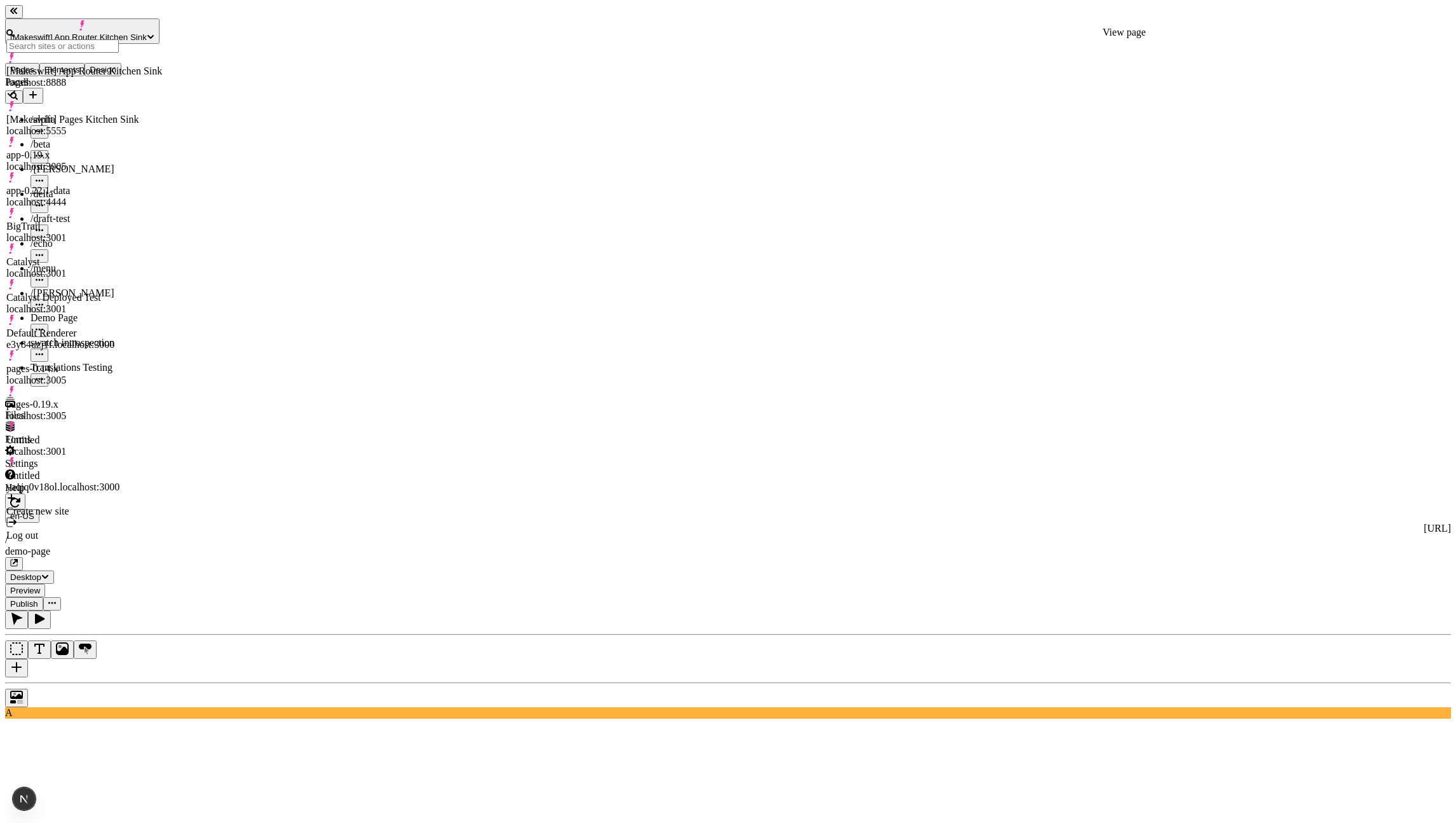
click at [99, 399] on div "pages-0.19.x localhost:3005" at bounding box center [84, 410] width 156 height 23
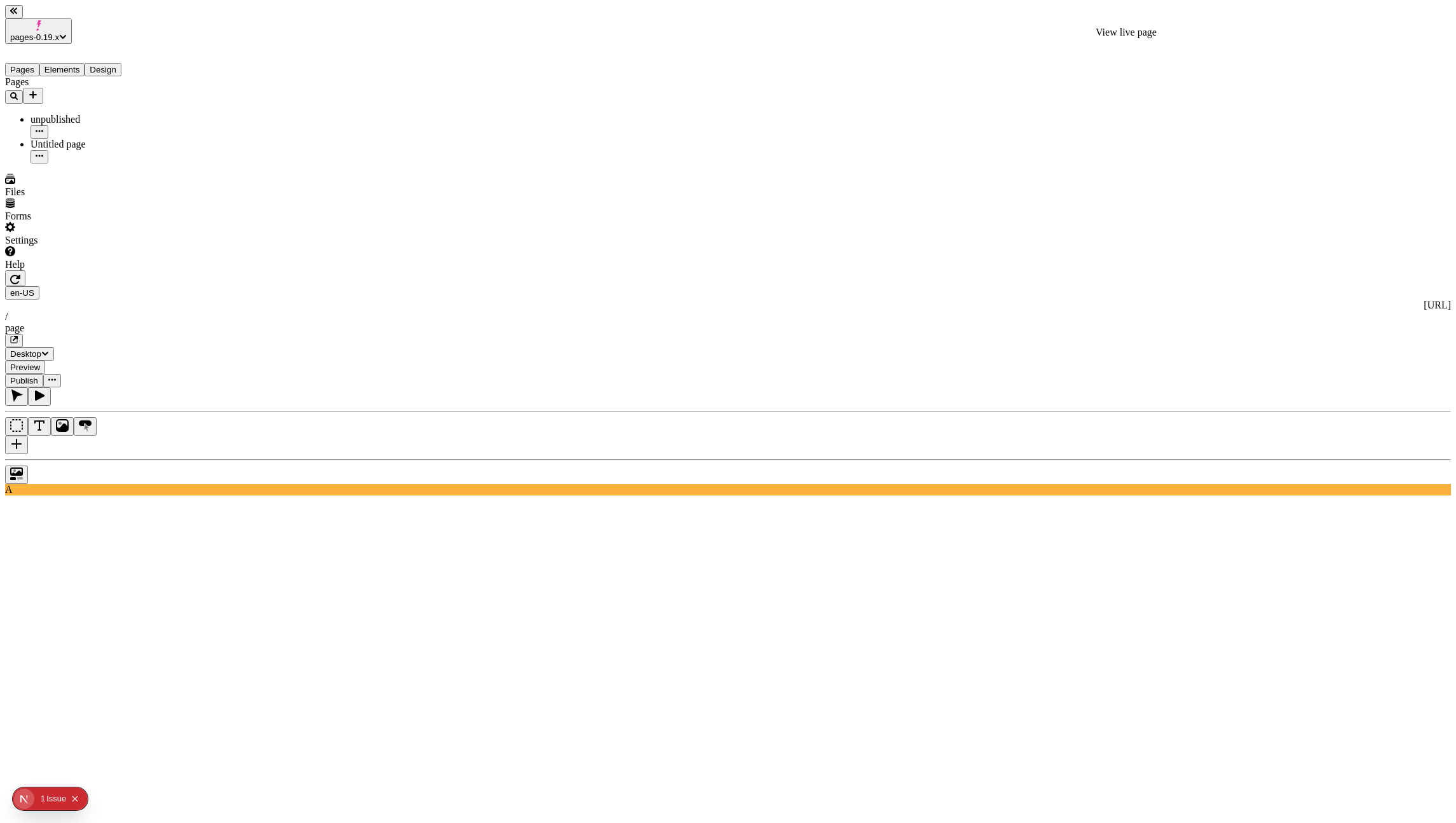
click at [23, 334] on button "button" at bounding box center [13, 340] width 17 height 13
click at [40, 362] on span "Preview" at bounding box center [25, 366] width 30 height 9
click at [56, 32] on span "pages-0.19.x" at bounding box center [34, 37] width 49 height 9
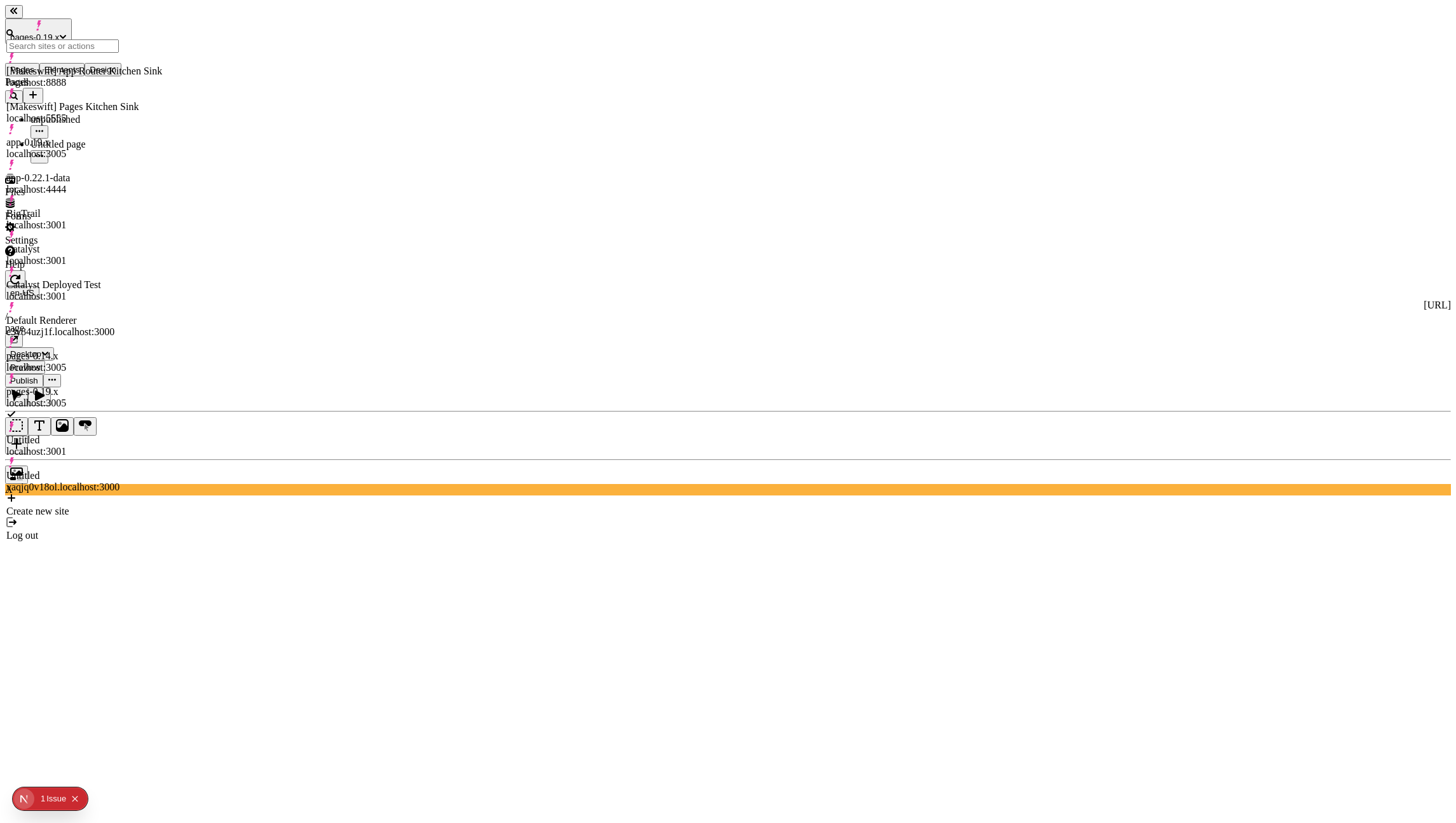
click at [111, 315] on div "Default Renderer e3y84uzj1f.localhost:3000" at bounding box center [84, 326] width 156 height 23
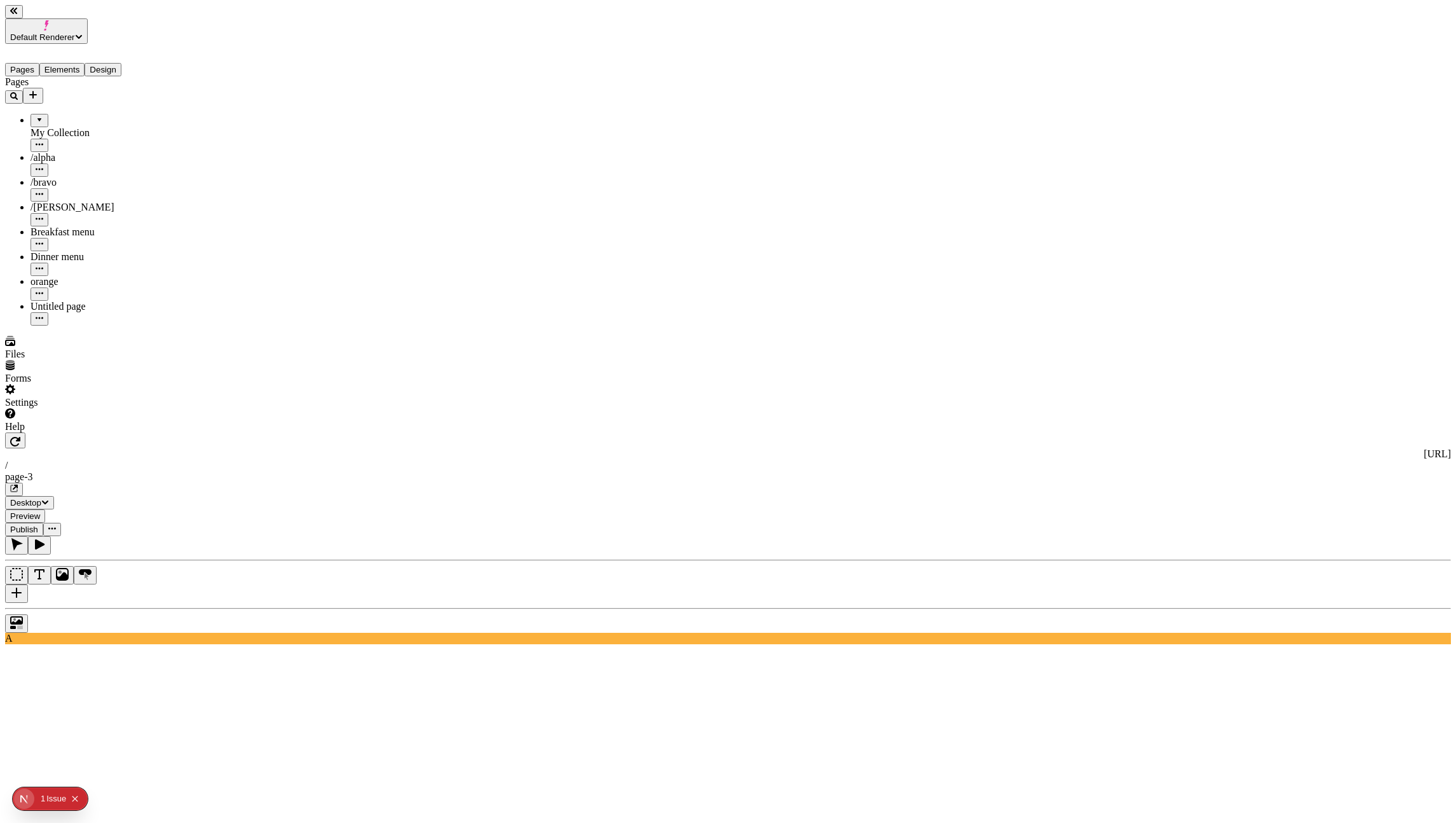
click at [23, 483] on button "button" at bounding box center [13, 489] width 17 height 13
click at [40, 511] on span "Preview" at bounding box center [25, 515] width 30 height 9
click at [75, 32] on span "Default Renderer" at bounding box center [42, 37] width 65 height 9
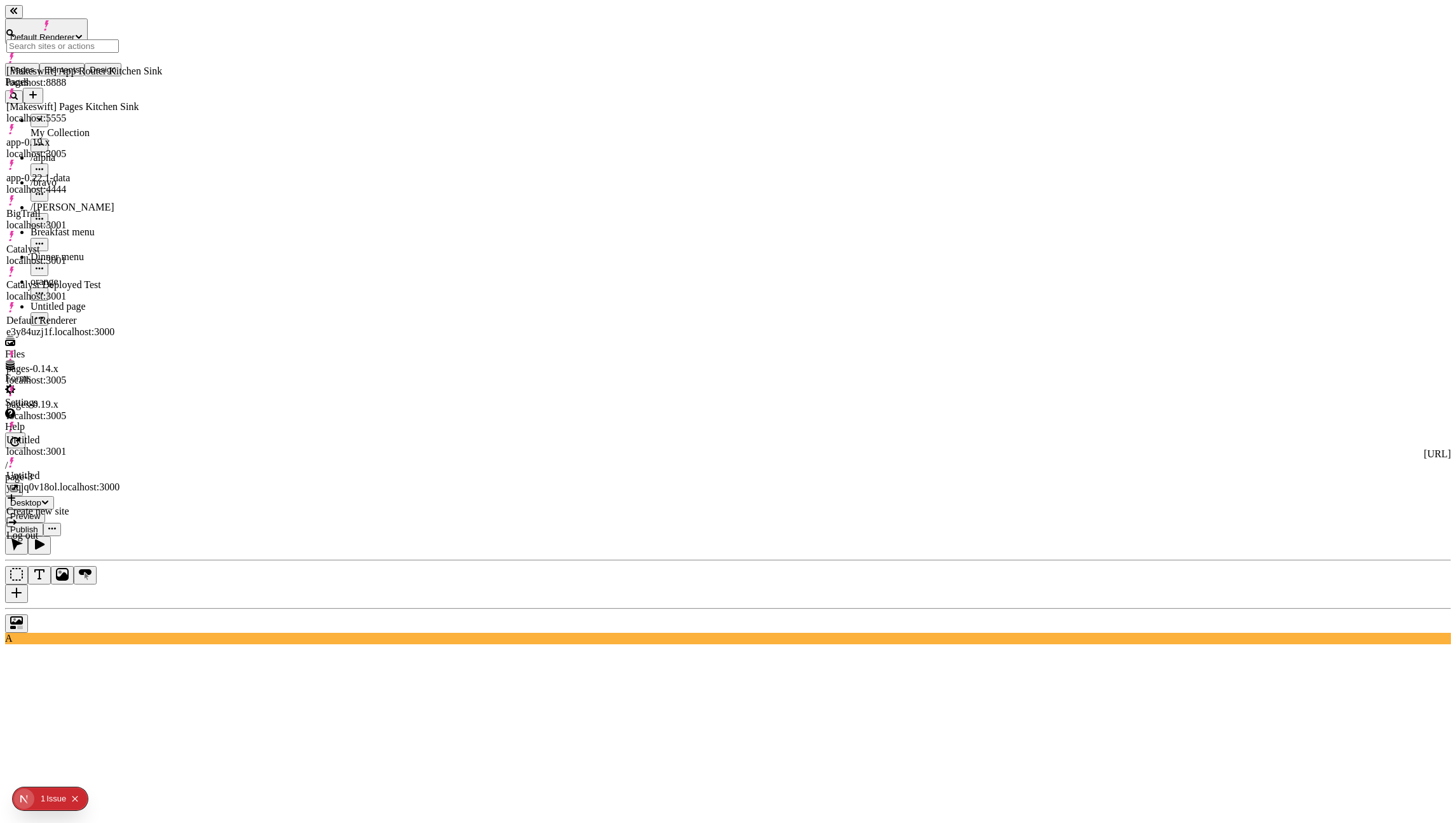
click at [97, 66] on div "[Makeswift] App Router Kitchen Sink" at bounding box center [84, 72] width 156 height 12
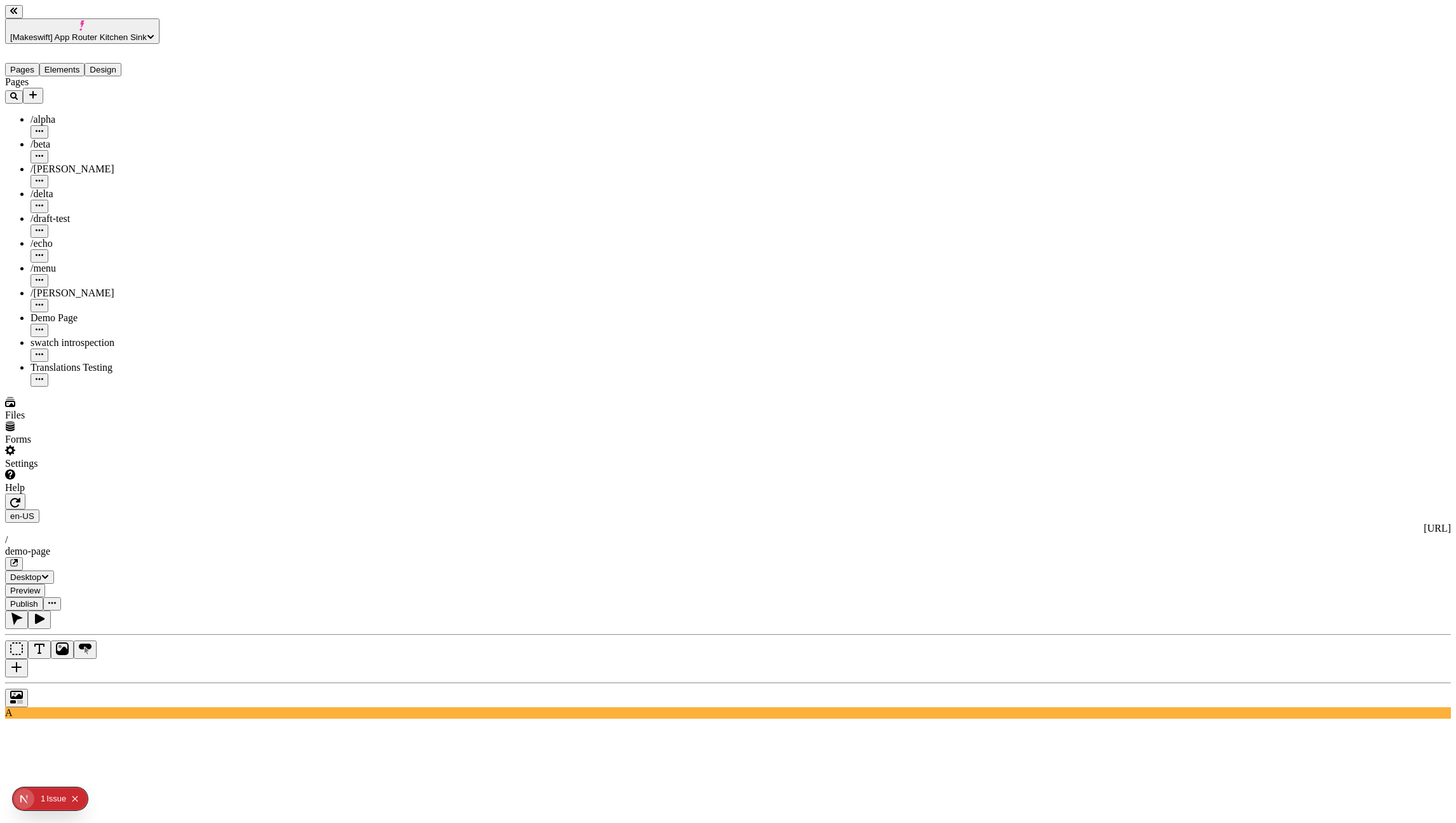
click at [45, 583] on button "Preview" at bounding box center [25, 590] width 40 height 13
click at [17, 559] on icon "button" at bounding box center [14, 563] width 7 height 7
click at [40, 586] on span "Preview" at bounding box center [25, 590] width 30 height 9
click at [17, 559] on icon "button" at bounding box center [13, 563] width 7 height 7
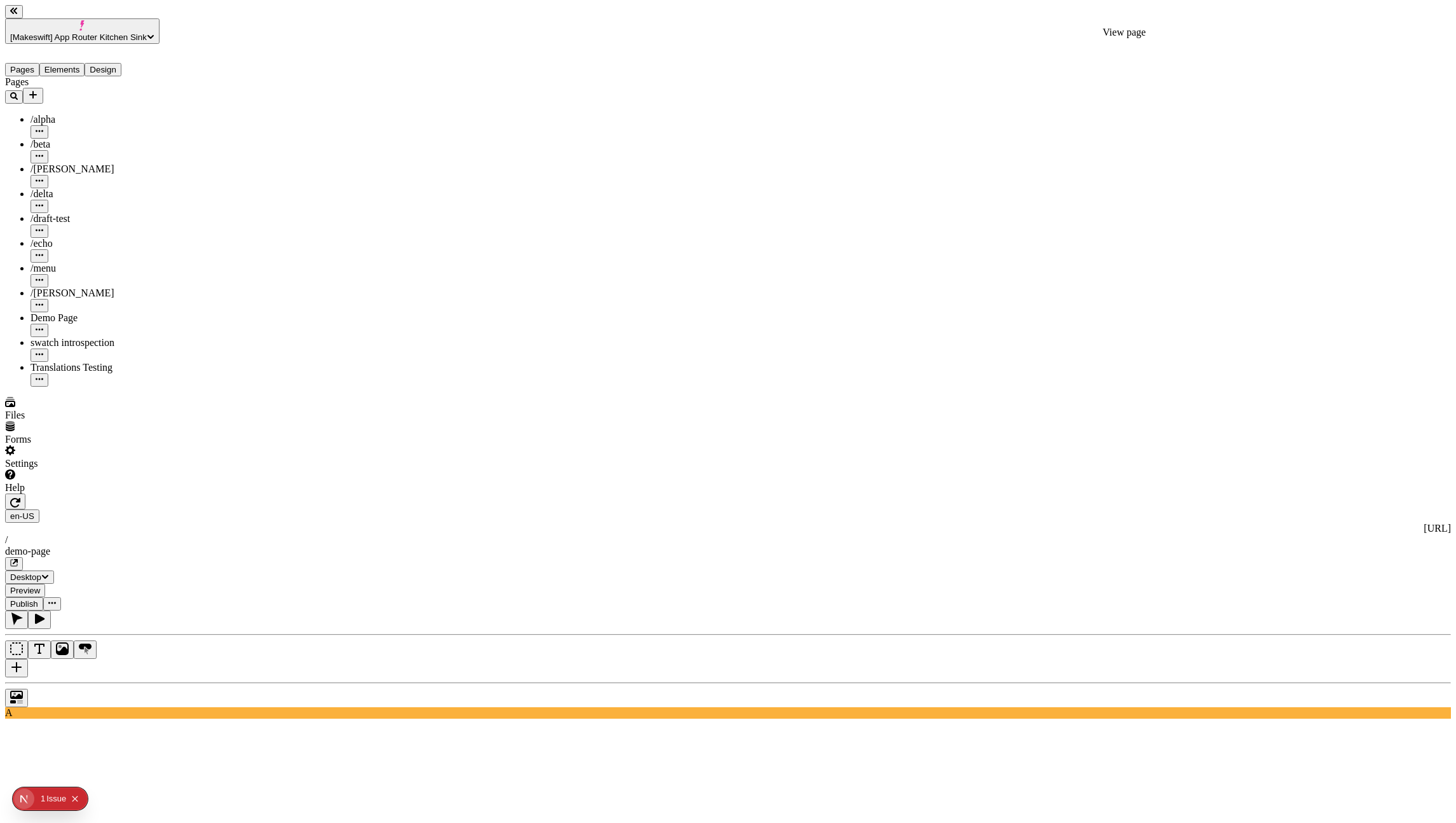
click at [43, 597] on button "Publish" at bounding box center [24, 603] width 38 height 13
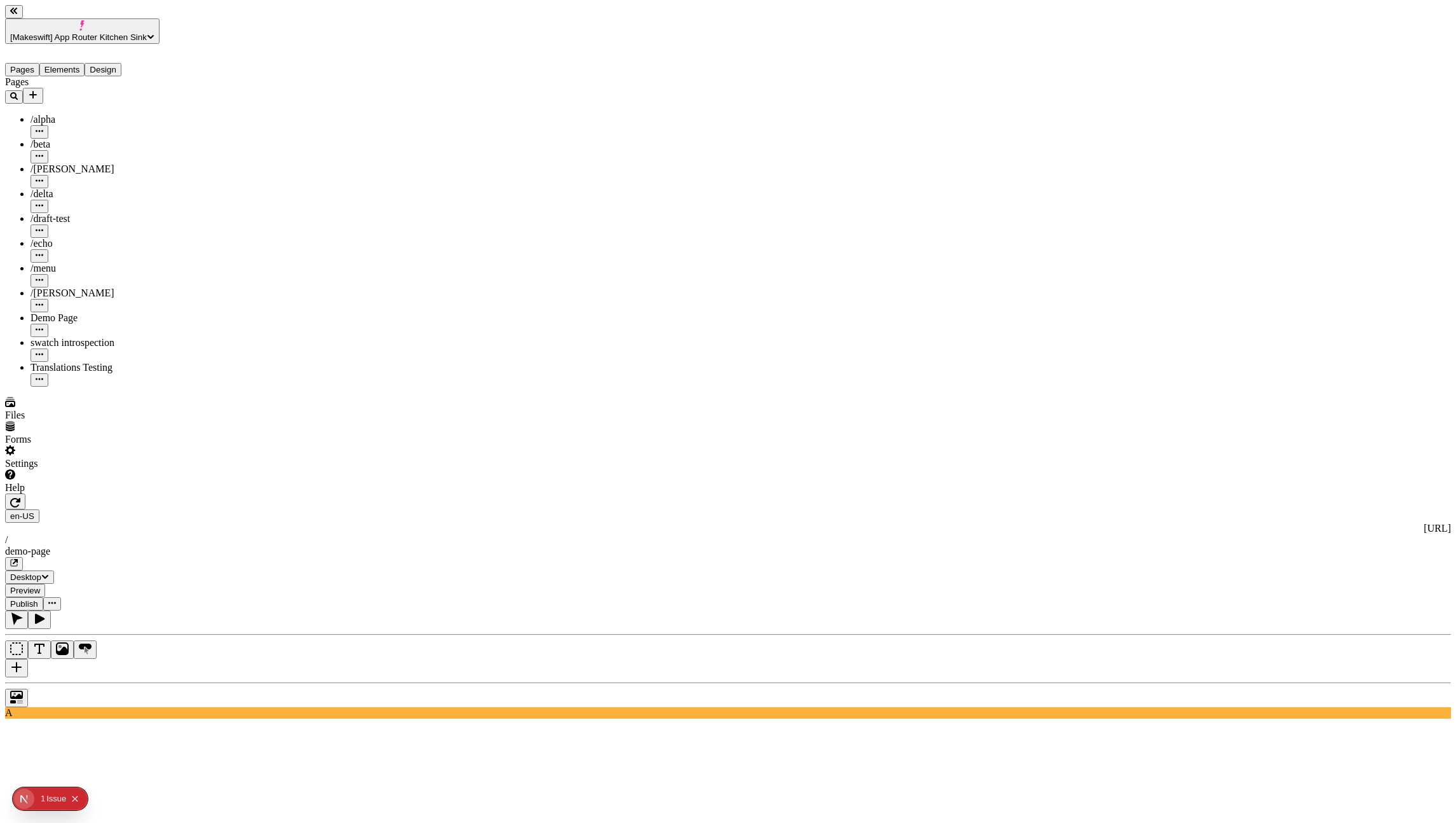
click at [38, 599] on span "Publish" at bounding box center [24, 603] width 28 height 9
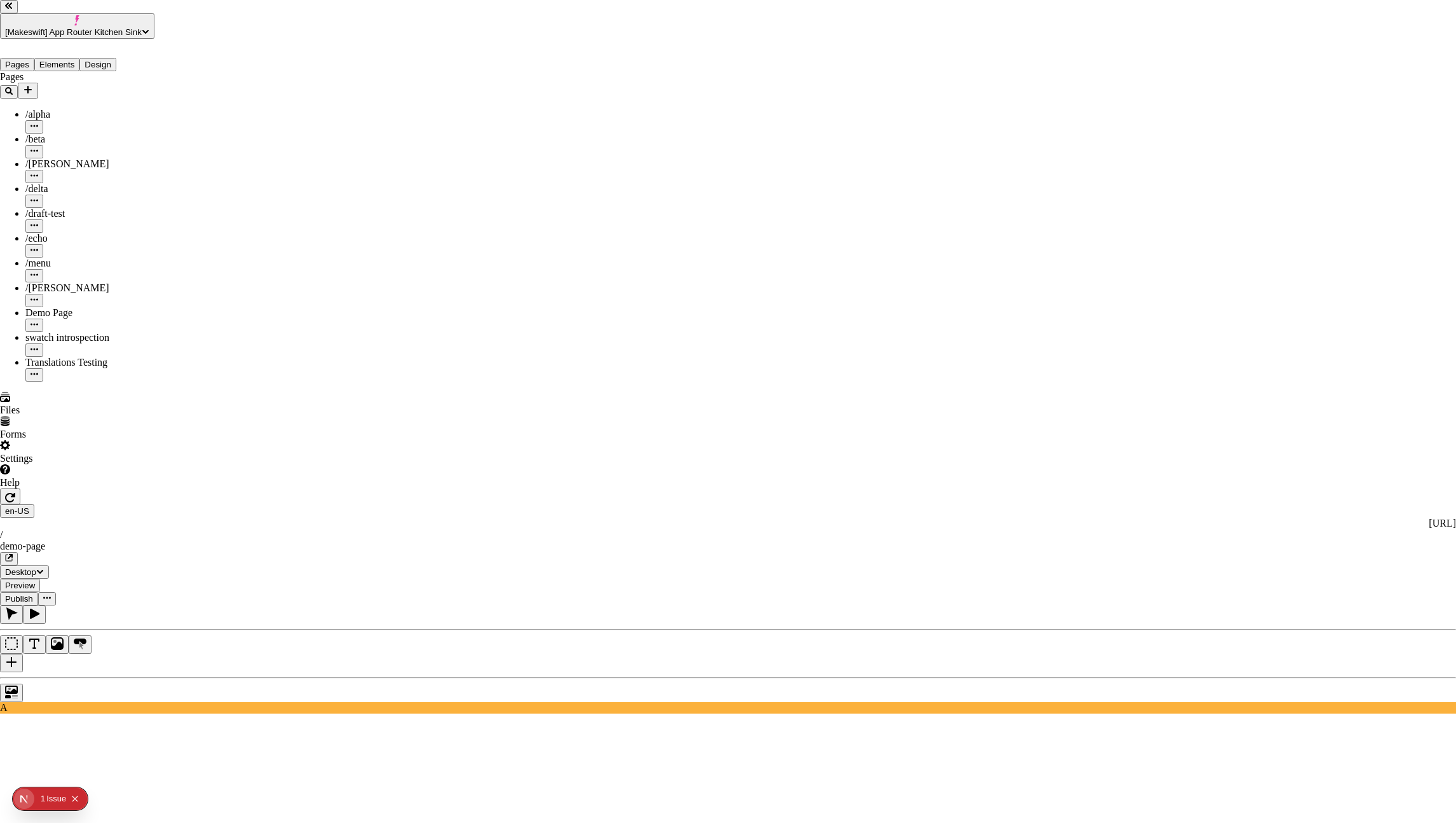
click at [871, 286] on div "Preview" at bounding box center [865, 275] width 112 height 24
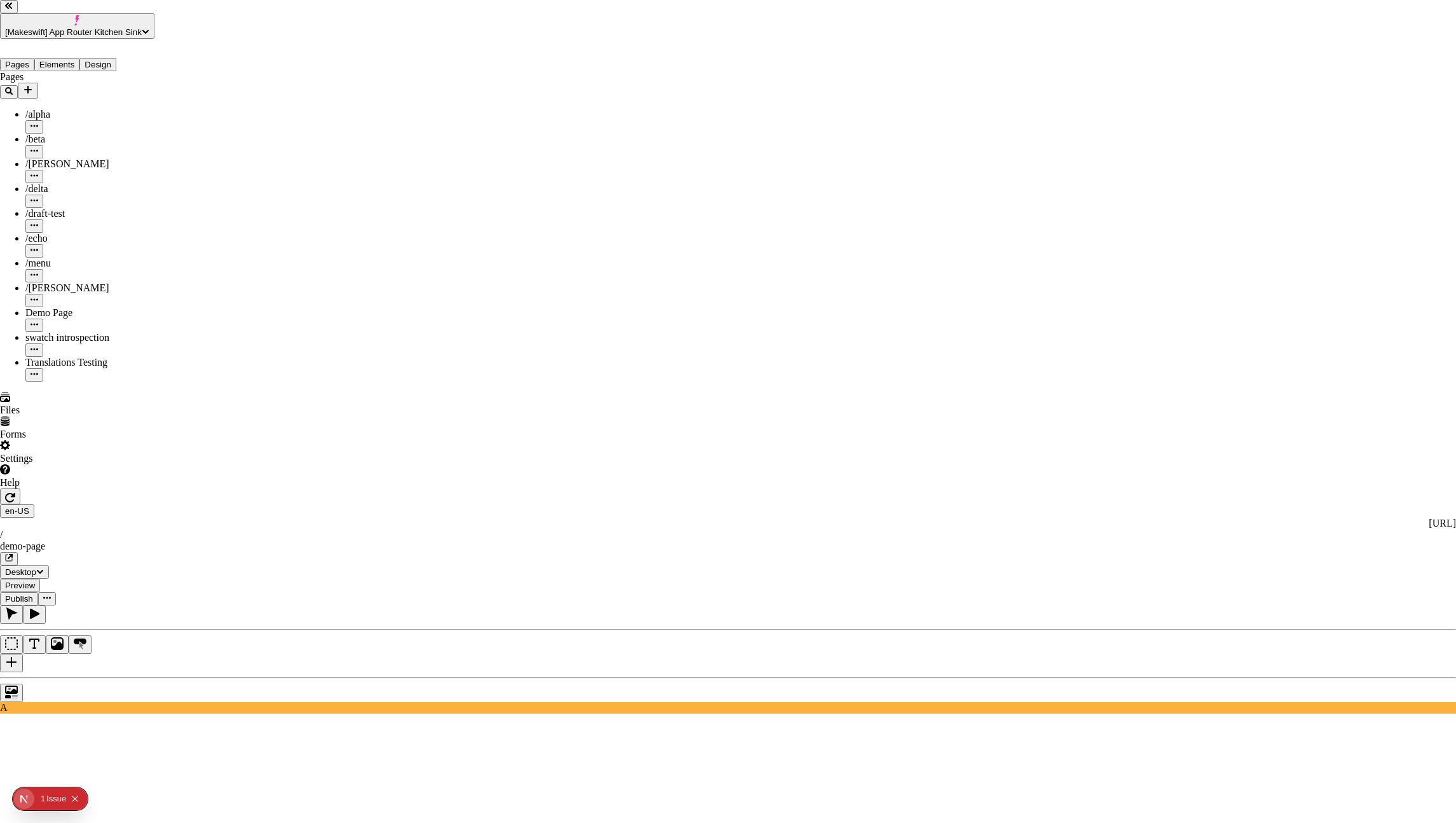
click at [866, 361] on div "Preview" at bounding box center [856, 352] width 112 height 24
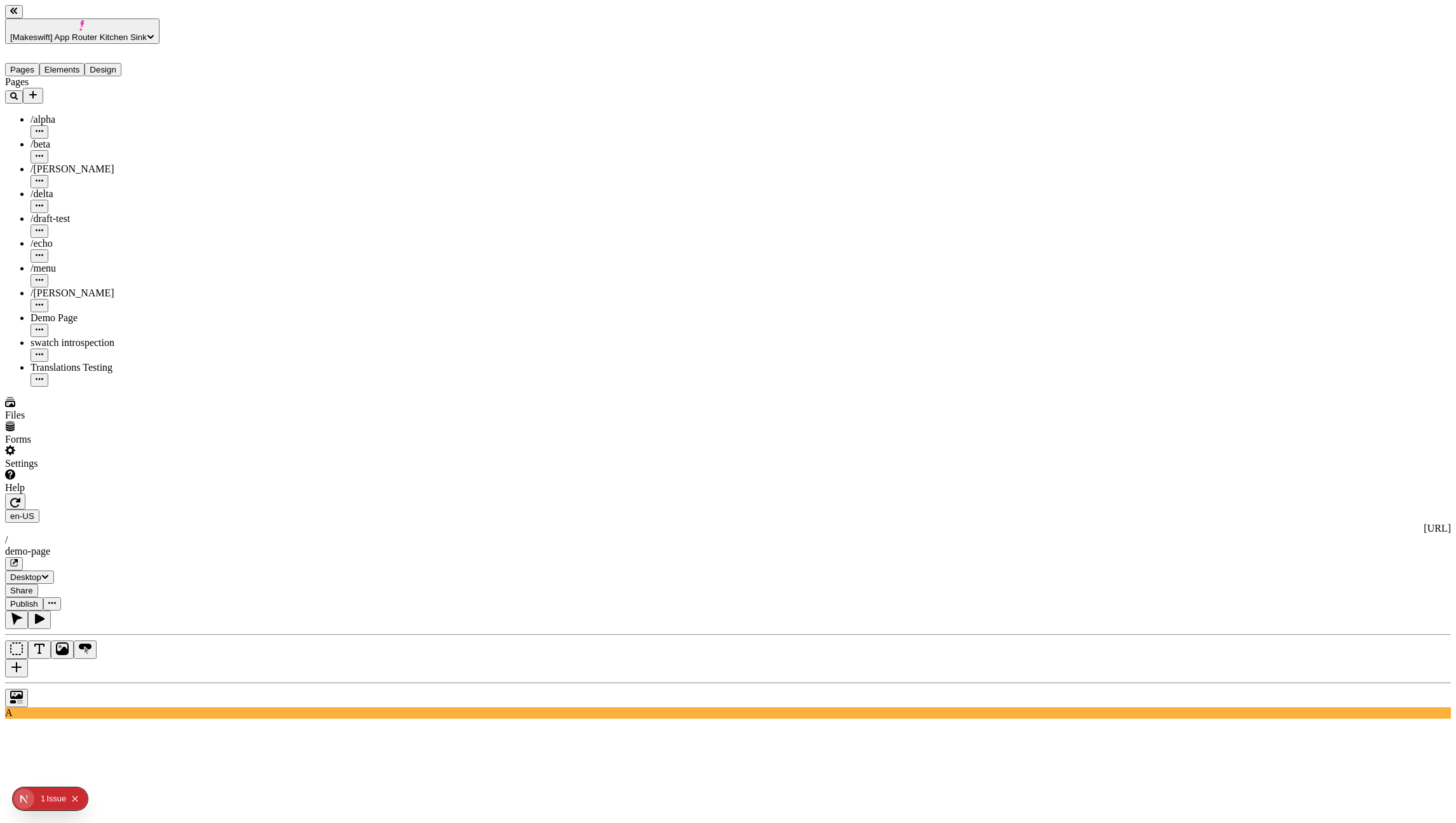
click at [67, 387] on div "Pages /alpha /beta /charlie /delta /draft-test /echo /menu /romeo Demo Page swa…" at bounding box center [97, 231] width 184 height 310
click at [111, 387] on div "Pages /alpha /beta /charlie /delta /draft-test /echo /menu /romeo Demo Page swa…" at bounding box center [97, 231] width 184 height 310
click at [17, 559] on icon "button" at bounding box center [14, 563] width 7 height 7
click at [1291, 493] on div "en-US http://localhost:8888 / demo-page Desktop Share Publish" at bounding box center [728, 552] width 1446 height 117
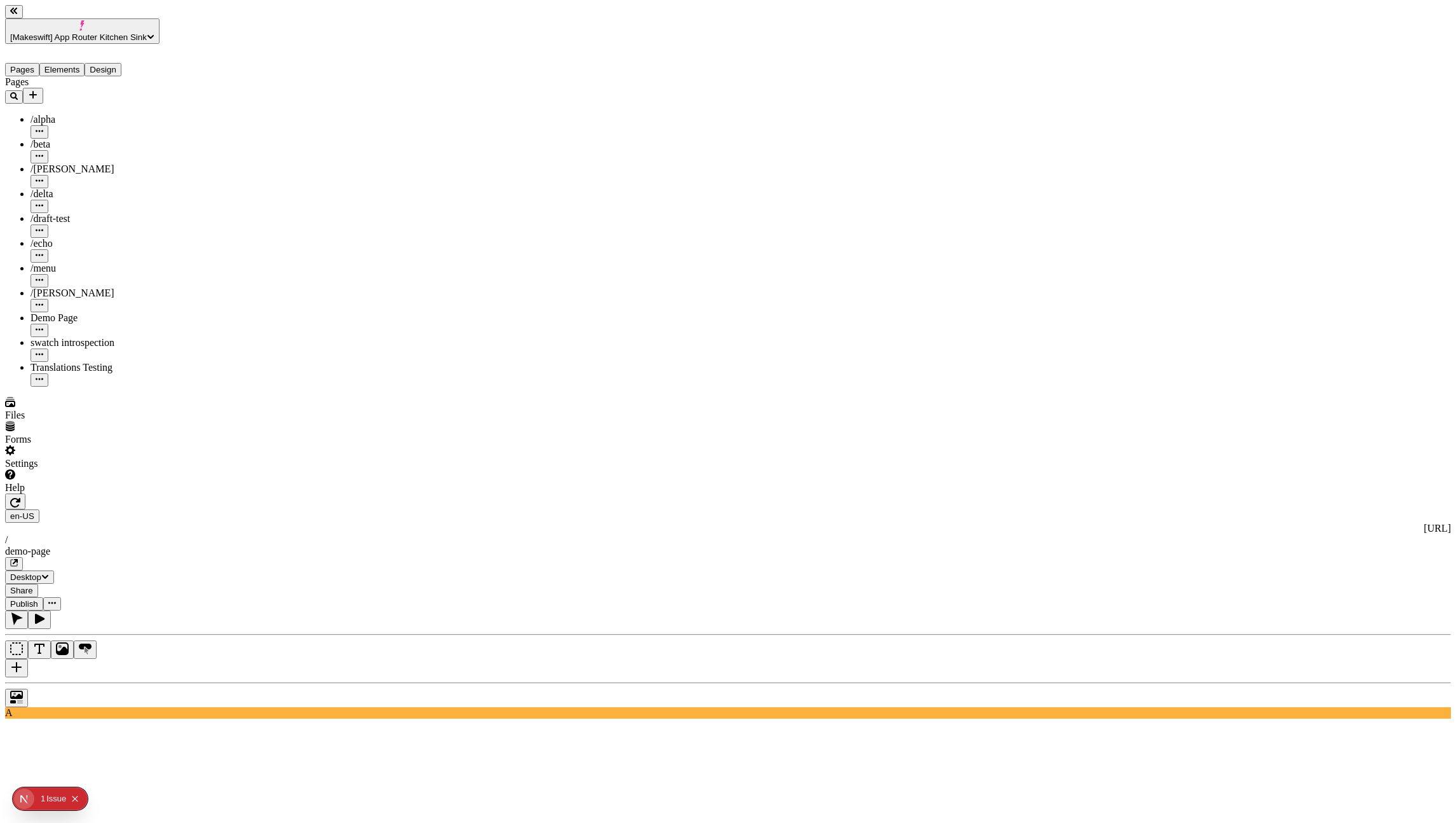
click at [54, 570] on button "Desktop" at bounding box center [29, 577] width 49 height 13
click at [33, 586] on span "Share" at bounding box center [22, 590] width 23 height 9
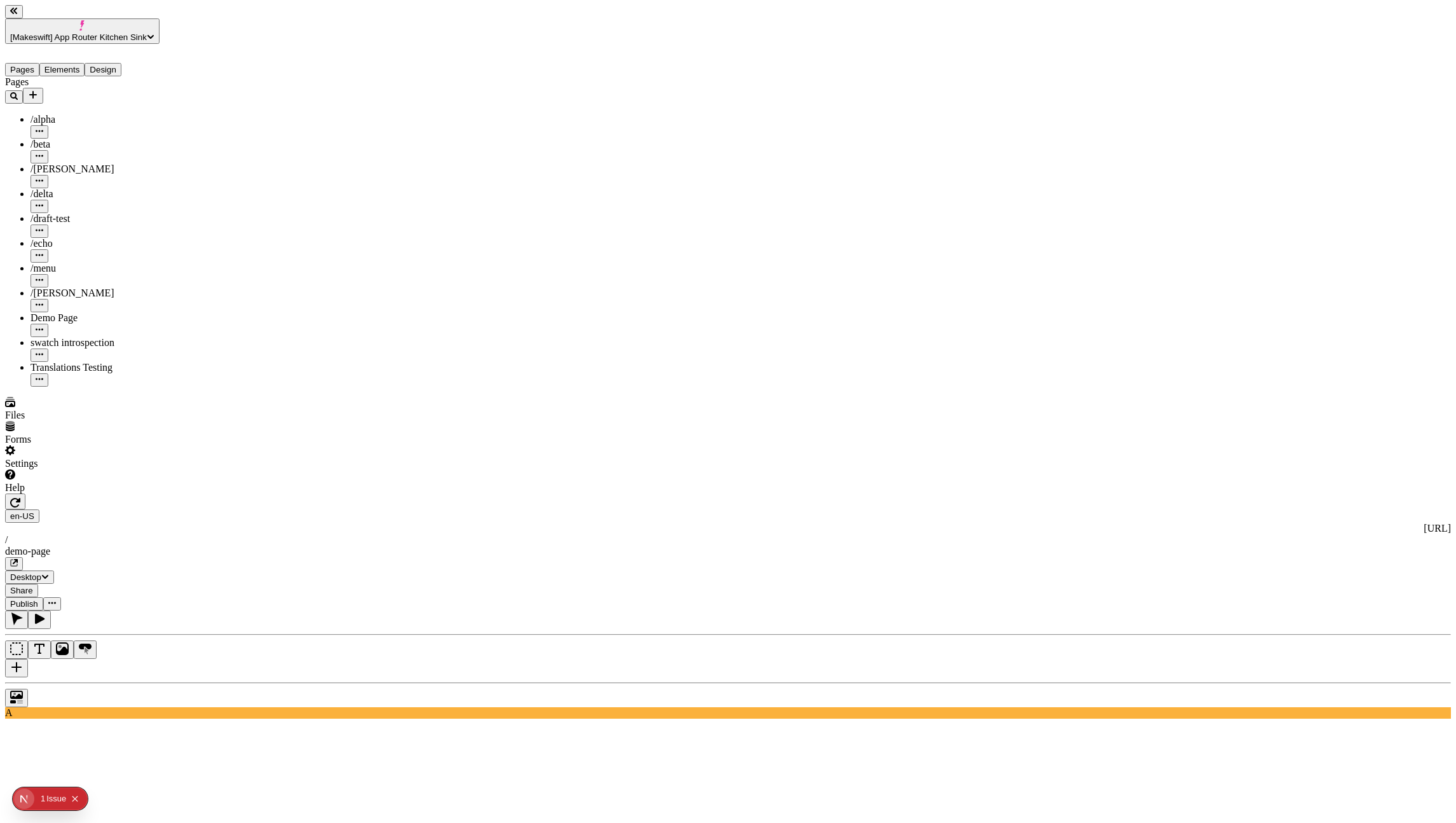
click at [56, 599] on icon "button" at bounding box center [52, 602] width 7 height 7
click at [38, 599] on span "Publish" at bounding box center [24, 603] width 28 height 9
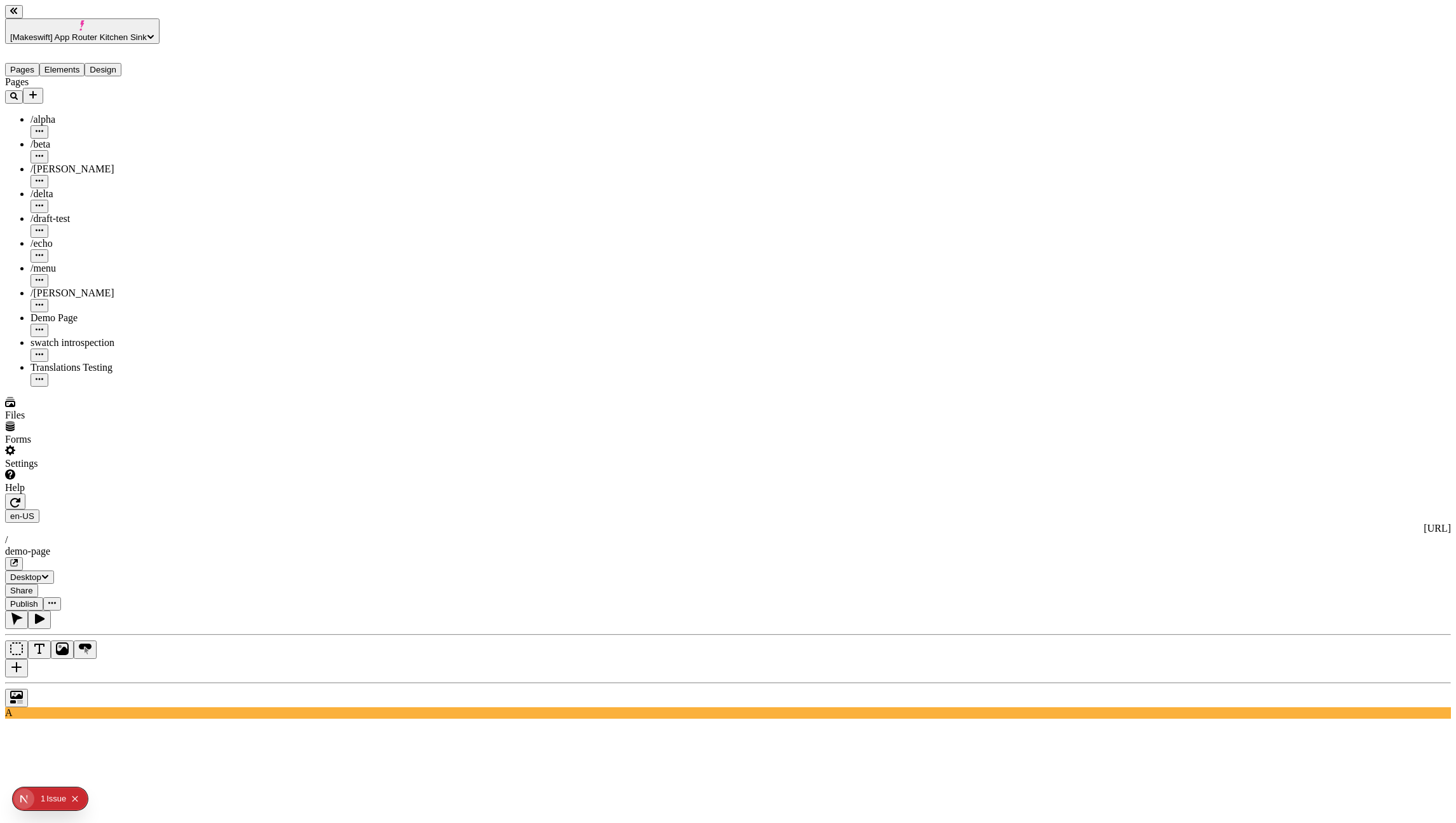
click at [17, 559] on icon "button" at bounding box center [13, 563] width 7 height 7
click at [26, 493] on button "button" at bounding box center [15, 501] width 20 height 16
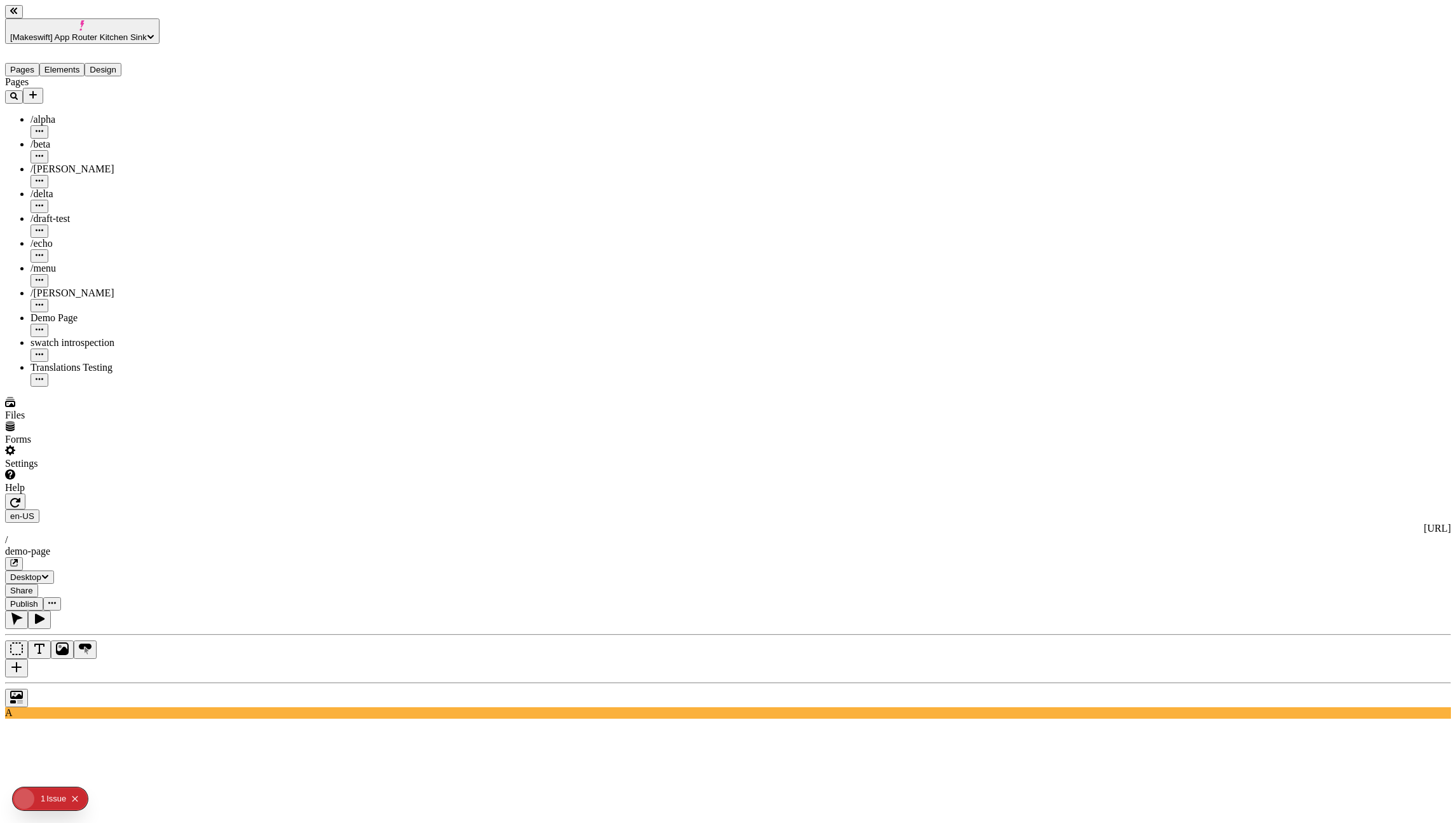
click at [133, 335] on div "Pages /alpha /beta /charlie /delta /draft-test /echo /menu /romeo Demo Page swa…" at bounding box center [97, 231] width 184 height 310
